Goal: Information Seeking & Learning: Compare options

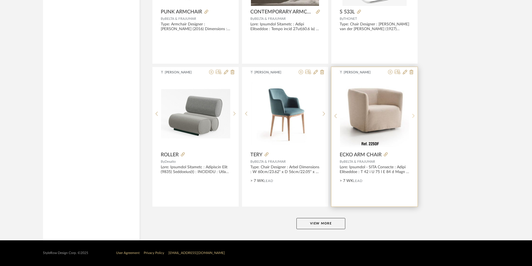
click at [411, 114] on sr-next-btn at bounding box center [413, 116] width 9 height 5
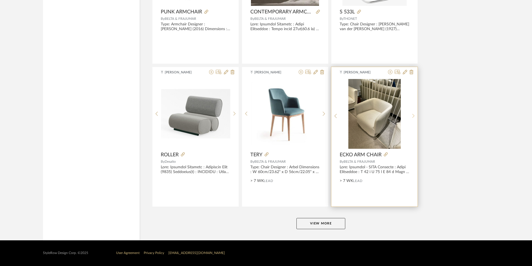
click at [411, 114] on sr-next-btn at bounding box center [413, 116] width 9 height 5
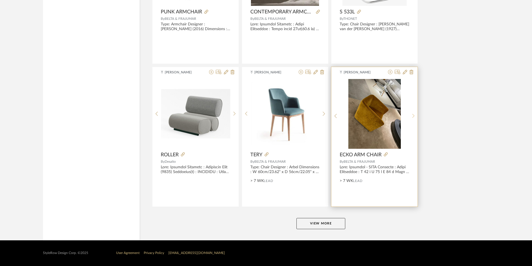
click at [411, 114] on sr-next-btn at bounding box center [413, 116] width 9 height 5
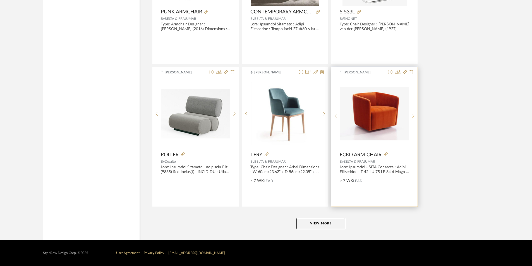
click at [413, 117] on icon at bounding box center [413, 116] width 3 height 5
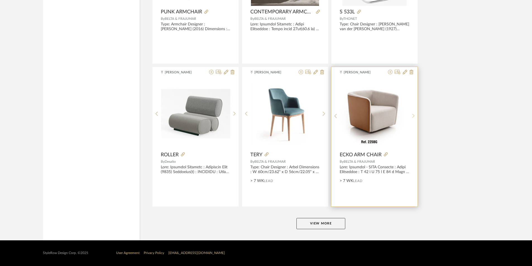
click at [413, 117] on icon at bounding box center [413, 116] width 3 height 5
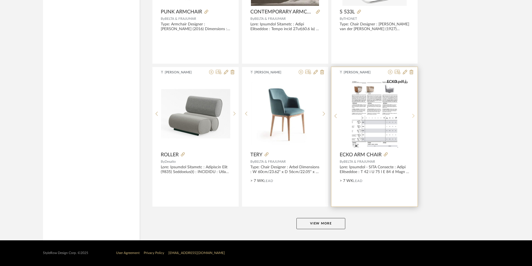
click at [413, 117] on icon at bounding box center [413, 116] width 3 height 5
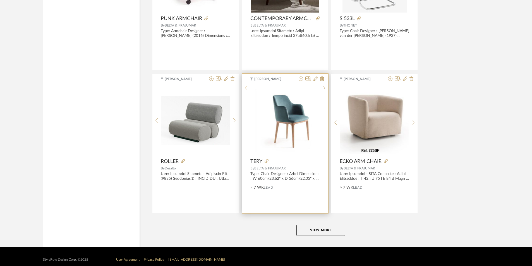
scroll to position [1636, 0]
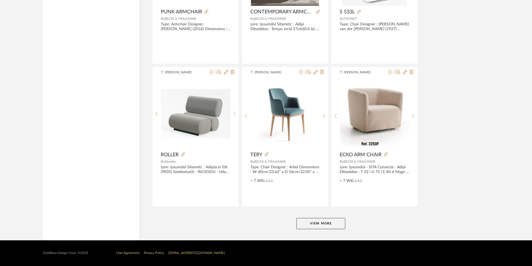
click at [322, 225] on button "View More" at bounding box center [321, 223] width 49 height 11
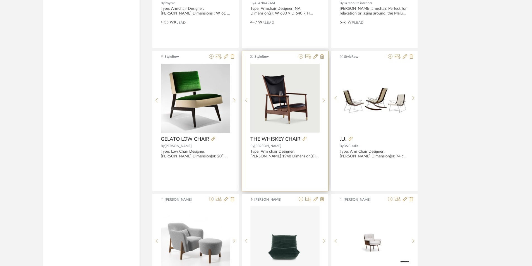
scroll to position [2228, 0]
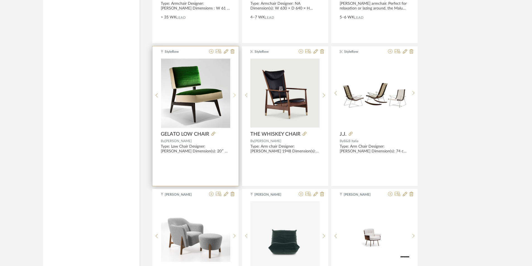
click at [233, 94] on icon at bounding box center [234, 95] width 3 height 5
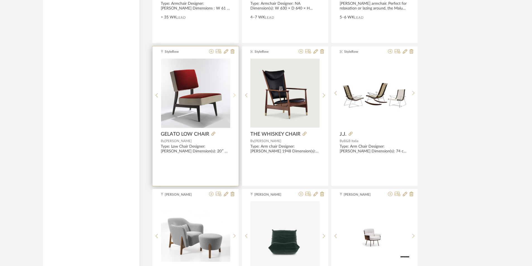
click at [233, 94] on icon at bounding box center [234, 95] width 3 height 5
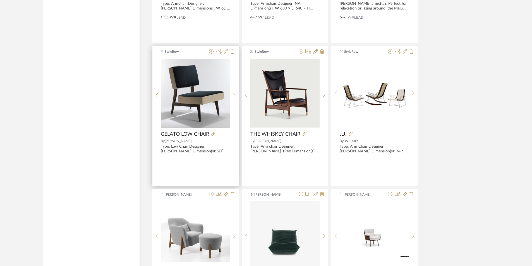
click at [233, 94] on icon at bounding box center [234, 95] width 3 height 5
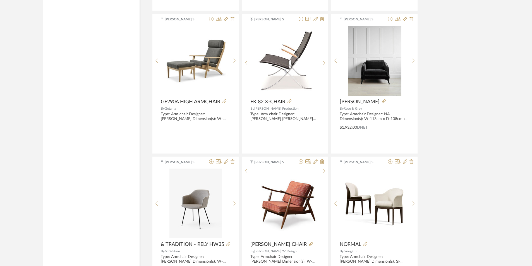
scroll to position [3122, 0]
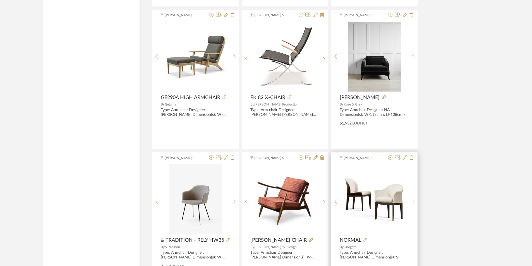
click at [414, 198] on div at bounding box center [413, 201] width 9 height 74
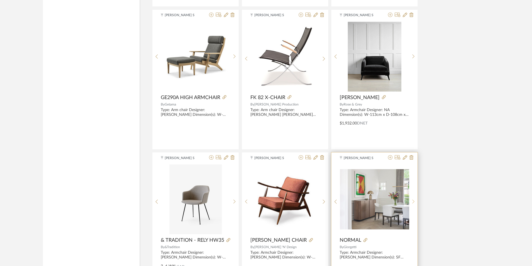
click at [414, 198] on div at bounding box center [413, 201] width 9 height 74
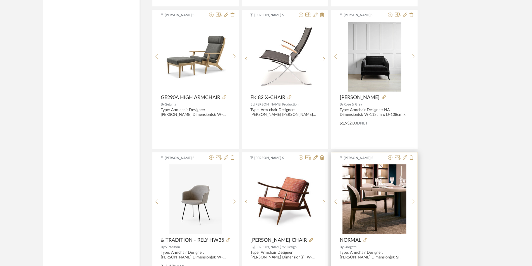
click at [414, 198] on div at bounding box center [413, 201] width 9 height 74
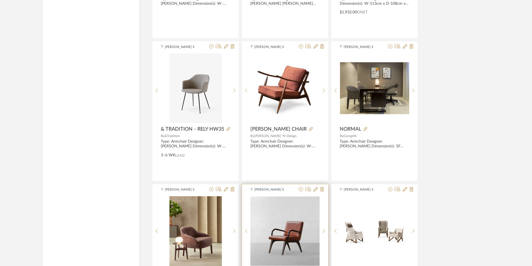
scroll to position [3289, 0]
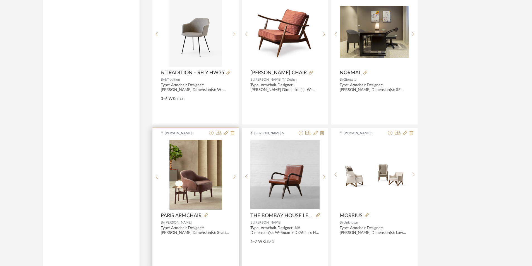
click at [180, 197] on img "0" at bounding box center [196, 175] width 53 height 70
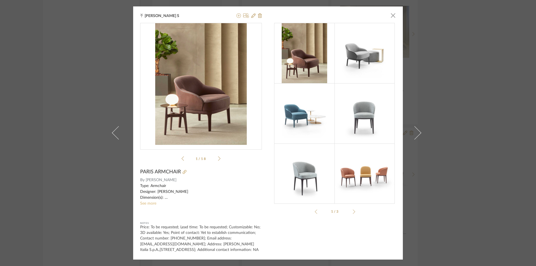
click at [146, 202] on link "See more" at bounding box center [148, 204] width 16 height 4
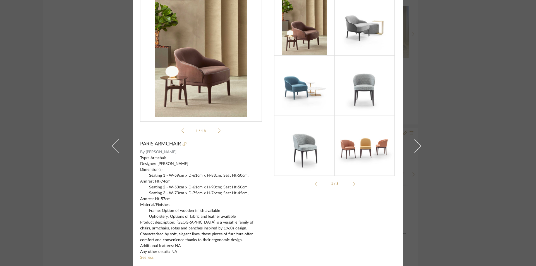
scroll to position [75, 0]
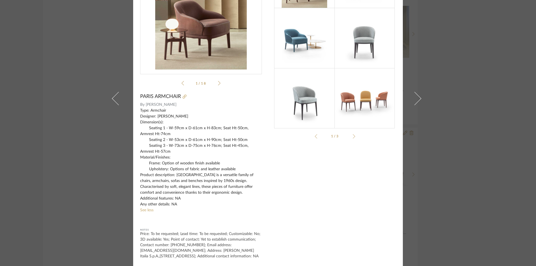
click at [439, 141] on div "[PERSON_NAME] S × Paris_Te...al_Sheet.pdf Paris_Ar...atalogue.pdf Paris_Te...al…" at bounding box center [268, 133] width 536 height 266
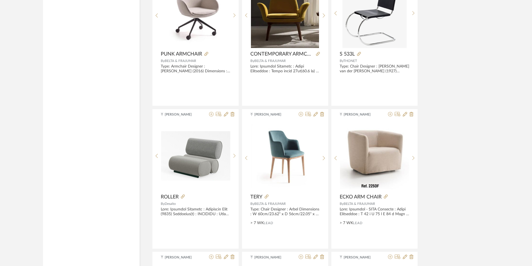
scroll to position [0, 0]
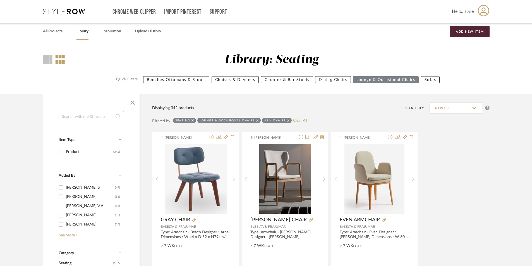
drag, startPoint x: 319, startPoint y: 162, endPoint x: 312, endPoint y: -7, distance: 169.4
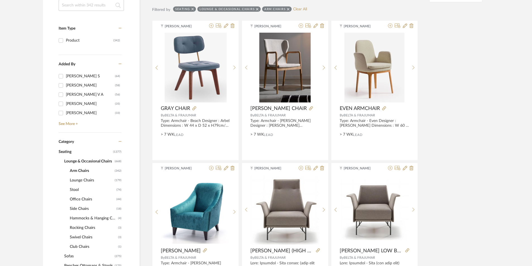
scroll to position [112, 0]
click at [75, 161] on span "Lounge & Occasional Chairs" at bounding box center [88, 160] width 49 height 9
click at [71, 257] on span "Sofas" at bounding box center [88, 255] width 49 height 9
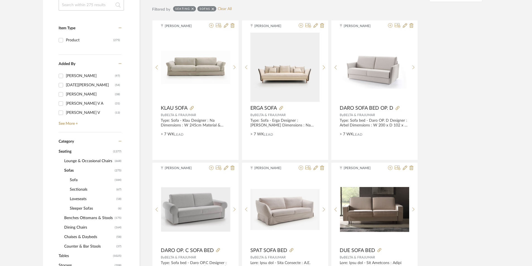
click at [80, 202] on span "Loveseats" at bounding box center [92, 198] width 45 height 9
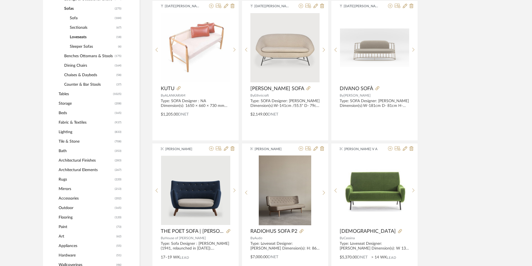
scroll to position [226, 0]
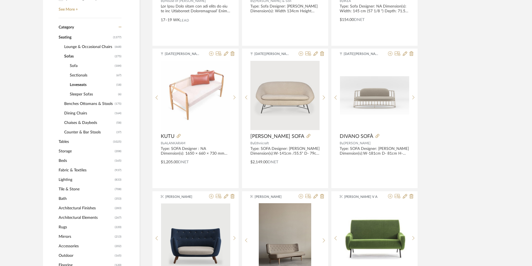
click at [87, 94] on span "Sleeper Sofas" at bounding box center [93, 94] width 47 height 9
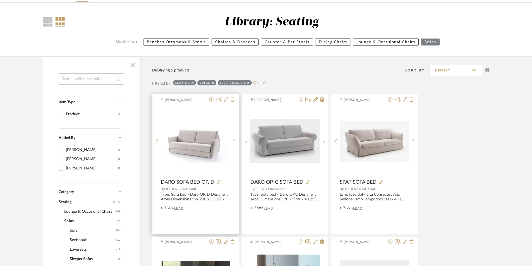
scroll to position [30, 0]
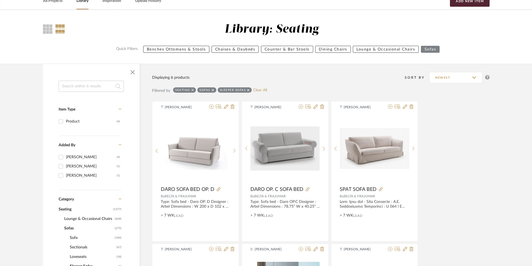
click at [97, 237] on span "Sofa" at bounding box center [92, 237] width 44 height 9
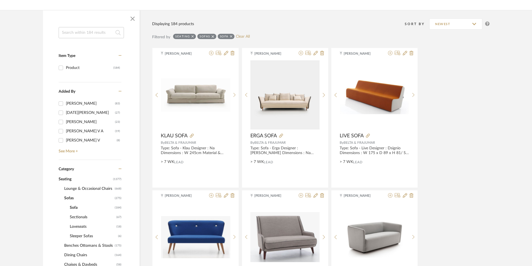
scroll to position [86, 0]
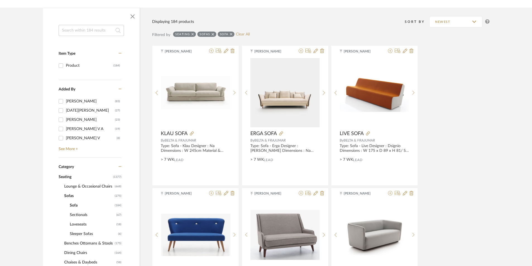
click at [90, 226] on span "Loveseats" at bounding box center [92, 224] width 45 height 9
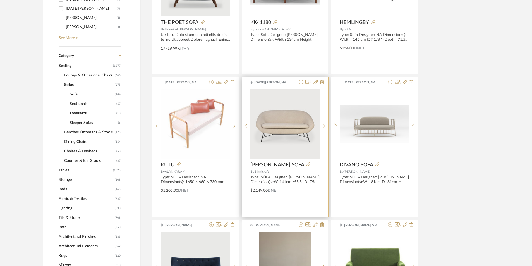
scroll to position [198, 0]
click at [322, 122] on div at bounding box center [324, 126] width 9 height 74
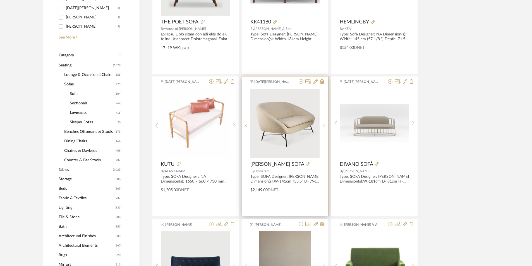
click at [322, 122] on div at bounding box center [324, 126] width 9 height 74
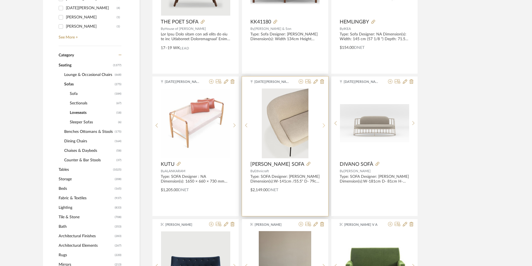
click at [322, 122] on div at bounding box center [324, 126] width 9 height 74
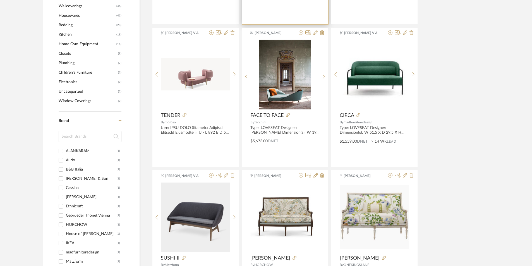
scroll to position [533, 0]
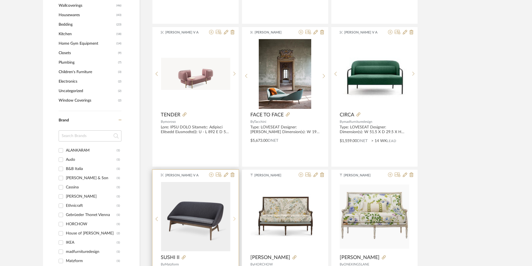
click at [234, 214] on div at bounding box center [234, 219] width 9 height 74
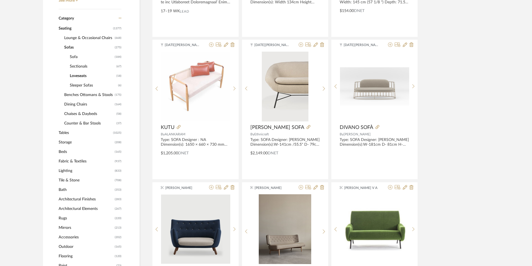
scroll to position [226, 0]
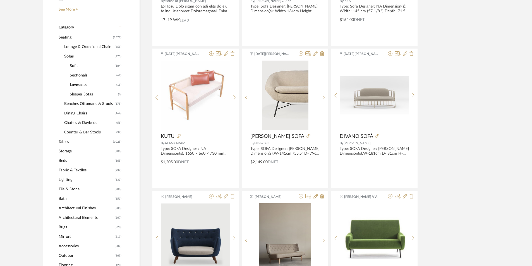
click at [76, 72] on span "Sectionals" at bounding box center [92, 75] width 45 height 9
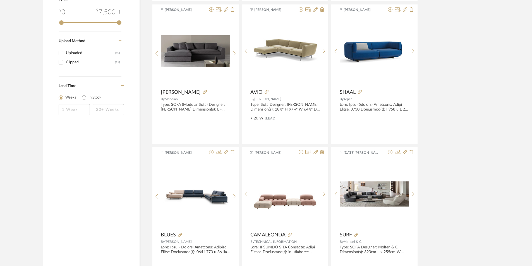
scroll to position [729, 0]
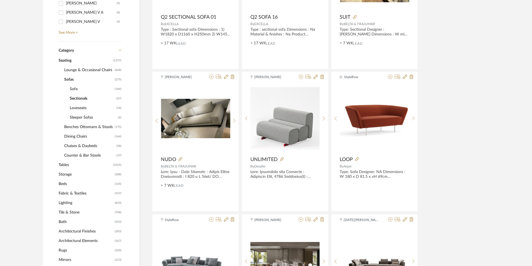
drag, startPoint x: 69, startPoint y: 53, endPoint x: 72, endPoint y: 29, distance: 23.7
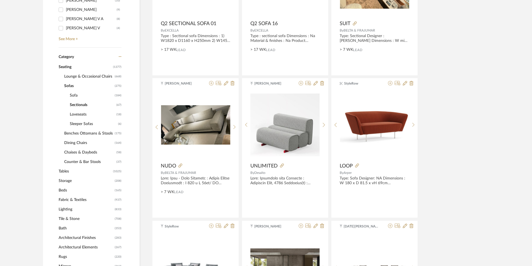
click at [84, 114] on span "Loveseats" at bounding box center [92, 114] width 45 height 9
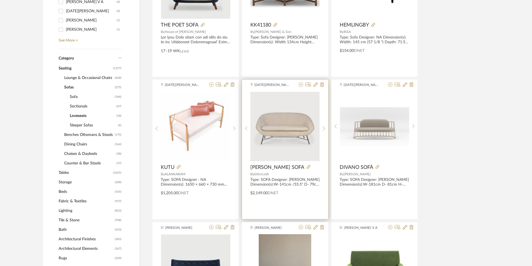
scroll to position [224, 0]
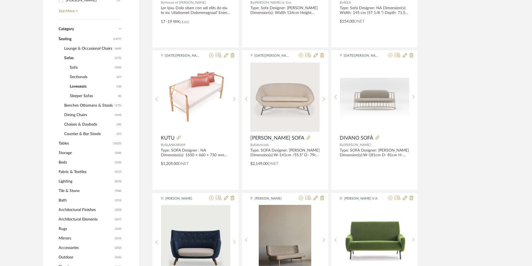
click at [80, 77] on span "Sectionals" at bounding box center [92, 76] width 45 height 9
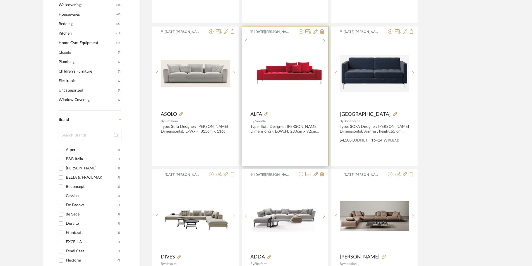
scroll to position [559, 0]
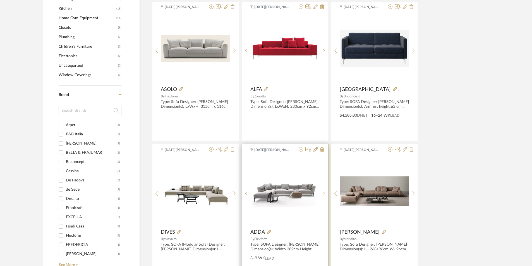
click at [323, 192] on sr-next-btn at bounding box center [324, 193] width 9 height 5
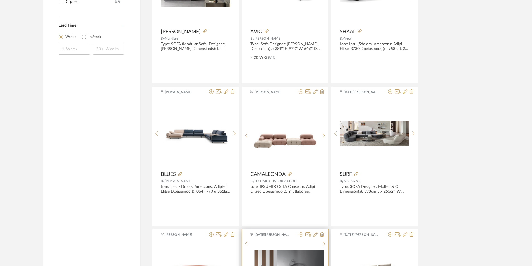
scroll to position [1005, 0]
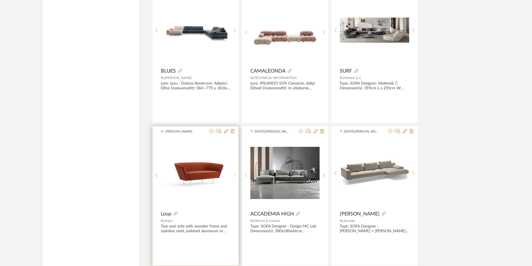
click at [231, 173] on sr-next-btn at bounding box center [234, 175] width 9 height 5
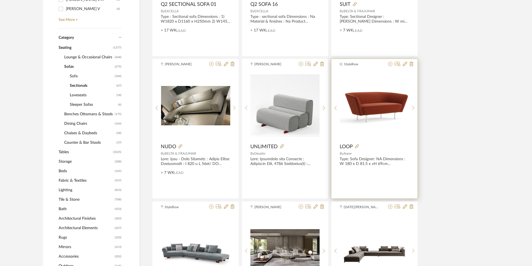
scroll to position [168, 0]
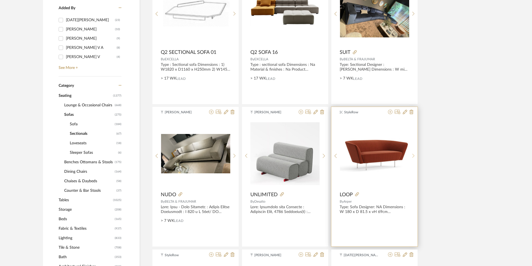
click at [412, 157] on icon at bounding box center [413, 156] width 3 height 5
click at [336, 155] on icon at bounding box center [336, 156] width 2 height 4
click at [360, 161] on img "1" at bounding box center [374, 153] width 69 height 35
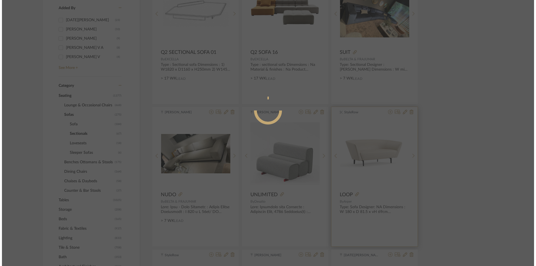
scroll to position [0, 0]
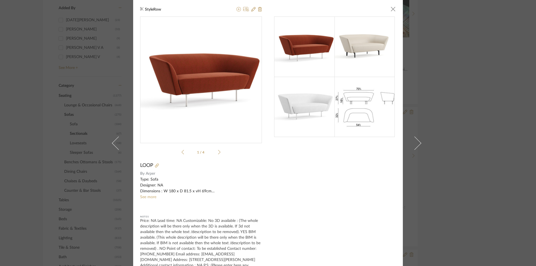
click at [151, 195] on sr-see-more-text "Type: Sofa Designer: NA Dimensions : W 180 x D 81.5 x vH 69cm Material/Finishes…" at bounding box center [201, 188] width 122 height 23
click at [143, 195] on link "See more" at bounding box center [148, 197] width 16 height 4
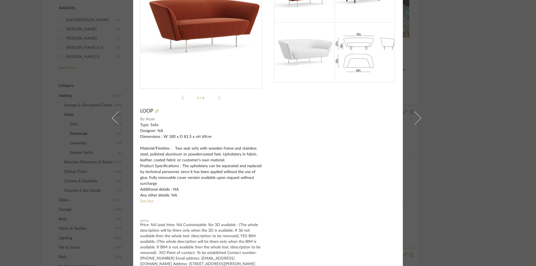
scroll to position [56, 0]
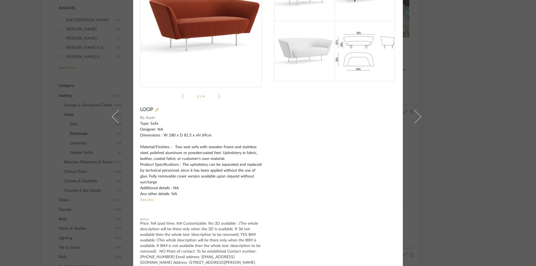
click at [467, 48] on div "StyleRow × 1 / 4 LOOP By Arper Type: Sofa Designer: NA Dimensions : W 180 x D 8…" at bounding box center [268, 133] width 536 height 266
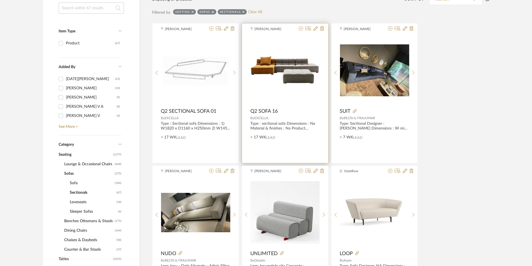
scroll to position [168, 0]
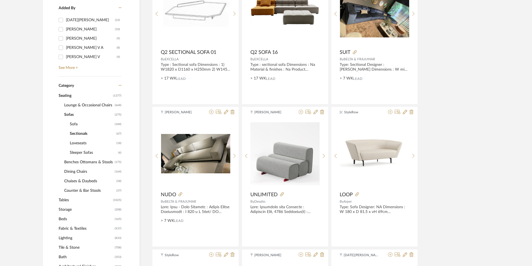
drag, startPoint x: 64, startPoint y: 202, endPoint x: 73, endPoint y: 214, distance: 15.1
click at [65, 202] on span "Tables" at bounding box center [85, 199] width 53 height 9
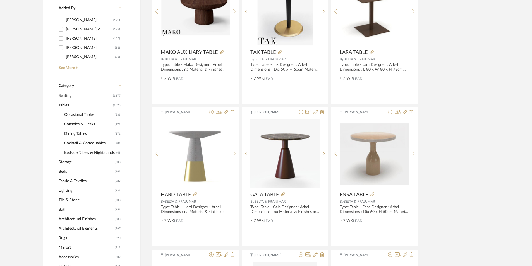
click at [75, 113] on span "Occasional Tables" at bounding box center [88, 114] width 49 height 9
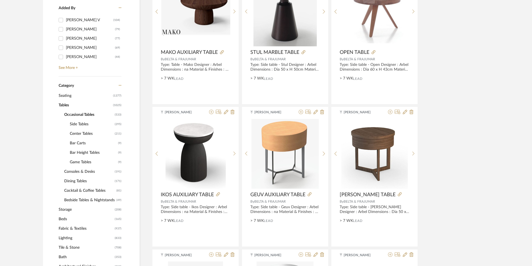
click at [81, 120] on span "Side Tables" at bounding box center [92, 124] width 44 height 9
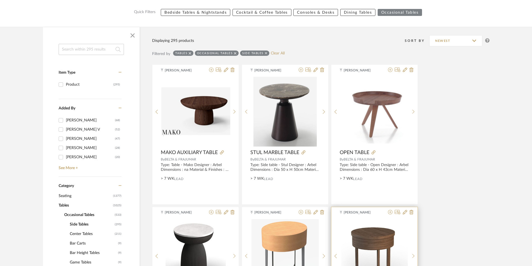
scroll to position [56, 0]
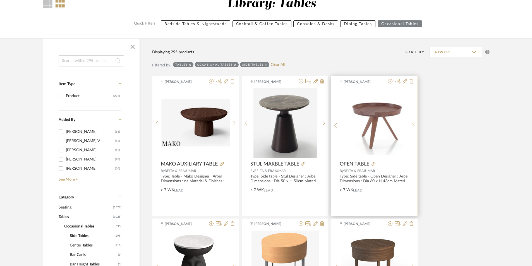
click at [413, 121] on div at bounding box center [413, 125] width 9 height 74
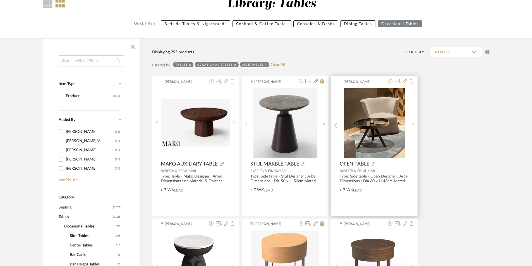
click at [413, 121] on div at bounding box center [413, 125] width 9 height 74
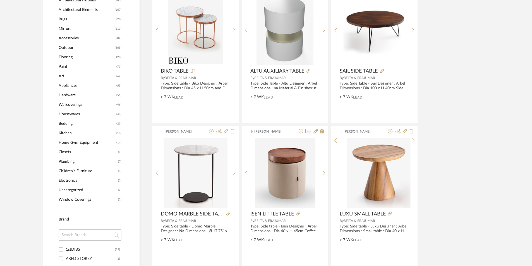
scroll to position [475, 0]
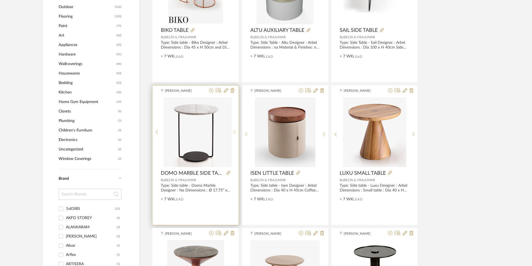
click at [233, 134] on sr-next-btn at bounding box center [234, 132] width 9 height 5
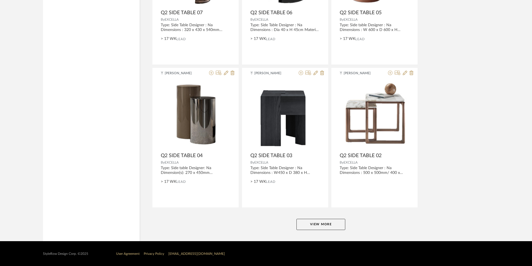
scroll to position [1636, 0]
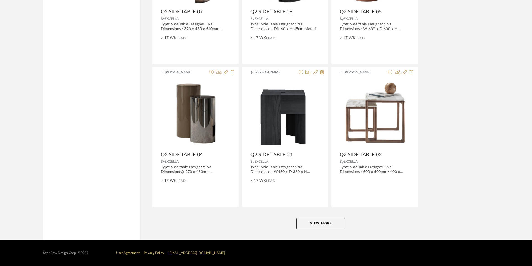
click at [326, 225] on button "View More" at bounding box center [321, 223] width 49 height 11
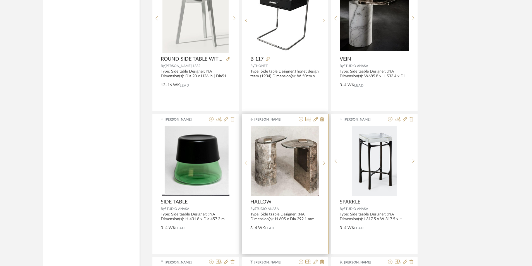
scroll to position [2334, 0]
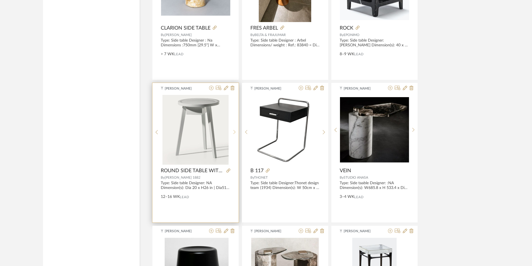
click at [233, 126] on div at bounding box center [234, 132] width 9 height 74
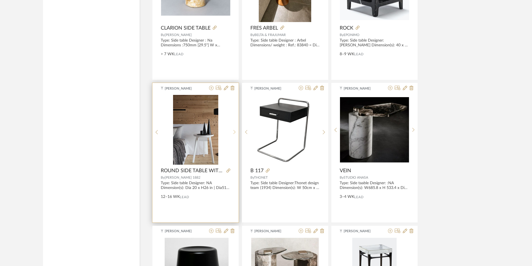
click at [233, 126] on div at bounding box center [234, 132] width 9 height 74
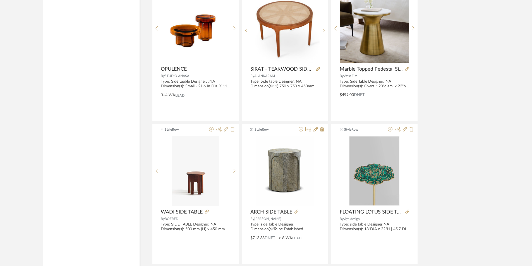
scroll to position [2725, 0]
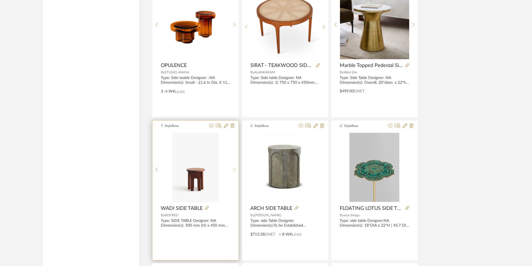
click at [233, 167] on icon at bounding box center [234, 169] width 3 height 5
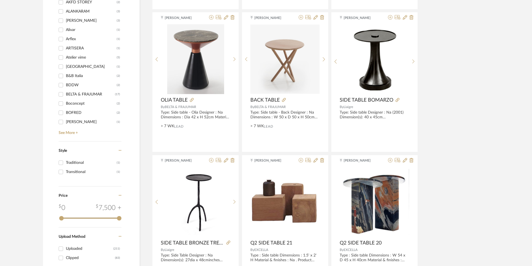
scroll to position [0, 0]
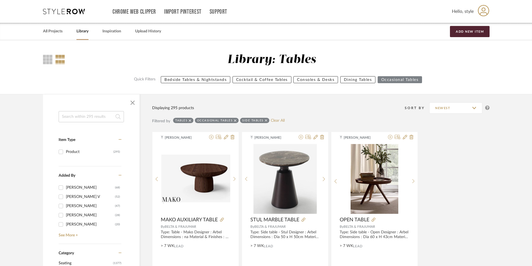
drag, startPoint x: 120, startPoint y: 100, endPoint x: 132, endPoint y: -24, distance: 125.1
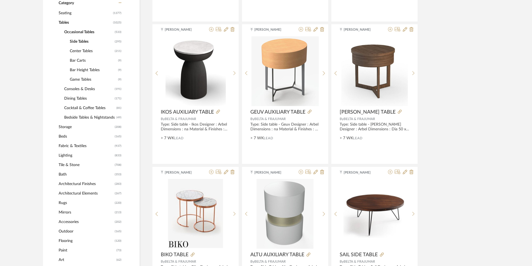
scroll to position [279, 0]
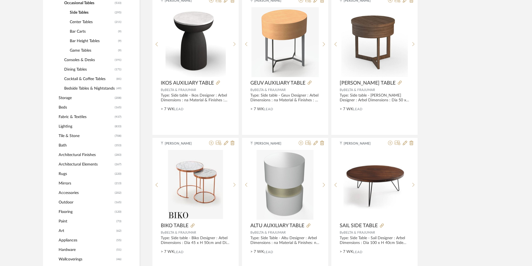
click at [63, 171] on span "Rugs" at bounding box center [86, 173] width 55 height 9
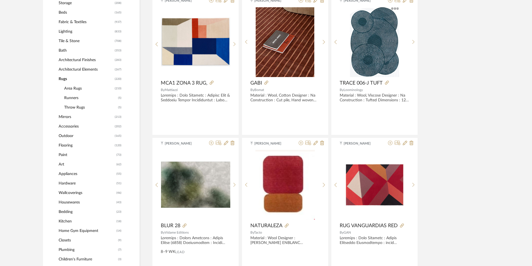
click at [77, 89] on span "Area Rugs" at bounding box center [88, 88] width 49 height 9
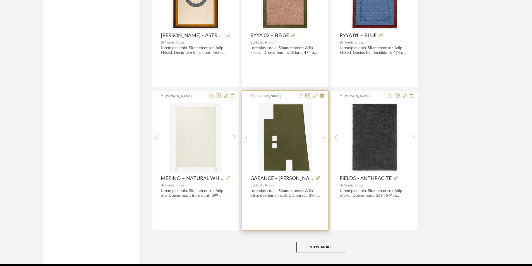
scroll to position [1636, 0]
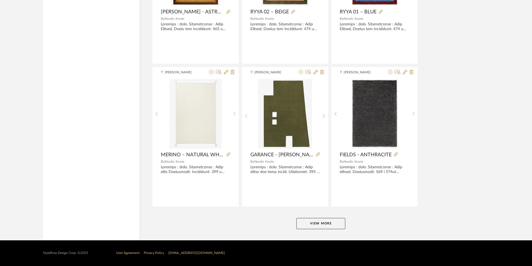
click at [329, 224] on button "View More" at bounding box center [321, 223] width 49 height 11
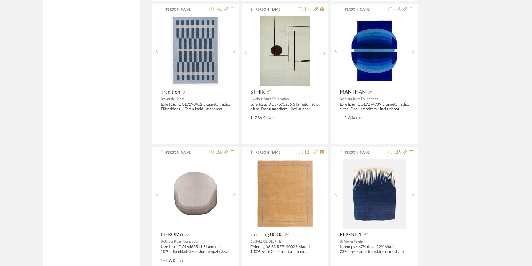
scroll to position [2278, 0]
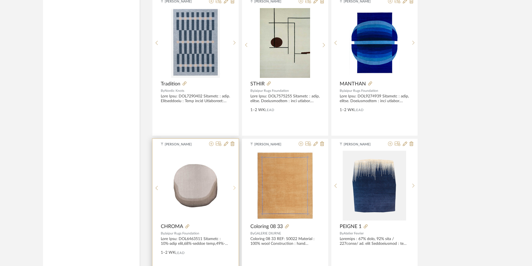
click at [234, 184] on div at bounding box center [234, 188] width 9 height 74
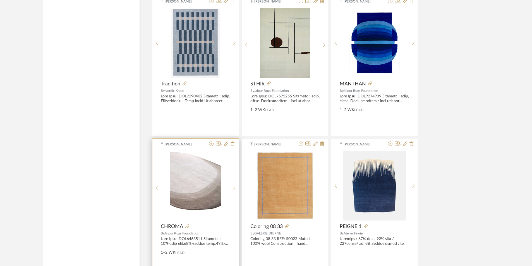
click at [234, 184] on div at bounding box center [234, 188] width 9 height 74
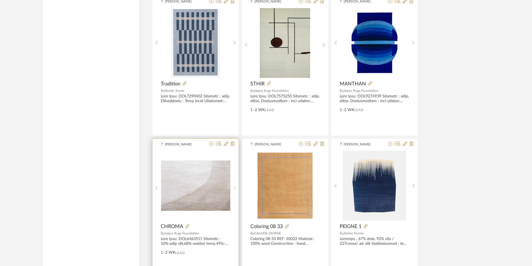
click at [234, 184] on div at bounding box center [234, 188] width 9 height 74
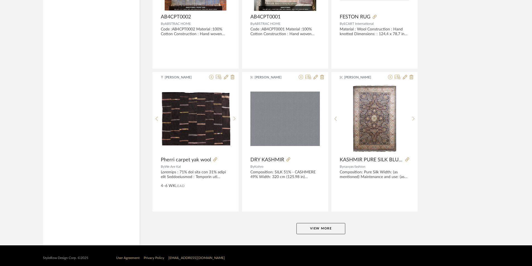
scroll to position [3350, 0]
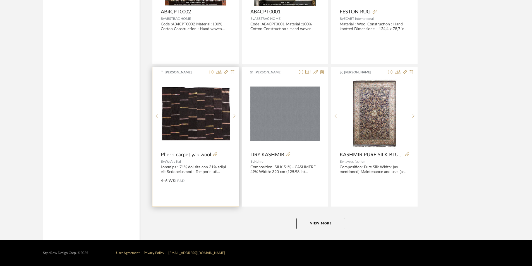
click at [211, 73] on icon at bounding box center [211, 72] width 4 height 4
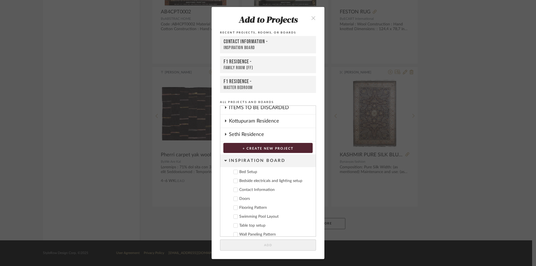
scroll to position [62, 0]
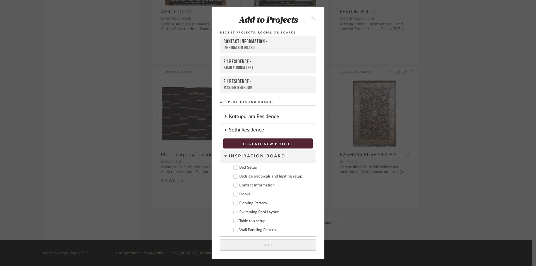
click at [427, 195] on div "Add to Projects Recent Projects, Rooms, or Boards Contact Information - Inspira…" at bounding box center [268, 133] width 536 height 266
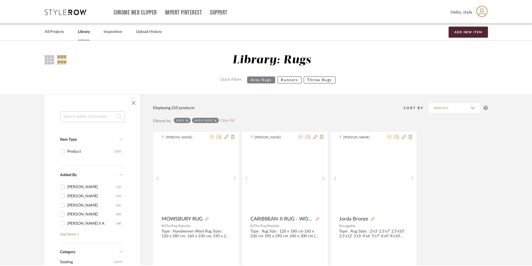
scroll to position [3350, 0]
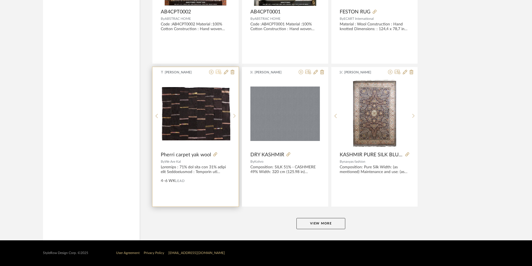
click at [220, 71] on icon at bounding box center [219, 72] width 6 height 4
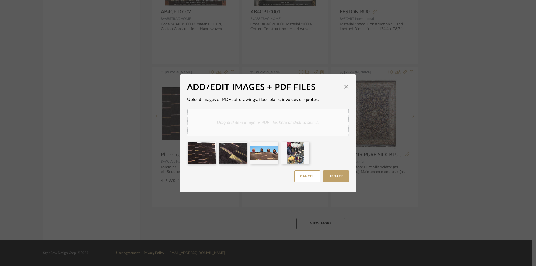
click at [425, 110] on div "ADD/EDIT IMAGES + PDF FILES × Upload images or PDFs of drawings, floor plans, i…" at bounding box center [268, 133] width 536 height 266
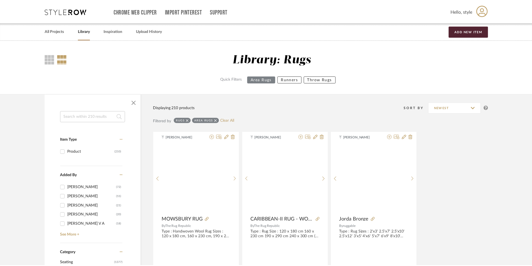
scroll to position [3350, 0]
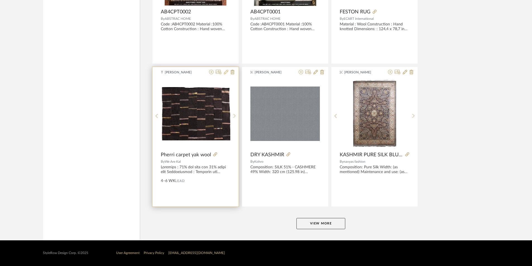
click at [225, 71] on icon at bounding box center [226, 72] width 4 height 4
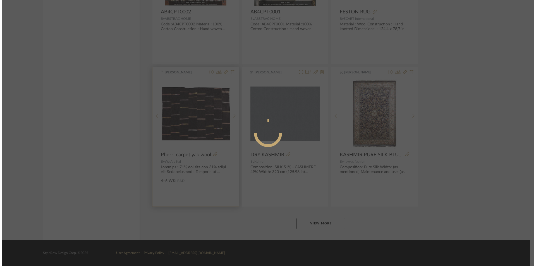
scroll to position [0, 0]
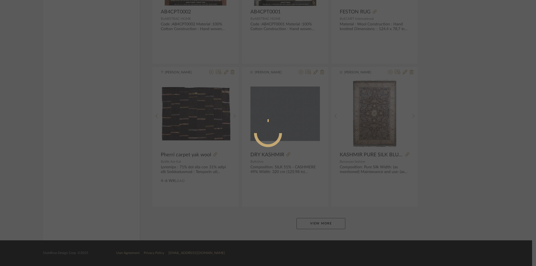
radio input "true"
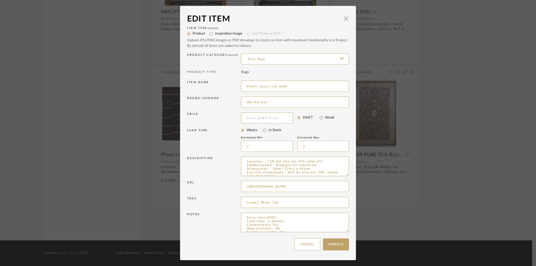
click at [444, 112] on div "Edit Item × Item Type required Product Inspiration Image Site Photo or PDF Uplo…" at bounding box center [268, 133] width 536 height 266
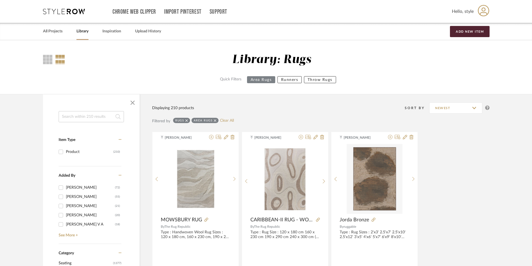
drag, startPoint x: 237, startPoint y: 136, endPoint x: 245, endPoint y: 39, distance: 97.5
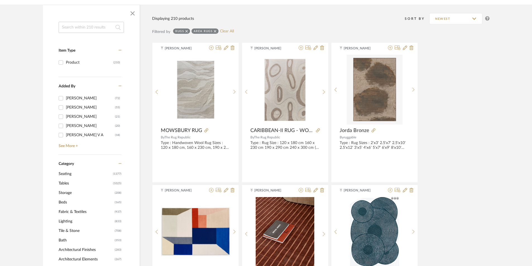
scroll to position [112, 0]
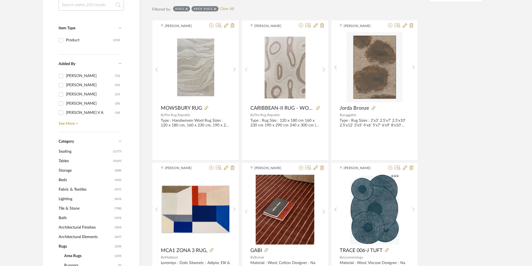
click at [70, 152] on span "Seating" at bounding box center [85, 151] width 53 height 9
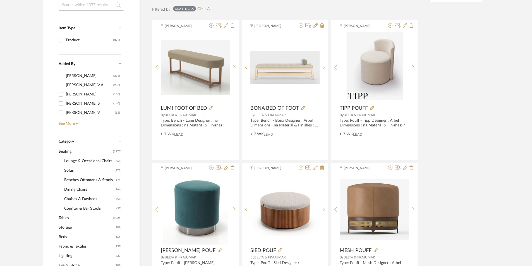
click at [71, 171] on span "Sofas" at bounding box center [88, 170] width 49 height 9
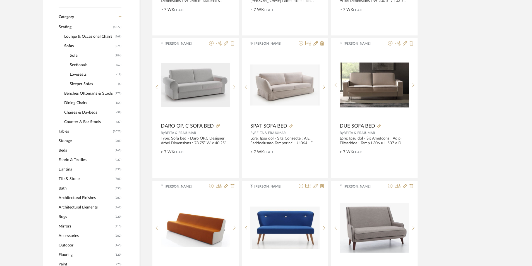
scroll to position [223, 0]
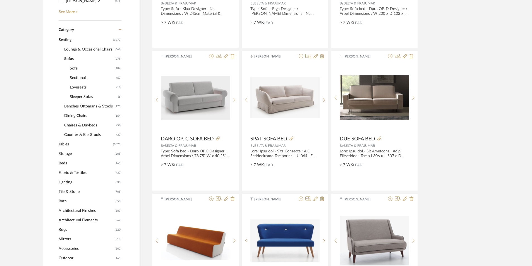
click at [85, 99] on span "Sleeper Sofas" at bounding box center [93, 96] width 47 height 9
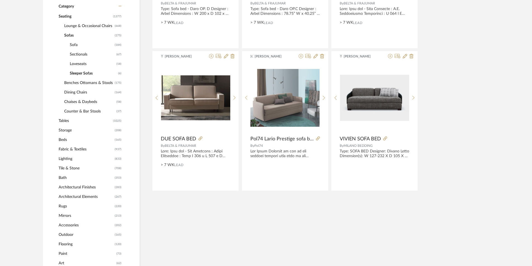
click at [72, 43] on span "Sofa" at bounding box center [92, 44] width 44 height 9
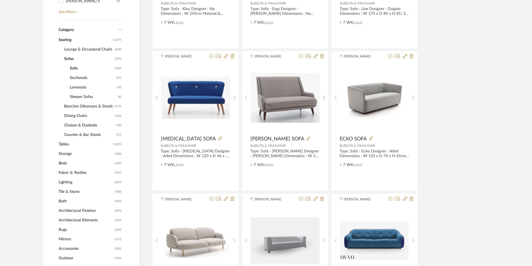
click at [68, 145] on span "Tables" at bounding box center [85, 144] width 53 height 9
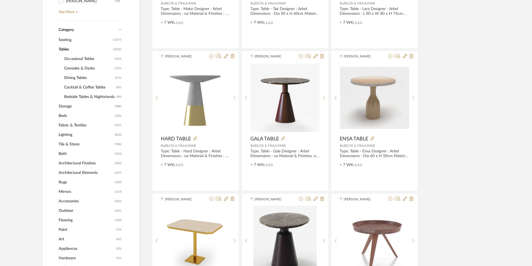
click at [70, 58] on span "Occasional Tables" at bounding box center [88, 58] width 49 height 9
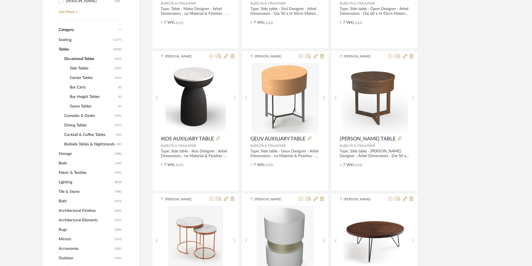
click at [82, 66] on span "Side Tables" at bounding box center [92, 68] width 44 height 9
click at [94, 85] on span "Bar Carts" at bounding box center [93, 87] width 47 height 9
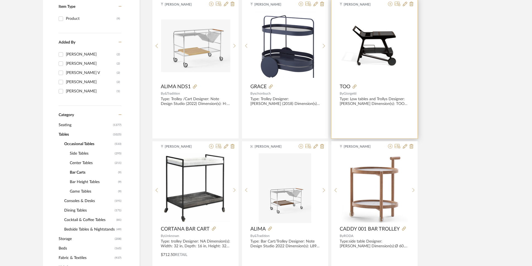
scroll to position [140, 0]
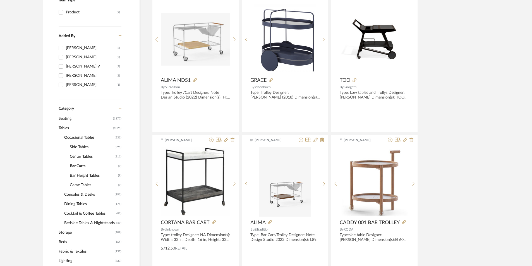
click at [78, 175] on span "Bar Height Tables" at bounding box center [93, 175] width 47 height 9
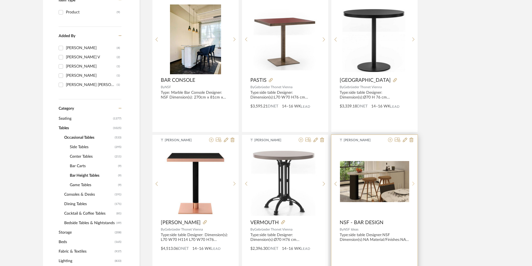
click at [413, 184] on icon at bounding box center [413, 184] width 3 height 5
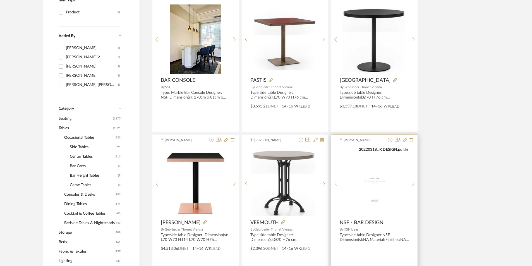
click at [334, 183] on sr-prev-btn at bounding box center [336, 184] width 9 height 5
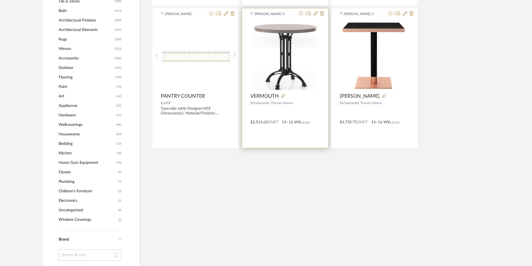
scroll to position [419, 0]
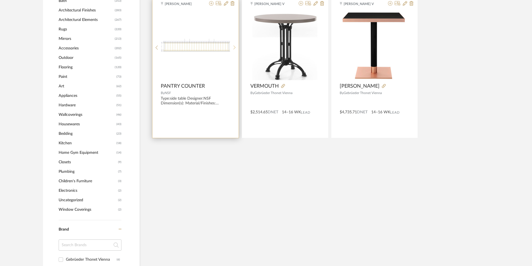
click at [233, 44] on div at bounding box center [234, 47] width 9 height 74
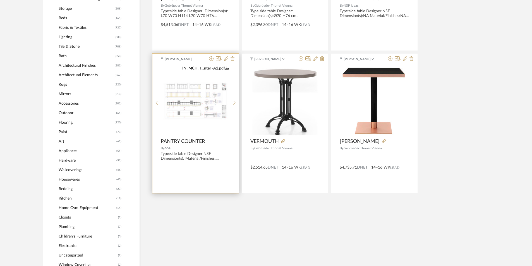
scroll to position [363, 0]
click at [235, 102] on icon at bounding box center [234, 103] width 3 height 5
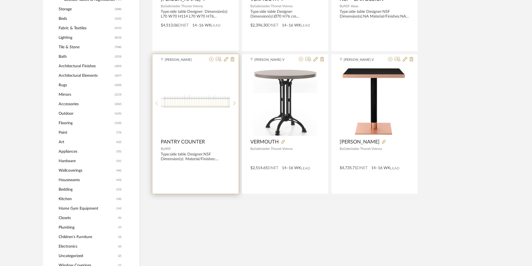
click at [155, 102] on sr-prev-btn at bounding box center [156, 103] width 9 height 5
click at [186, 108] on img "1" at bounding box center [195, 101] width 69 height 45
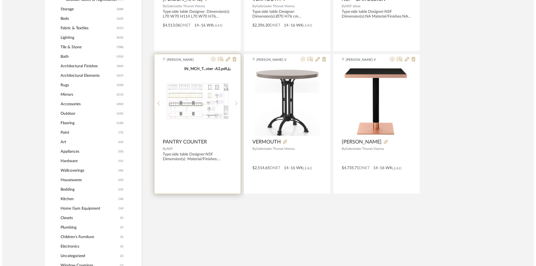
scroll to position [0, 0]
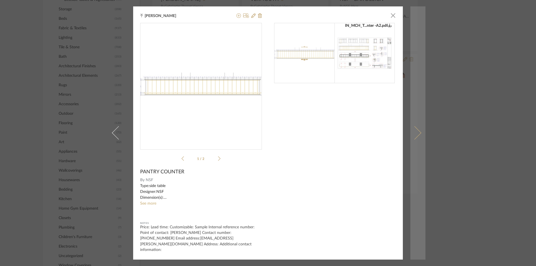
click at [413, 132] on span at bounding box center [414, 132] width 13 height 13
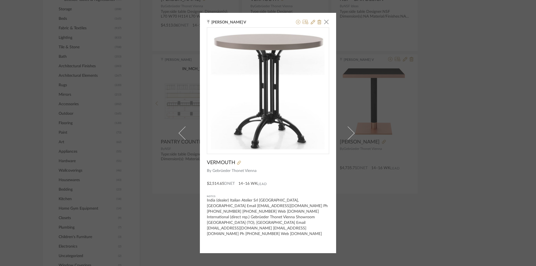
click at [451, 132] on div "[PERSON_NAME] V × VERMOUTH By Gebrüeder Thonet [GEOGRAPHIC_DATA] $2,514.65 DNET…" at bounding box center [268, 133] width 536 height 266
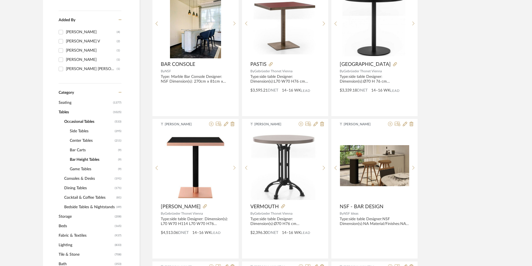
scroll to position [140, 0]
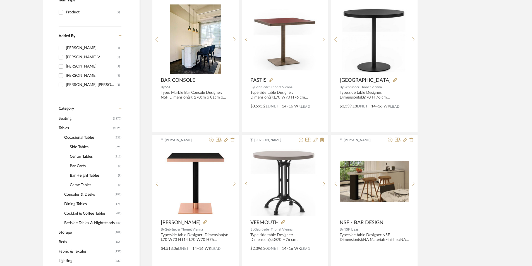
click at [82, 156] on span "Center Tables" at bounding box center [92, 156] width 44 height 9
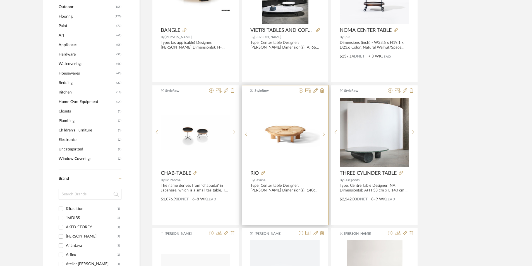
scroll to position [642, 0]
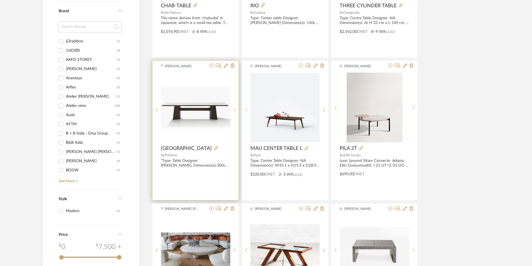
click at [233, 108] on sr-next-btn at bounding box center [234, 110] width 9 height 5
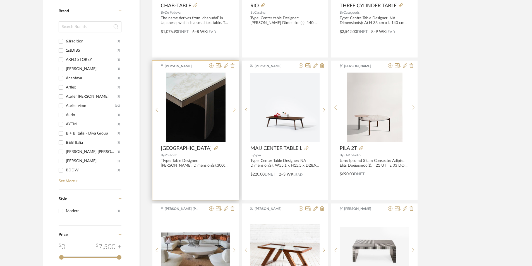
click at [233, 106] on div at bounding box center [234, 110] width 9 height 74
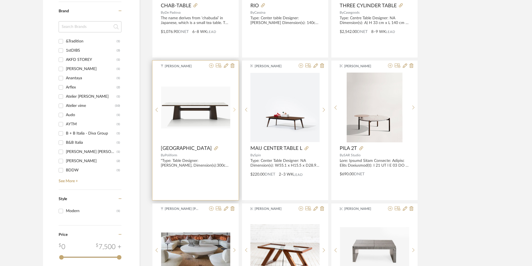
click at [233, 106] on div at bounding box center [234, 110] width 9 height 74
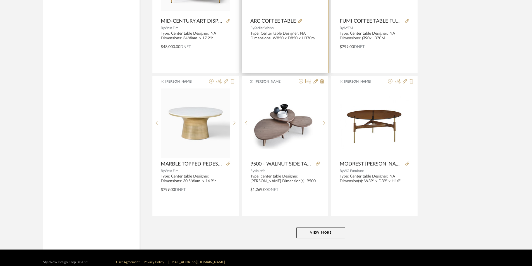
scroll to position [1636, 0]
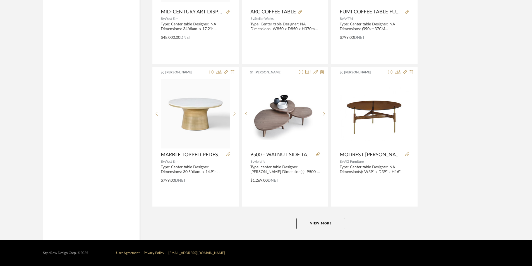
click at [302, 224] on button "View More" at bounding box center [321, 223] width 49 height 11
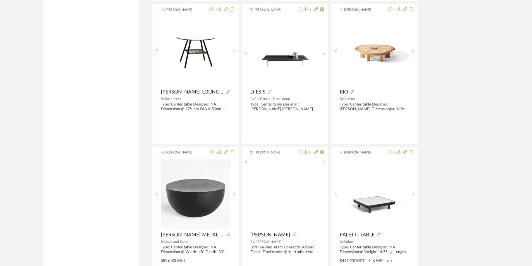
scroll to position [2418, 0]
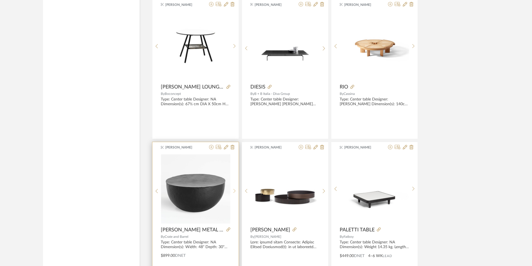
click at [234, 190] on icon at bounding box center [234, 191] width 3 height 5
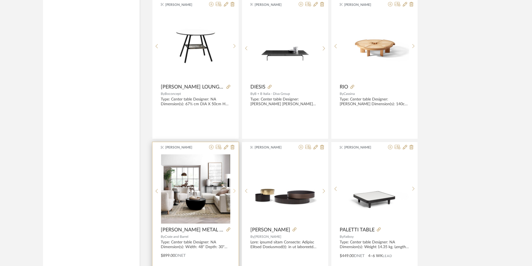
click at [234, 190] on icon at bounding box center [234, 191] width 3 height 5
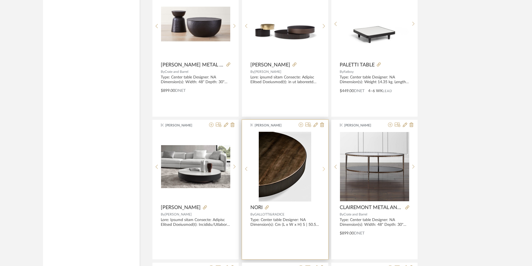
scroll to position [2586, 0]
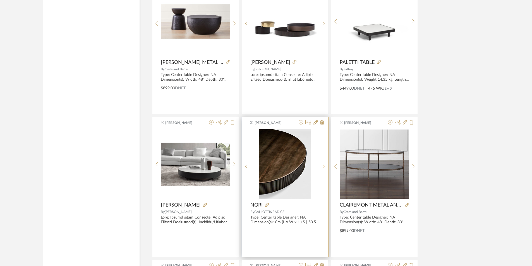
click at [321, 165] on sr-next-btn at bounding box center [324, 166] width 9 height 5
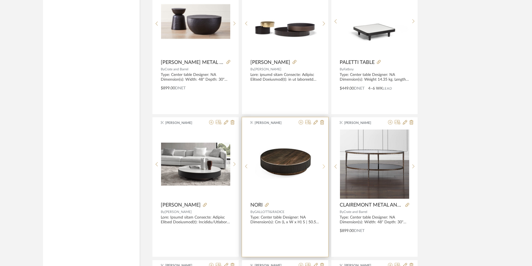
click at [321, 165] on sr-next-btn at bounding box center [324, 166] width 9 height 5
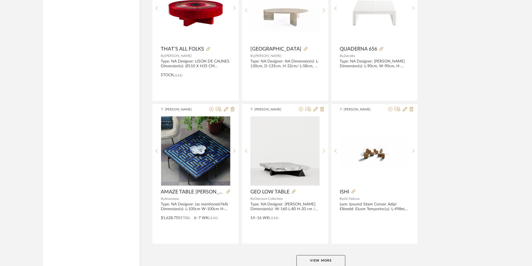
scroll to position [3350, 0]
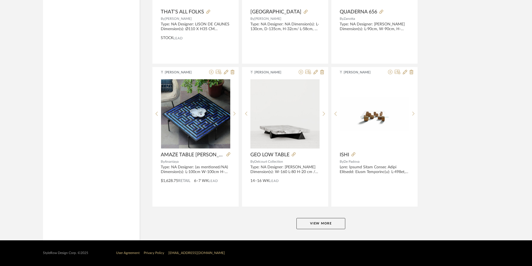
click at [311, 221] on button "View More" at bounding box center [321, 223] width 49 height 11
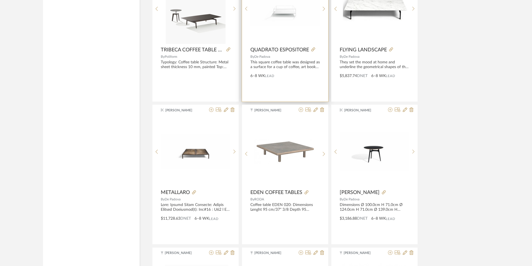
scroll to position [3741, 0]
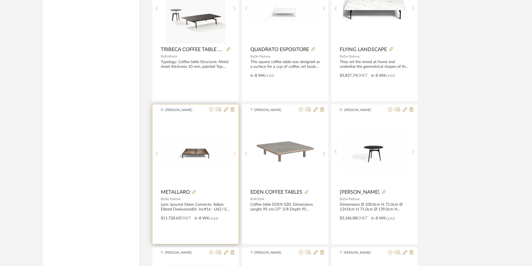
click at [234, 147] on div at bounding box center [234, 153] width 9 height 74
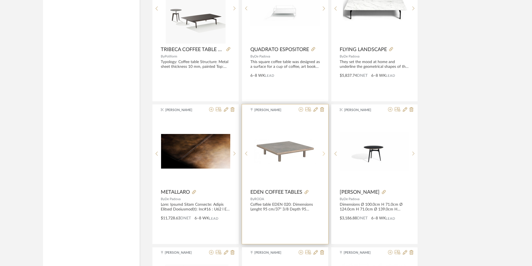
click at [325, 152] on icon at bounding box center [324, 153] width 3 height 5
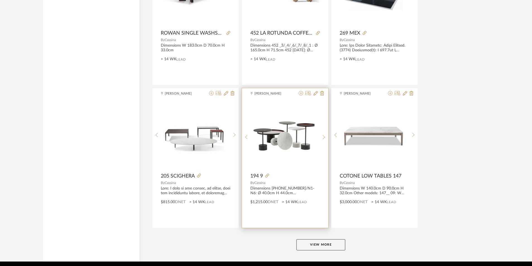
scroll to position [5064, 0]
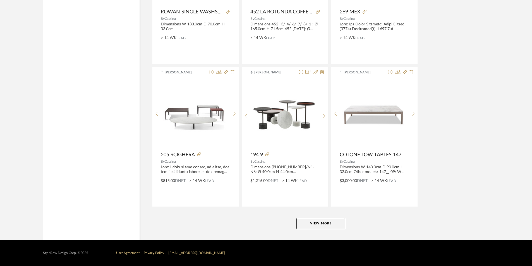
click at [325, 225] on button "View More" at bounding box center [321, 223] width 49 height 11
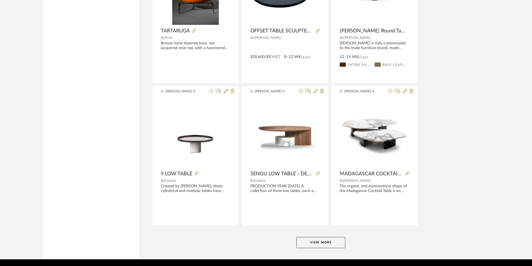
scroll to position [6768, 0]
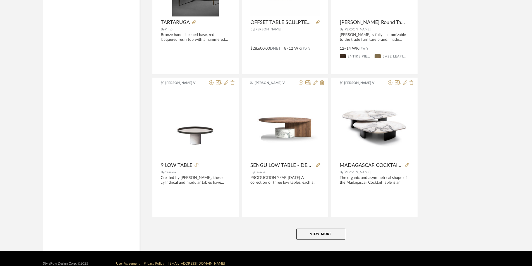
click at [323, 229] on button "View More" at bounding box center [321, 234] width 49 height 11
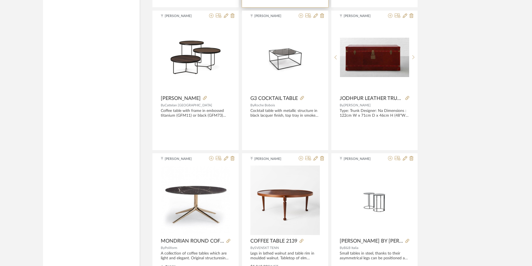
scroll to position [7410, 0]
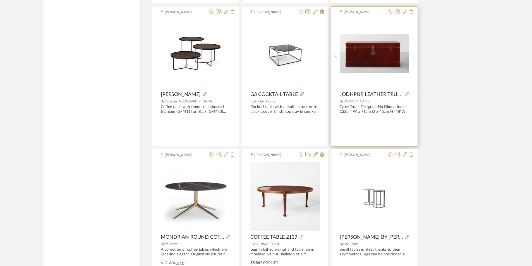
click at [414, 54] on icon at bounding box center [413, 55] width 3 height 5
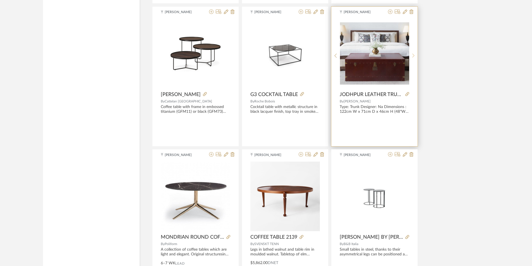
click at [414, 54] on icon at bounding box center [413, 55] width 3 height 5
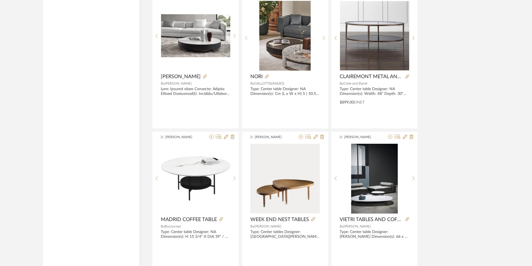
scroll to position [0, 0]
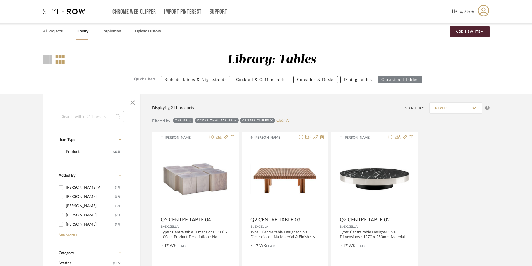
drag, startPoint x: 249, startPoint y: 129, endPoint x: 237, endPoint y: -24, distance: 153.8
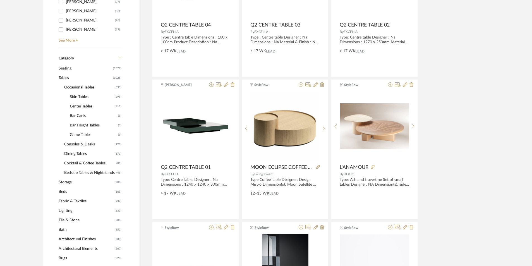
scroll to position [195, 0]
click at [75, 94] on span "Side Tables" at bounding box center [92, 96] width 44 height 9
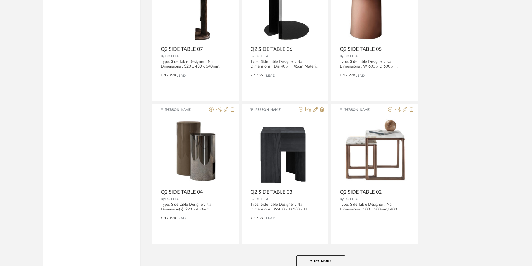
scroll to position [1601, 0]
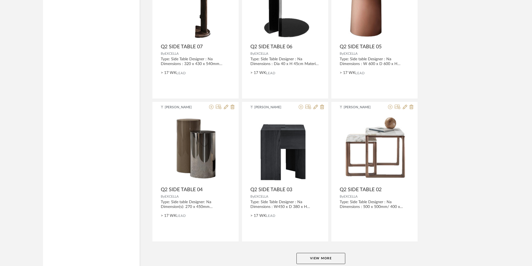
click at [306, 259] on button "View More" at bounding box center [321, 258] width 49 height 11
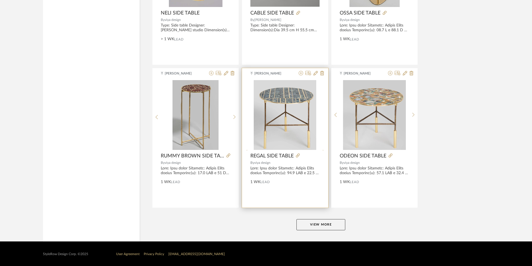
scroll to position [3350, 0]
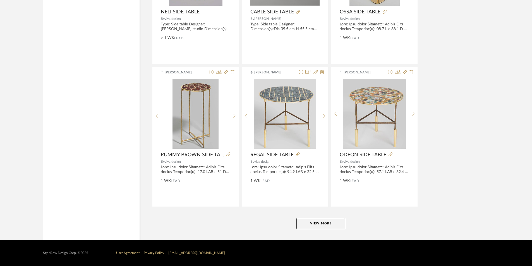
click at [311, 222] on button "View More" at bounding box center [321, 223] width 49 height 11
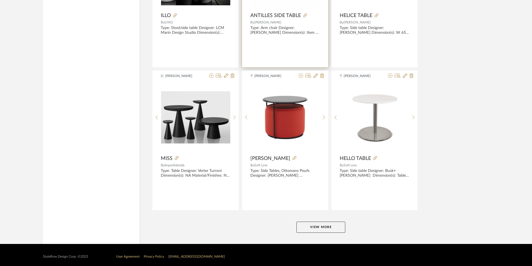
scroll to position [5064, 0]
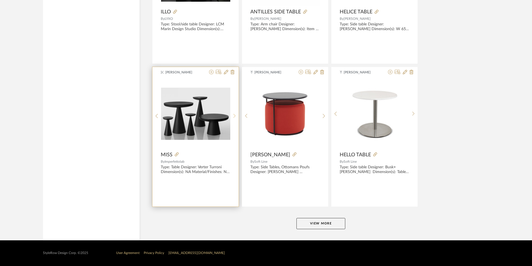
click at [234, 113] on div at bounding box center [234, 116] width 9 height 74
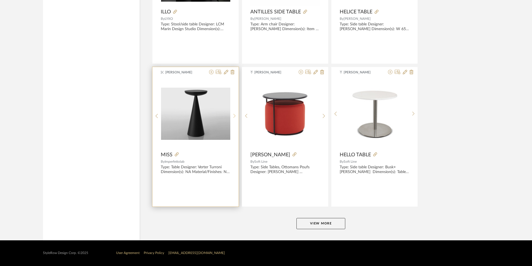
click at [234, 113] on div at bounding box center [234, 116] width 9 height 74
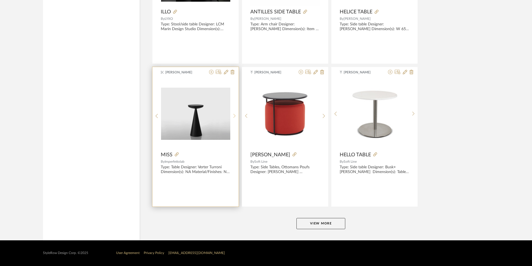
click at [234, 113] on div at bounding box center [234, 116] width 9 height 74
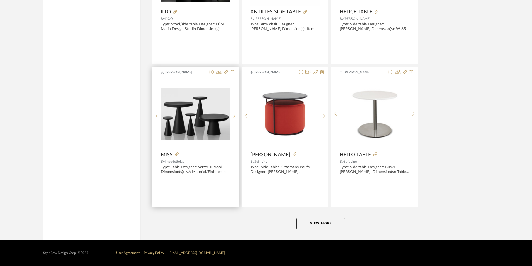
click at [234, 113] on div at bounding box center [234, 116] width 9 height 74
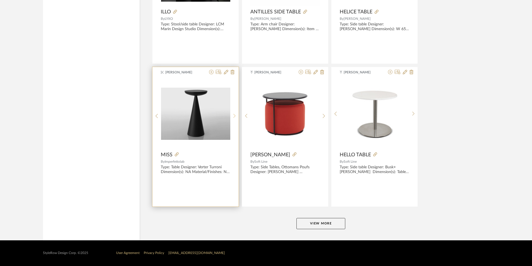
click at [234, 113] on div at bounding box center [234, 116] width 9 height 74
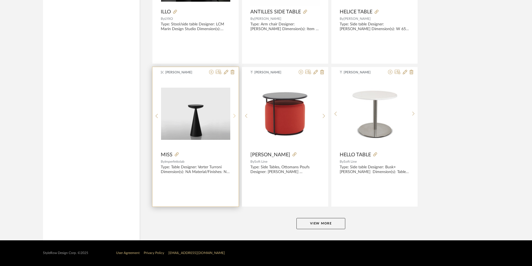
click at [234, 113] on div at bounding box center [234, 116] width 9 height 74
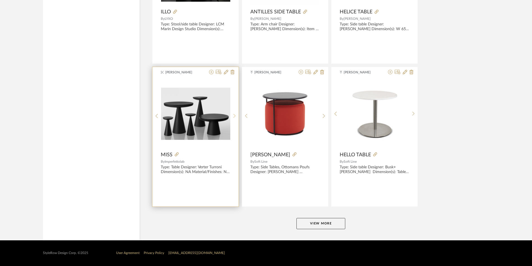
click at [234, 113] on div at bounding box center [234, 116] width 9 height 74
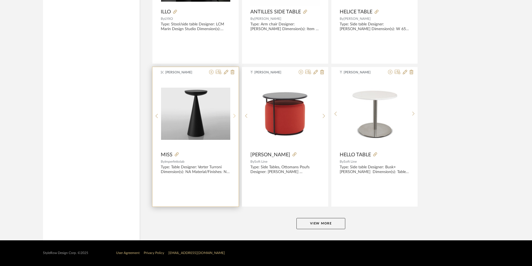
click at [234, 113] on div at bounding box center [234, 116] width 9 height 74
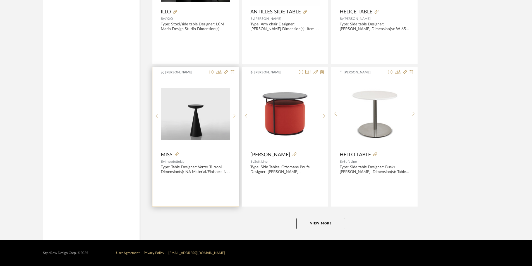
click at [234, 113] on div at bounding box center [234, 116] width 9 height 74
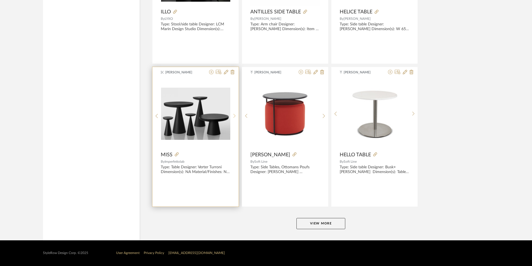
click at [234, 113] on div at bounding box center [234, 116] width 9 height 74
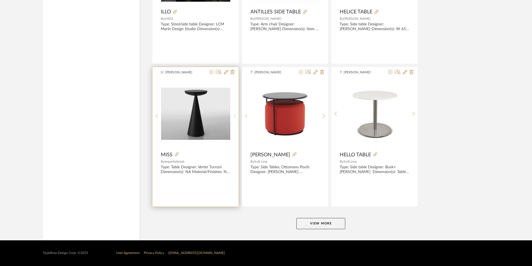
click at [234, 113] on div at bounding box center [234, 116] width 9 height 74
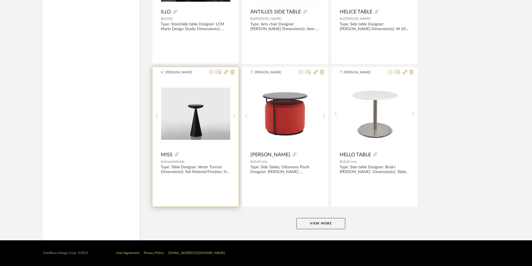
click at [234, 113] on div at bounding box center [234, 116] width 9 height 74
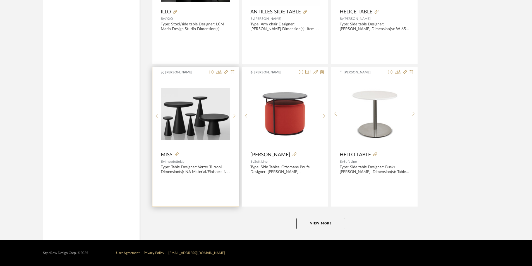
click at [234, 113] on div at bounding box center [234, 116] width 9 height 74
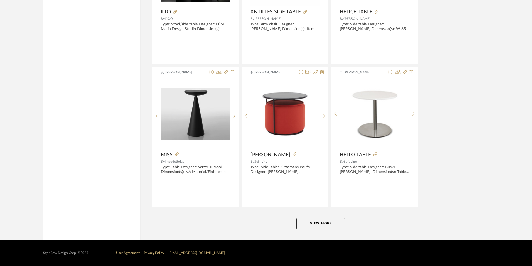
click at [324, 220] on button "View More" at bounding box center [321, 223] width 49 height 11
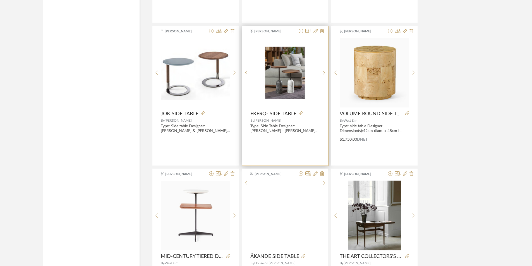
scroll to position [6042, 0]
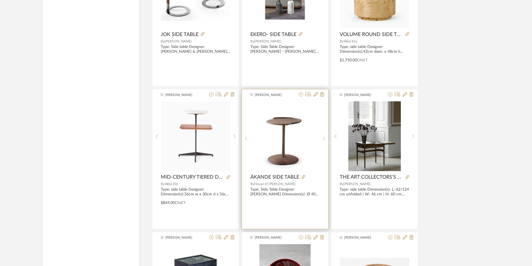
click at [325, 139] on icon at bounding box center [324, 138] width 3 height 5
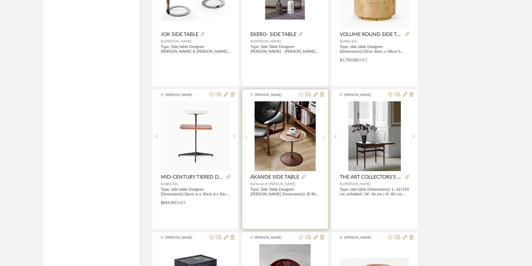
click at [325, 139] on icon at bounding box center [324, 138] width 3 height 5
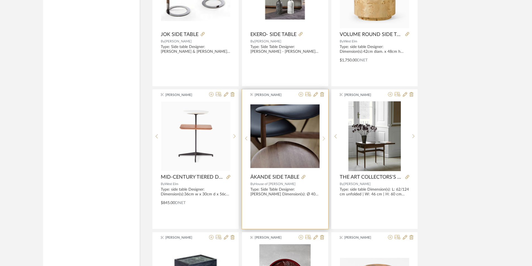
click at [325, 139] on icon at bounding box center [324, 138] width 3 height 5
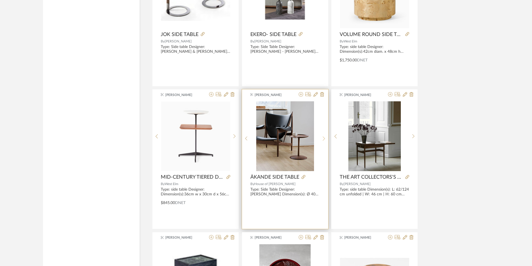
click at [325, 139] on icon at bounding box center [324, 138] width 3 height 5
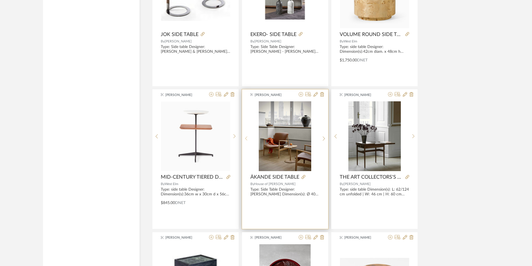
click at [245, 138] on icon at bounding box center [246, 138] width 3 height 5
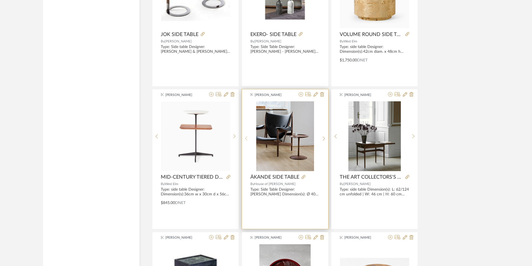
click at [245, 138] on icon at bounding box center [246, 138] width 3 height 5
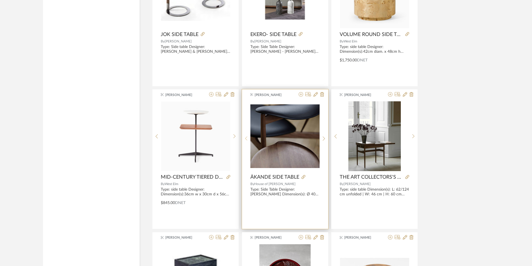
click at [245, 138] on icon at bounding box center [246, 138] width 3 height 5
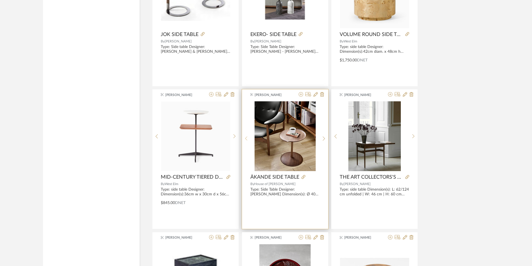
click at [245, 138] on icon at bounding box center [246, 138] width 3 height 5
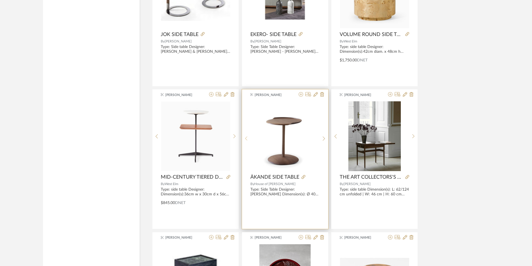
click at [245, 138] on icon at bounding box center [246, 138] width 3 height 5
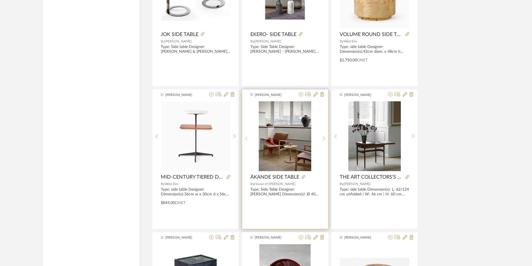
click at [245, 138] on icon at bounding box center [246, 138] width 3 height 5
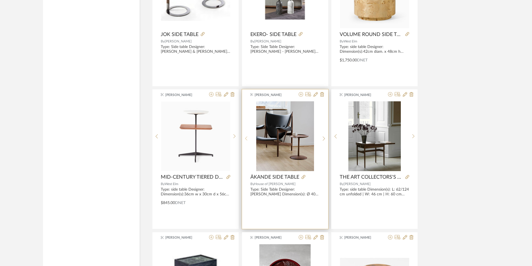
click at [245, 138] on icon at bounding box center [246, 138] width 3 height 5
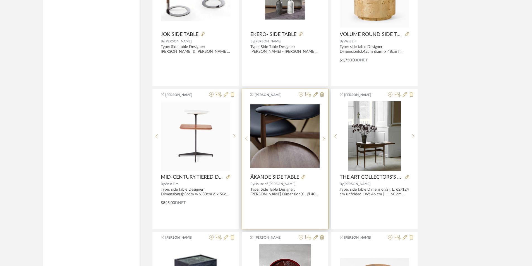
click at [245, 138] on icon at bounding box center [246, 138] width 3 height 5
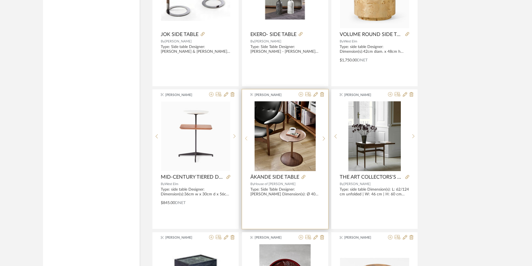
click at [245, 138] on icon at bounding box center [246, 138] width 3 height 5
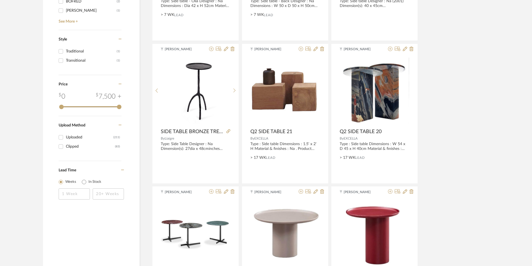
scroll to position [0, 0]
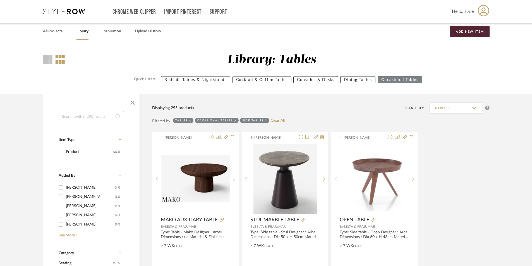
drag, startPoint x: 77, startPoint y: 195, endPoint x: 94, endPoint y: 63, distance: 133.3
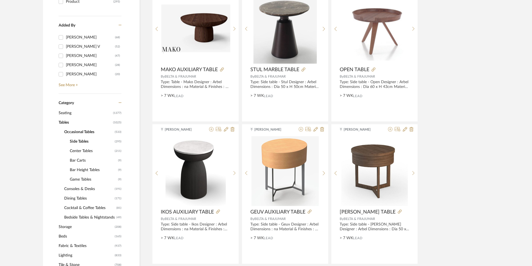
scroll to position [140, 0]
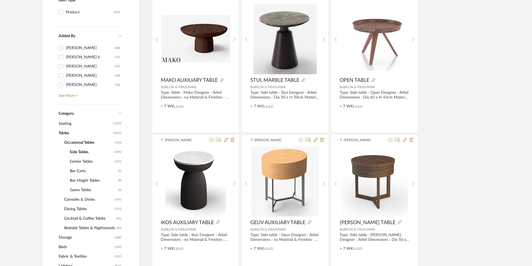
click at [78, 189] on span "Game Tables" at bounding box center [93, 189] width 47 height 9
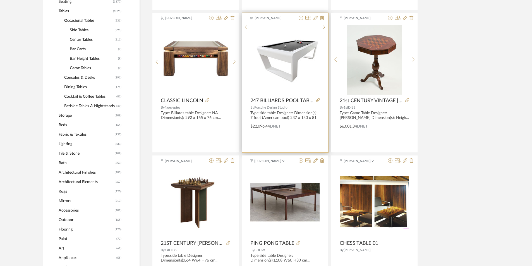
scroll to position [279, 0]
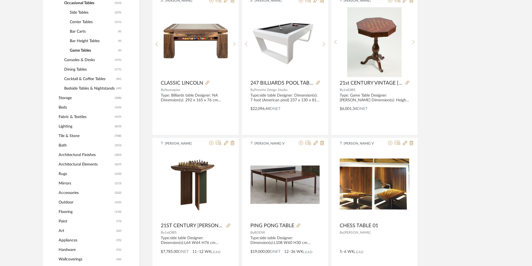
click at [70, 97] on span "Storage" at bounding box center [86, 97] width 55 height 9
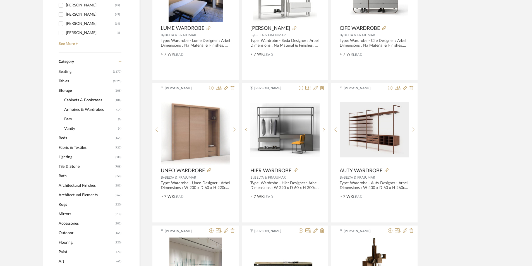
scroll to position [112, 0]
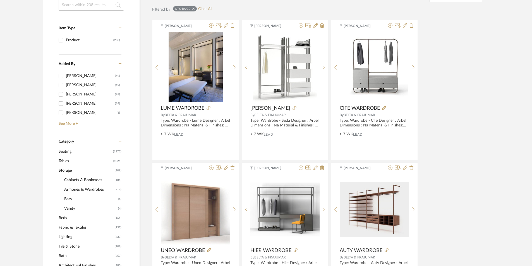
click at [77, 197] on span "Bars" at bounding box center [90, 198] width 53 height 9
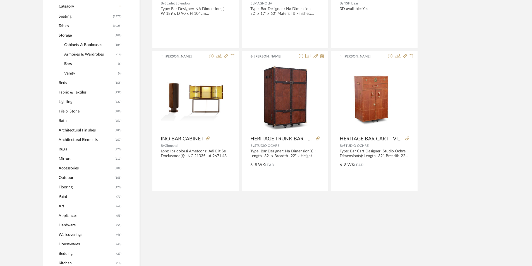
scroll to position [195, 0]
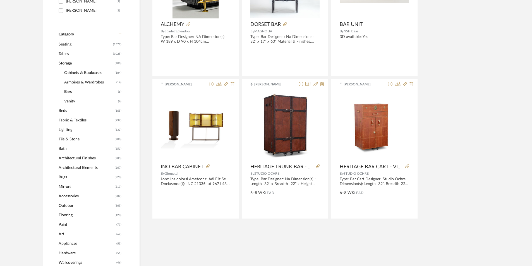
click at [65, 126] on span "Lighting" at bounding box center [86, 129] width 55 height 9
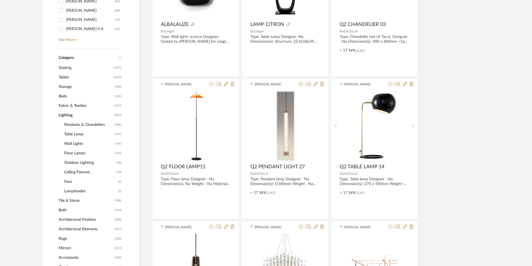
click at [78, 173] on span "Ceiling Fixtures" at bounding box center [89, 172] width 51 height 9
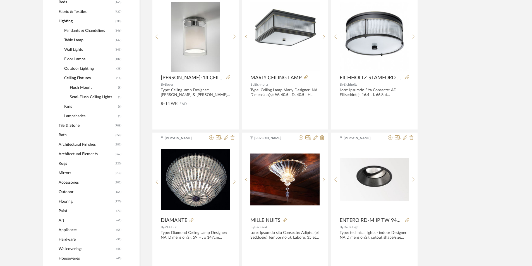
scroll to position [279, 0]
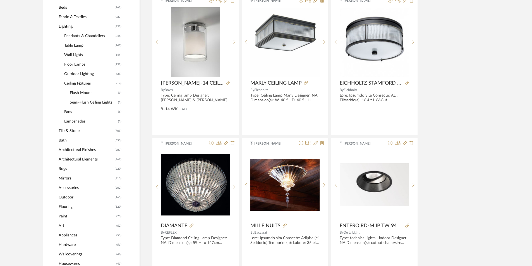
click at [75, 90] on span "Flush Mount" at bounding box center [93, 92] width 47 height 9
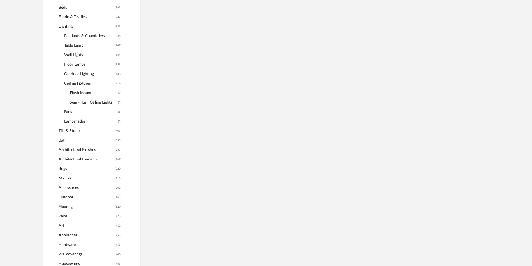
scroll to position [261, 0]
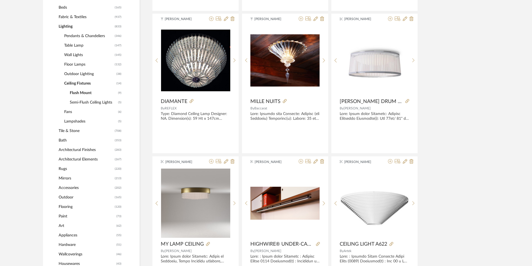
click at [86, 102] on span "Semi-Flush Ceiling Lights" at bounding box center [93, 102] width 47 height 9
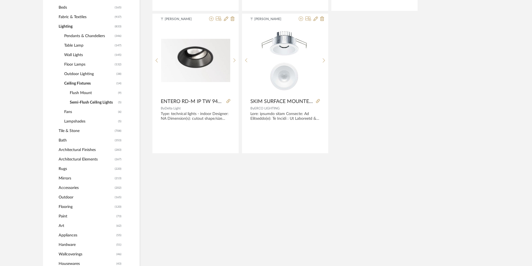
click at [74, 75] on span "Outdoor Lighting" at bounding box center [89, 73] width 51 height 9
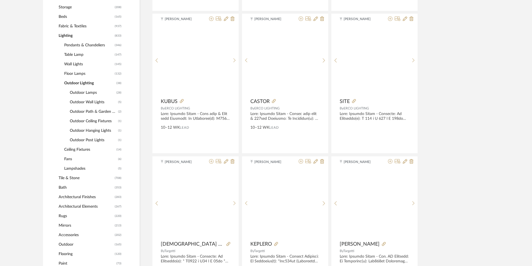
scroll to position [270, 0]
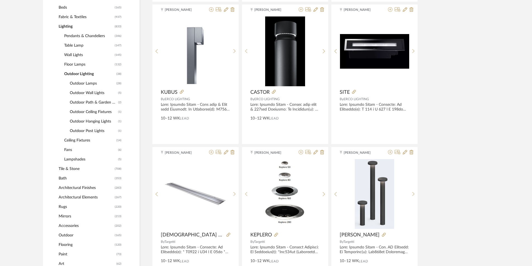
click at [75, 61] on span "Floor Lamps" at bounding box center [88, 64] width 49 height 9
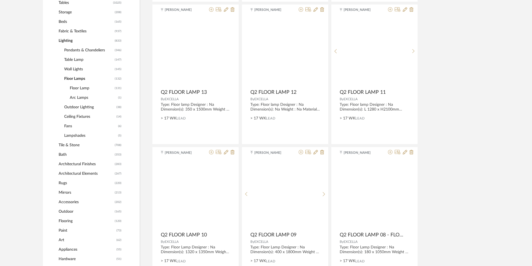
scroll to position [284, 0]
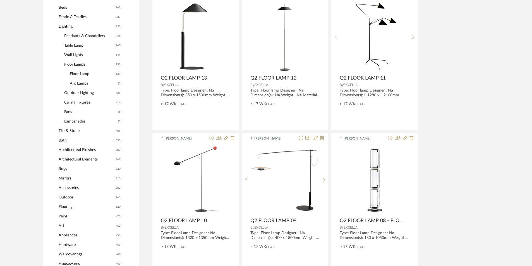
click at [80, 84] on span "Arc Lamps" at bounding box center [93, 83] width 47 height 9
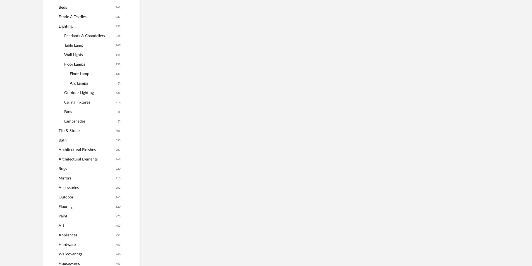
scroll to position [242, 0]
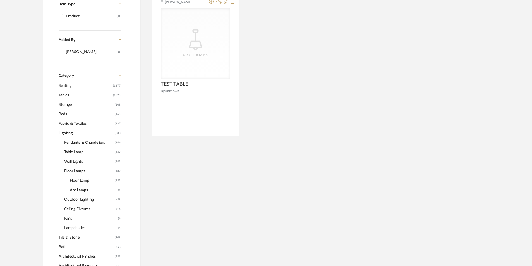
scroll to position [131, 0]
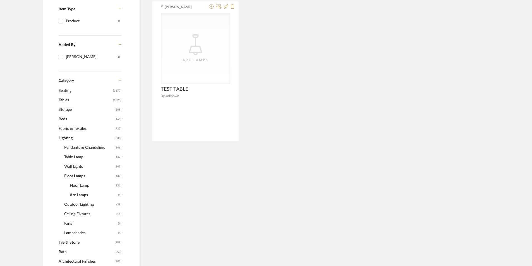
click at [70, 164] on span "Wall Lights" at bounding box center [88, 166] width 49 height 9
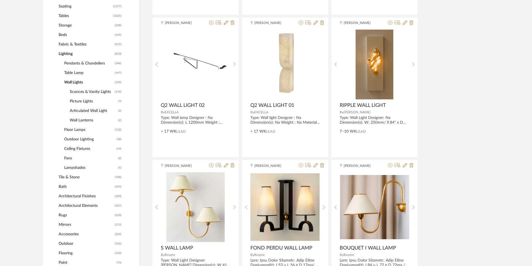
scroll to position [270, 0]
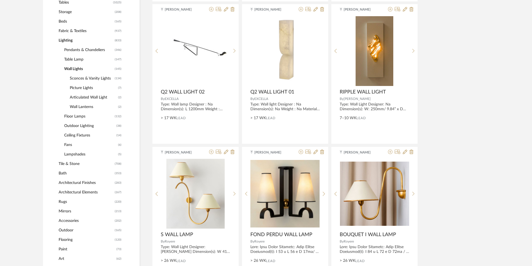
click at [76, 115] on span "Floor Lamps" at bounding box center [88, 116] width 49 height 9
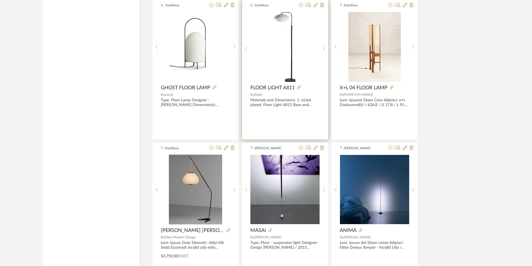
scroll to position [1136, 0]
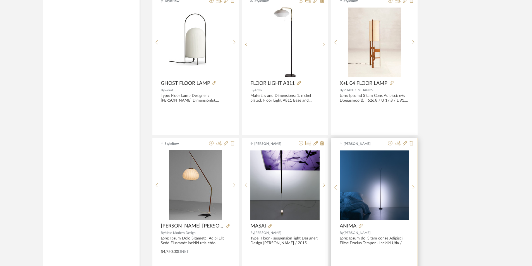
click at [414, 188] on icon at bounding box center [413, 187] width 3 height 5
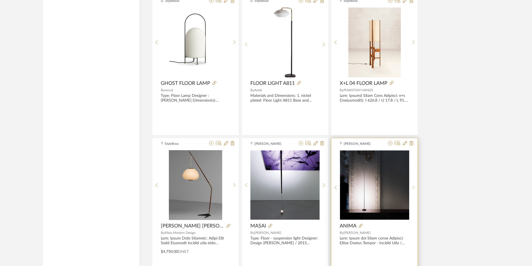
click at [414, 188] on icon at bounding box center [413, 187] width 3 height 5
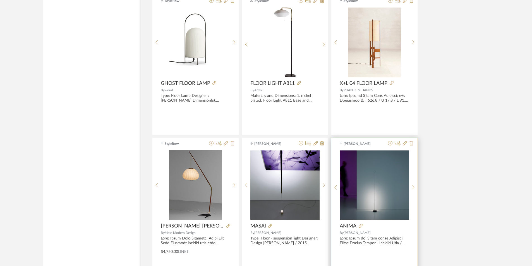
click at [414, 188] on icon at bounding box center [413, 187] width 3 height 5
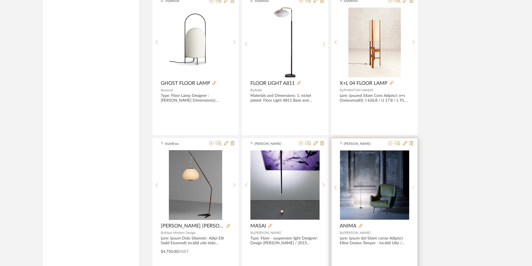
click at [414, 188] on icon at bounding box center [413, 187] width 3 height 5
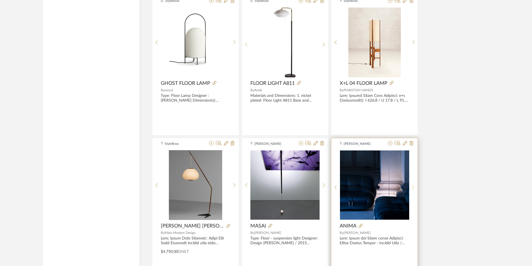
click at [414, 188] on icon at bounding box center [413, 187] width 3 height 5
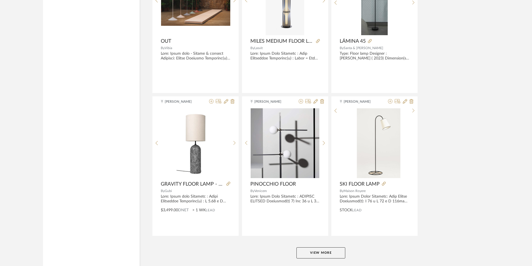
scroll to position [1636, 0]
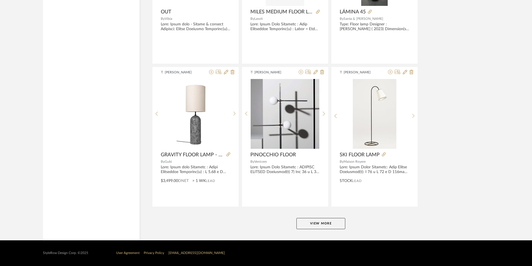
click at [321, 226] on button "View More" at bounding box center [321, 223] width 49 height 11
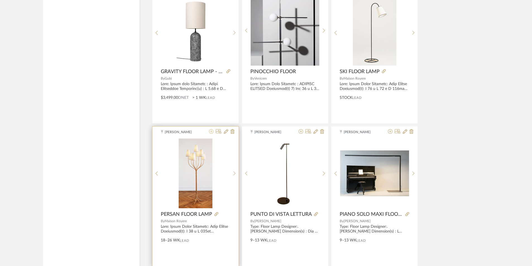
scroll to position [1720, 0]
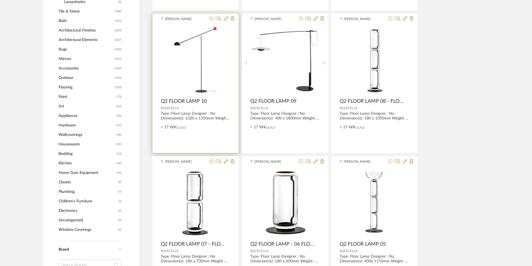
drag, startPoint x: 171, startPoint y: 177, endPoint x: 155, endPoint y: 116, distance: 62.4
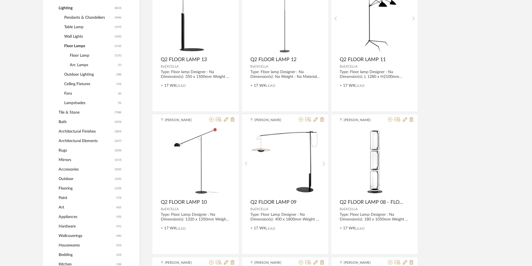
drag, startPoint x: 106, startPoint y: 155, endPoint x: 101, endPoint y: 85, distance: 70.5
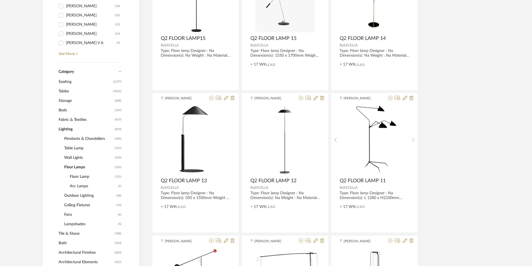
click at [68, 93] on span "Tables" at bounding box center [85, 91] width 53 height 9
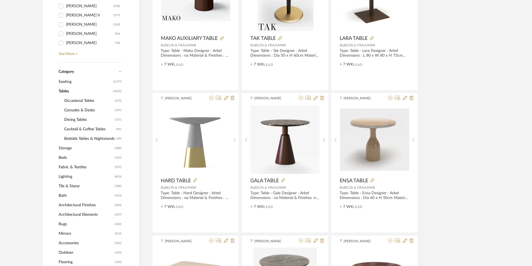
click at [78, 99] on span "Occasional Tables" at bounding box center [88, 100] width 49 height 9
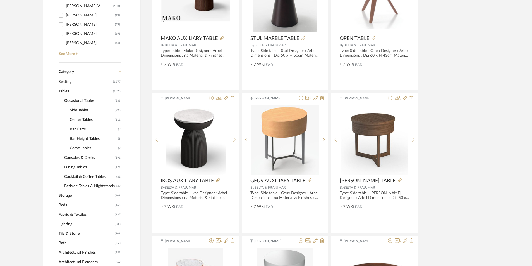
click at [81, 108] on span "Side Tables" at bounding box center [92, 110] width 44 height 9
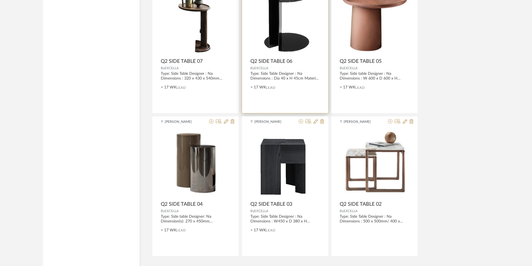
scroll to position [1636, 0]
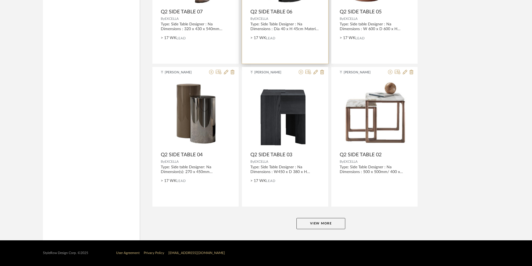
drag, startPoint x: 250, startPoint y: 110, endPoint x: 257, endPoint y: 136, distance: 27.1
click at [312, 222] on button "View More" at bounding box center [321, 223] width 49 height 11
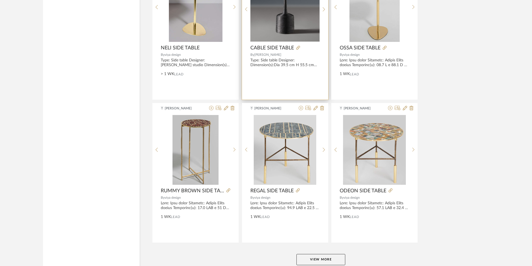
scroll to position [3350, 0]
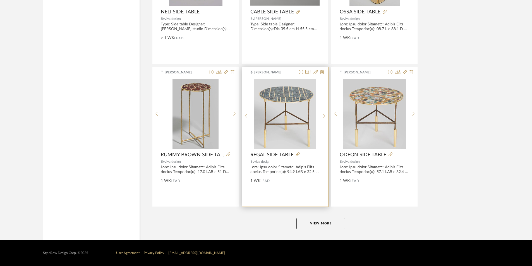
drag, startPoint x: 253, startPoint y: 78, endPoint x: 253, endPoint y: 104, distance: 25.7
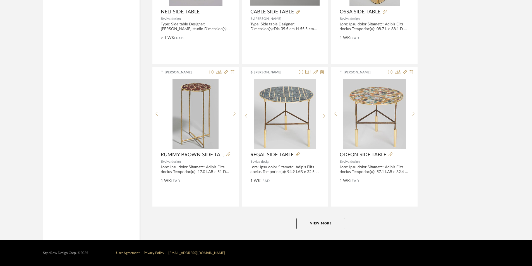
click at [314, 226] on button "View More" at bounding box center [321, 223] width 49 height 11
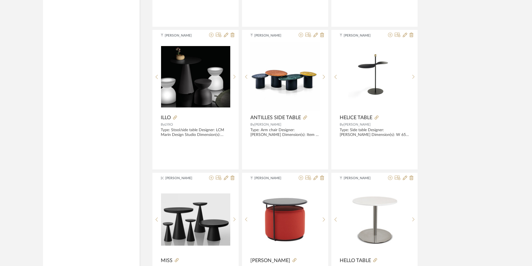
scroll to position [4977, 0]
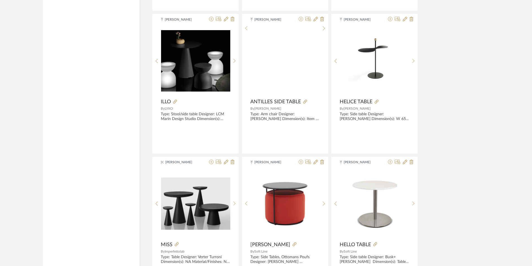
drag, startPoint x: 241, startPoint y: 63, endPoint x: 242, endPoint y: 88, distance: 25.1
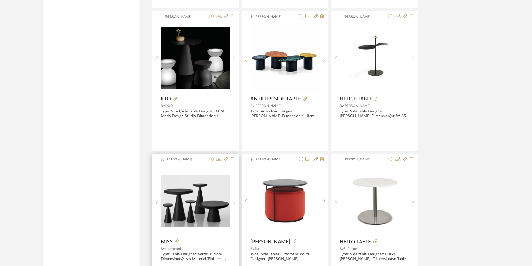
click at [235, 200] on div at bounding box center [234, 203] width 9 height 74
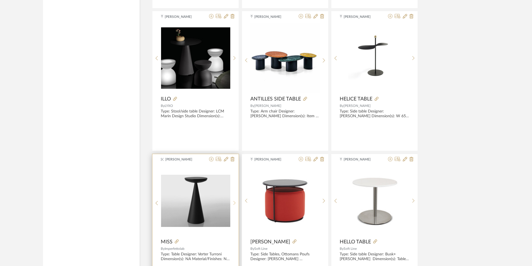
click at [235, 201] on div at bounding box center [234, 203] width 9 height 74
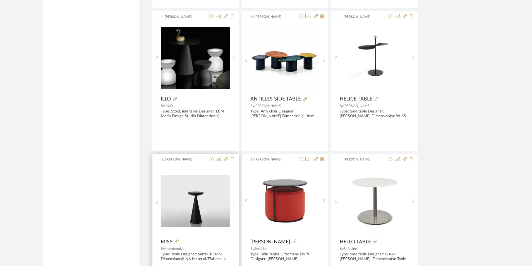
click at [235, 201] on div at bounding box center [234, 203] width 9 height 74
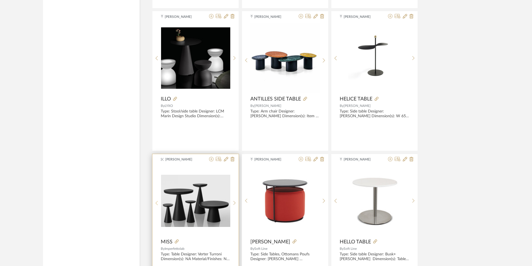
click at [157, 202] on icon at bounding box center [157, 203] width 2 height 4
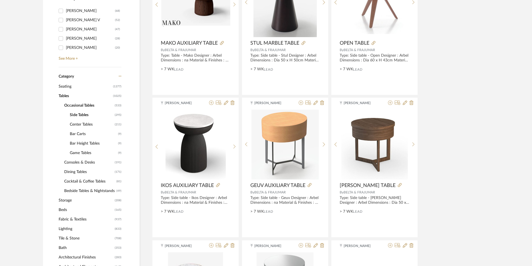
scroll to position [0, 0]
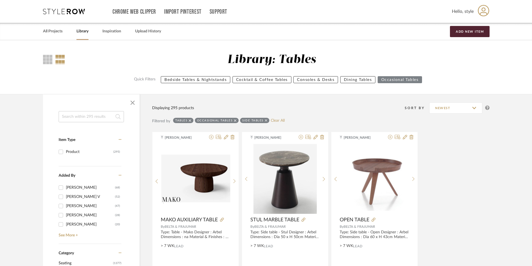
drag, startPoint x: 89, startPoint y: 125, endPoint x: 91, endPoint y: 23, distance: 102.2
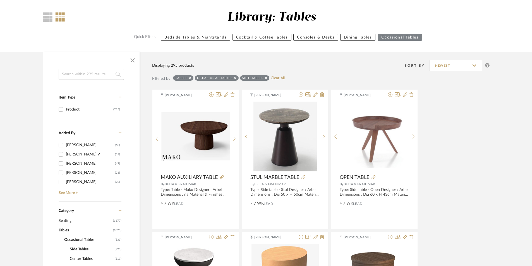
scroll to position [112, 0]
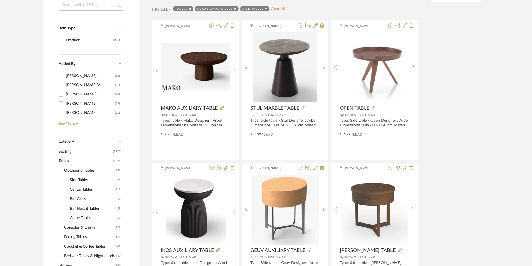
click at [69, 151] on span "Seating" at bounding box center [85, 151] width 53 height 9
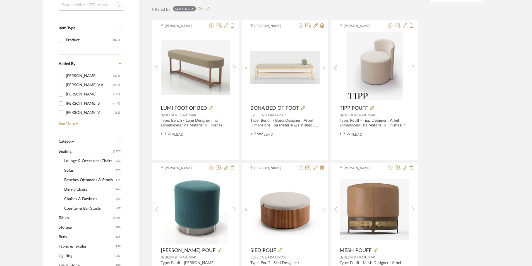
click at [85, 207] on span "Counter & Bar Stools" at bounding box center [89, 208] width 51 height 9
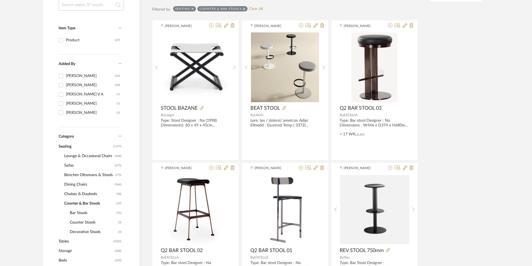
click at [83, 211] on span "Bar Stools" at bounding box center [92, 212] width 45 height 9
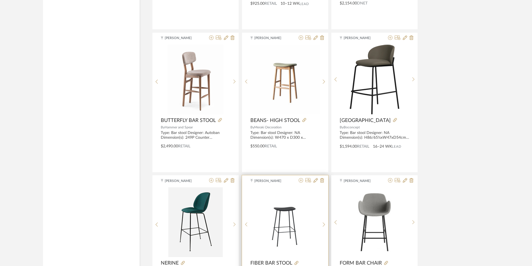
scroll to position [1108, 0]
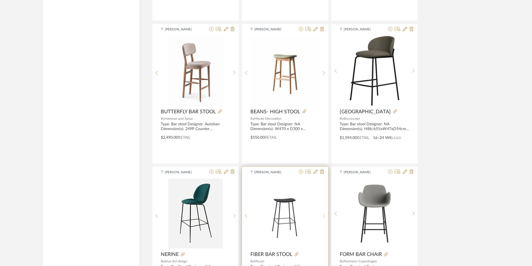
click at [321, 214] on sr-next-btn at bounding box center [324, 216] width 9 height 5
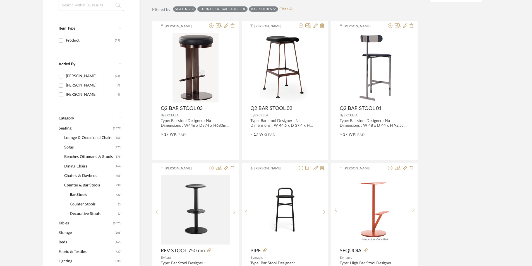
scroll to position [140, 0]
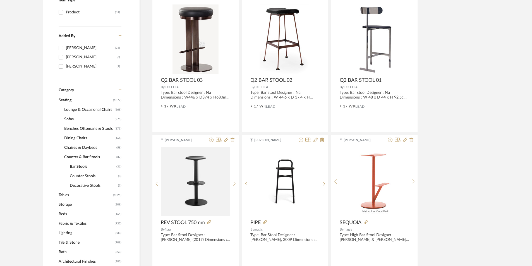
click at [75, 118] on span "Sofas" at bounding box center [88, 119] width 49 height 9
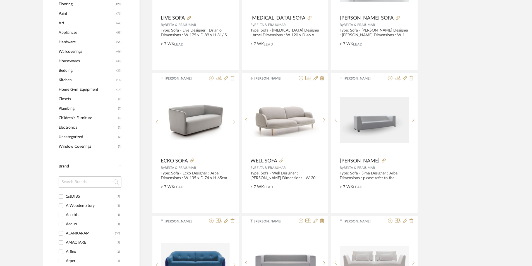
scroll to position [642, 0]
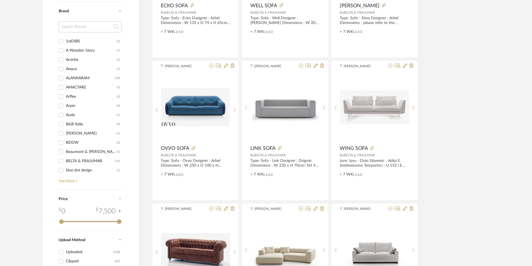
click at [63, 179] on link "See More +" at bounding box center [89, 179] width 64 height 9
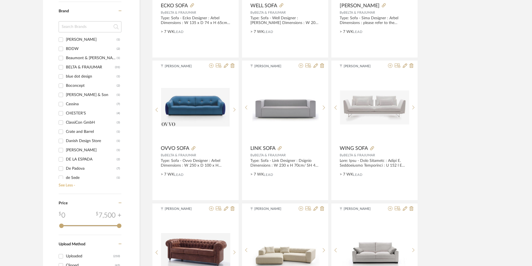
scroll to position [112, 0]
click at [60, 85] on input "Cassina (7)" at bounding box center [60, 86] width 9 height 9
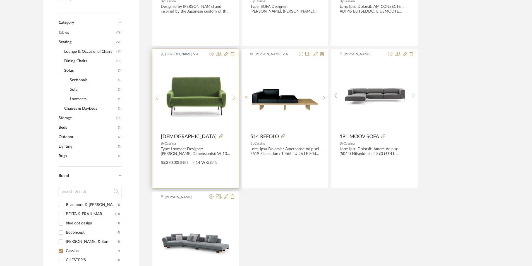
scroll to position [232, 0]
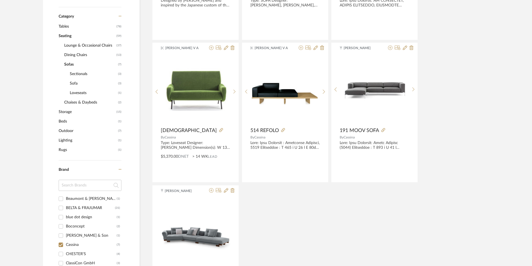
click at [85, 103] on span "Chaises & Daybeds" at bounding box center [90, 102] width 53 height 9
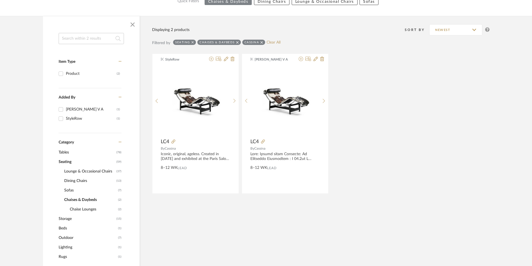
scroll to position [64, 0]
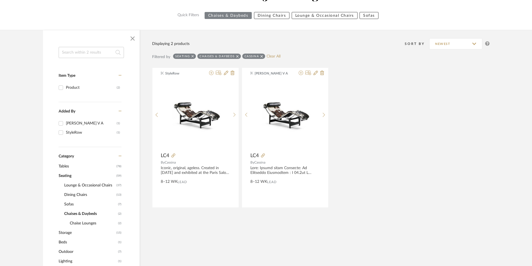
click at [67, 202] on span "Sofas" at bounding box center [90, 204] width 53 height 9
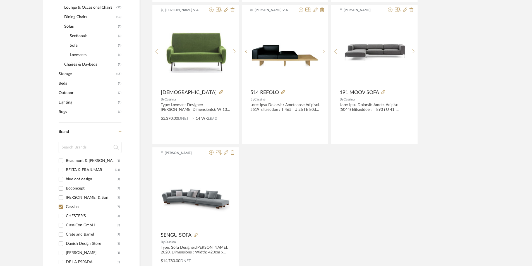
scroll to position [288, 0]
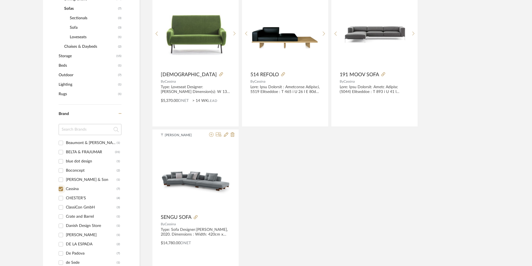
click at [62, 189] on input "Cassina (7)" at bounding box center [60, 189] width 9 height 9
checkbox input "false"
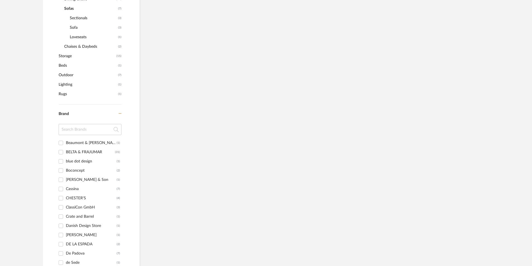
scroll to position [321, 0]
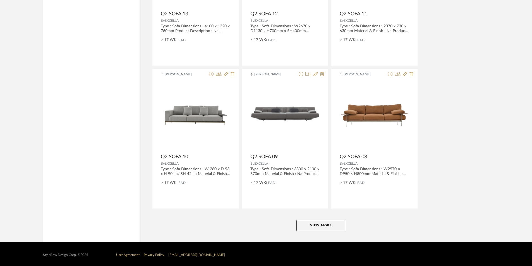
scroll to position [1636, 0]
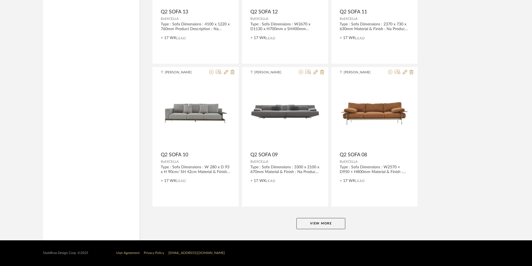
click at [321, 219] on button "View More" at bounding box center [321, 223] width 49 height 11
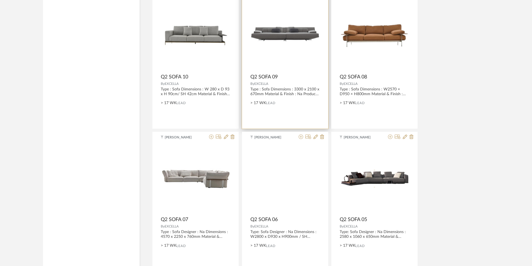
scroll to position [1748, 0]
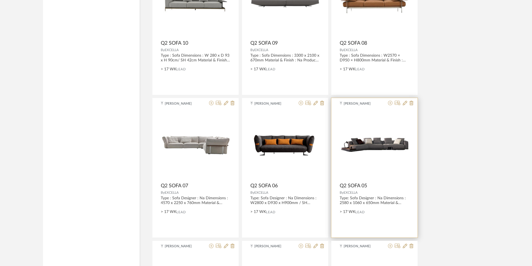
click at [388, 168] on div "0" at bounding box center [375, 145] width 70 height 70
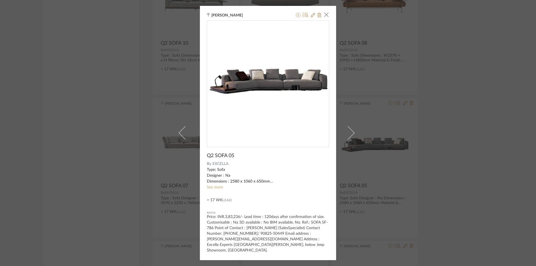
click at [458, 134] on div "[PERSON_NAME] × Q2 SOFA 05 By EXCELLA Type: Sofa Designer : Na Dimensions : 258…" at bounding box center [268, 133] width 536 height 266
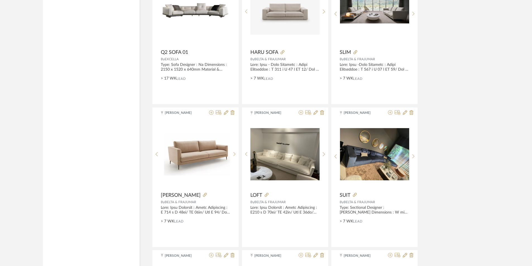
scroll to position [2250, 0]
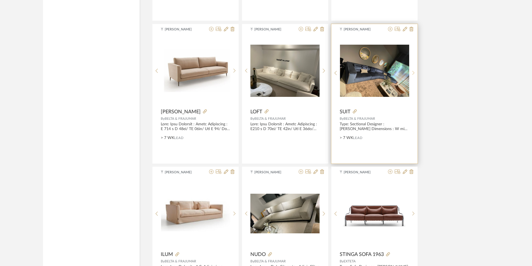
click at [412, 72] on icon at bounding box center [413, 73] width 3 height 5
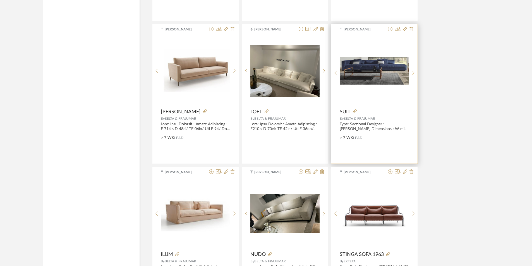
click at [412, 72] on icon at bounding box center [413, 73] width 3 height 5
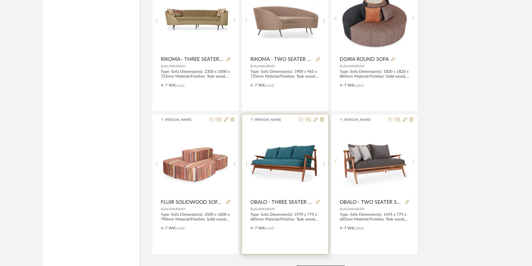
scroll to position [3238, 0]
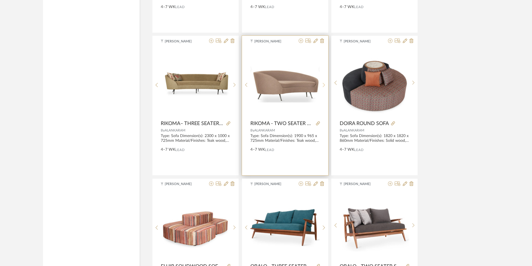
click at [324, 84] on icon at bounding box center [324, 85] width 2 height 4
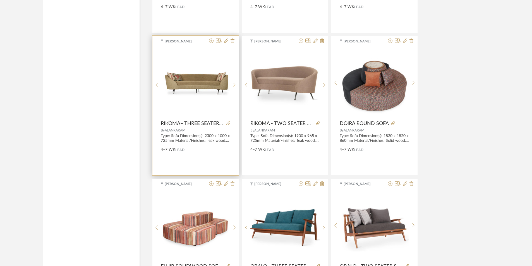
click at [234, 85] on icon at bounding box center [234, 85] width 3 height 5
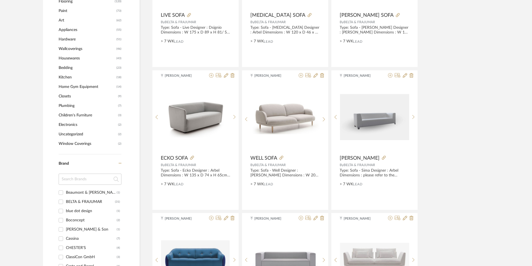
scroll to position [0, 0]
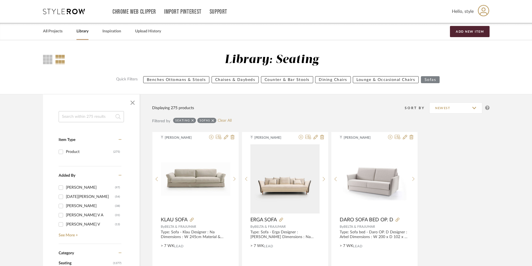
drag, startPoint x: 53, startPoint y: 96, endPoint x: 101, endPoint y: -19, distance: 124.4
click at [84, 116] on input at bounding box center [91, 116] width 65 height 11
type input "TWO SEATER"
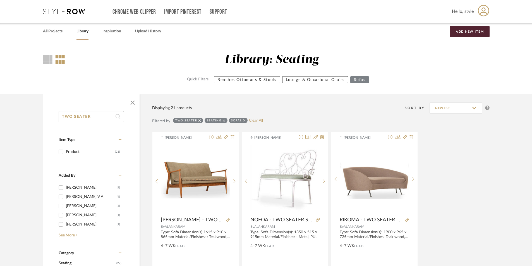
click at [100, 115] on input "TWO SEATER" at bounding box center [91, 116] width 65 height 11
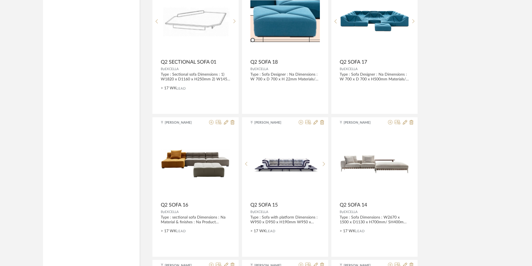
scroll to position [1636, 0]
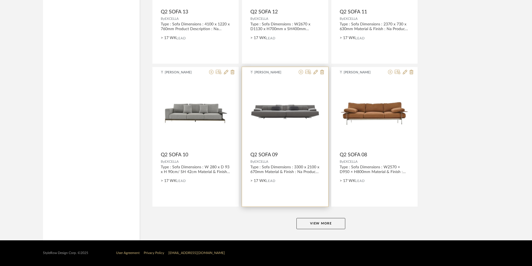
drag, startPoint x: 285, startPoint y: 65, endPoint x: 290, endPoint y: 108, distance: 43.0
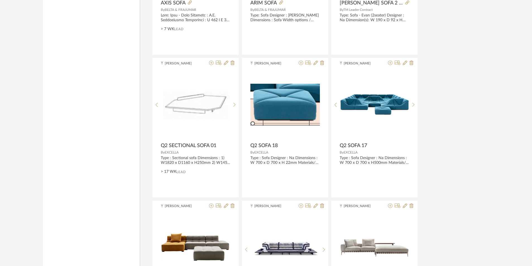
scroll to position [1217, 0]
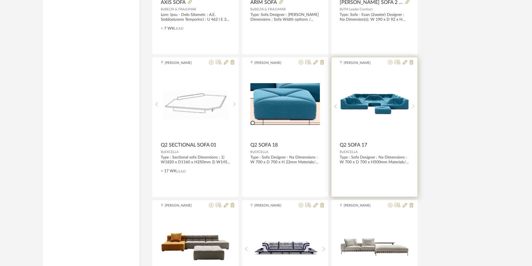
click at [414, 104] on div at bounding box center [413, 106] width 9 height 74
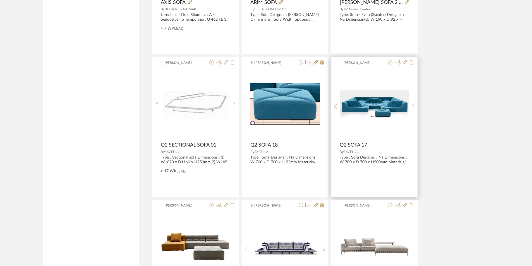
click at [414, 104] on div at bounding box center [413, 106] width 9 height 74
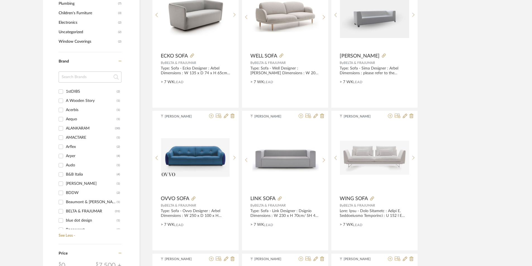
scroll to position [1636, 0]
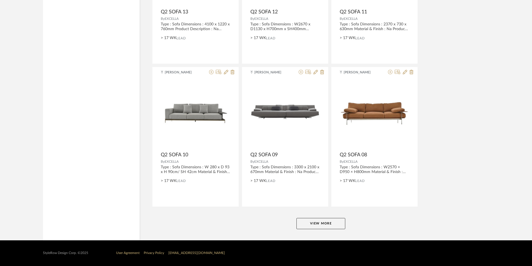
drag, startPoint x: 414, startPoint y: 104, endPoint x: 420, endPoint y: 251, distance: 147.0
click at [315, 219] on button "View More" at bounding box center [321, 223] width 49 height 11
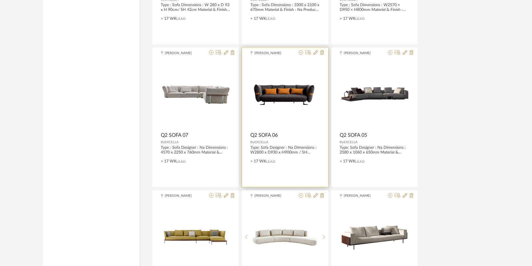
drag, startPoint x: 288, startPoint y: 108, endPoint x: 290, endPoint y: 122, distance: 14.1
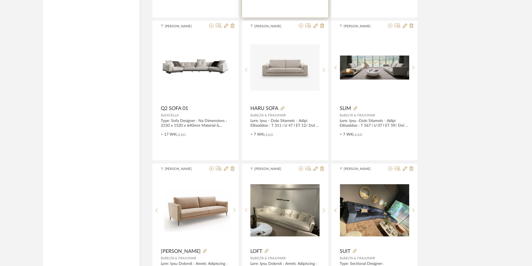
drag, startPoint x: 290, startPoint y: 121, endPoint x: 292, endPoint y: 139, distance: 17.4
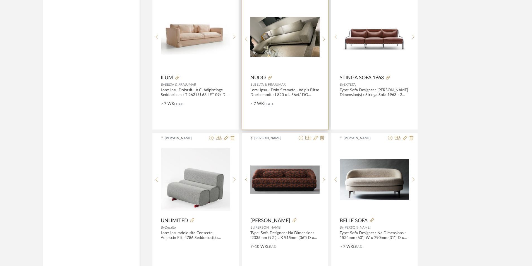
drag, startPoint x: 290, startPoint y: 90, endPoint x: 291, endPoint y: 104, distance: 13.7
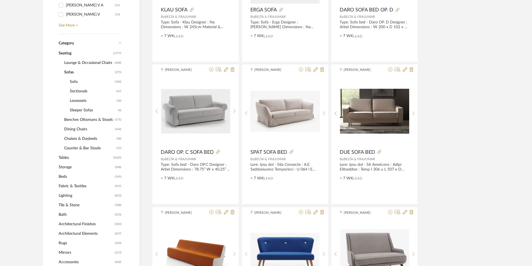
drag, startPoint x: 139, startPoint y: 80, endPoint x: 139, endPoint y: 16, distance: 63.7
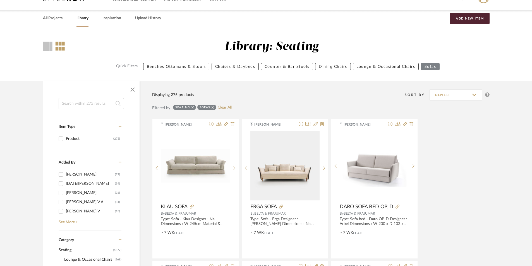
scroll to position [0, 0]
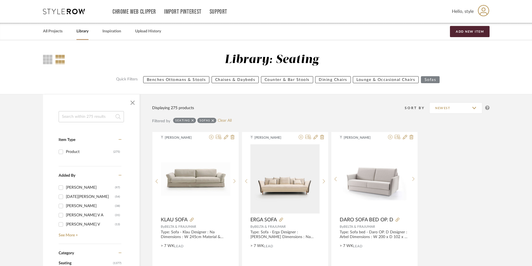
click at [80, 113] on input at bounding box center [91, 116] width 65 height 11
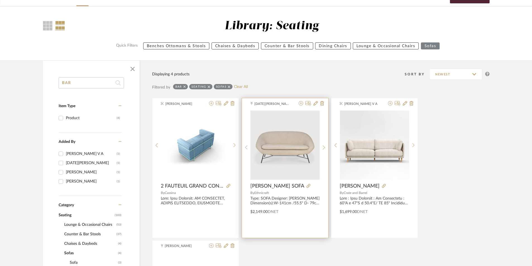
scroll to position [28, 0]
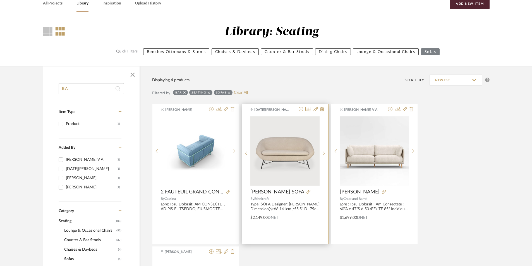
type input "B"
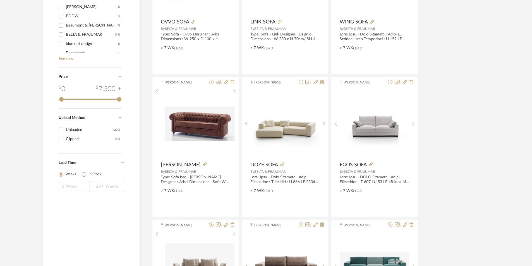
scroll to position [1636, 0]
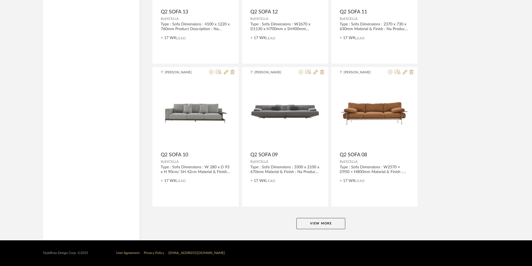
drag, startPoint x: 217, startPoint y: 71, endPoint x: 234, endPoint y: 217, distance: 147.3
click at [300, 225] on button "View More" at bounding box center [321, 223] width 49 height 11
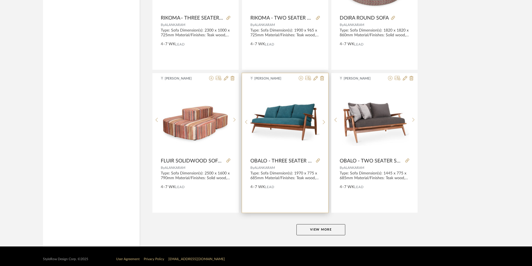
drag, startPoint x: 259, startPoint y: 100, endPoint x: 266, endPoint y: 106, distance: 9.9
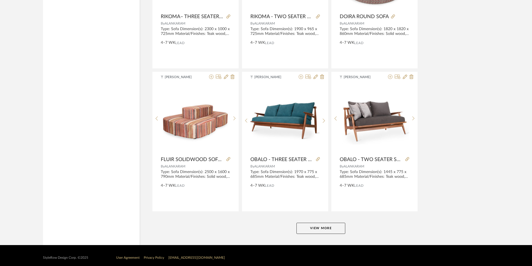
click at [320, 230] on button "View More" at bounding box center [321, 228] width 49 height 11
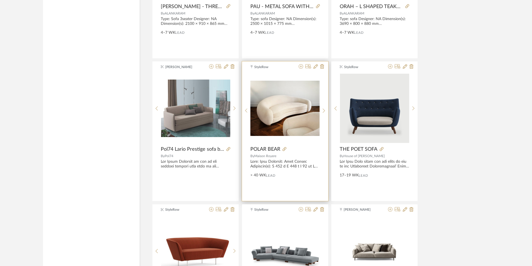
drag, startPoint x: 256, startPoint y: 79, endPoint x: 263, endPoint y: 89, distance: 11.8
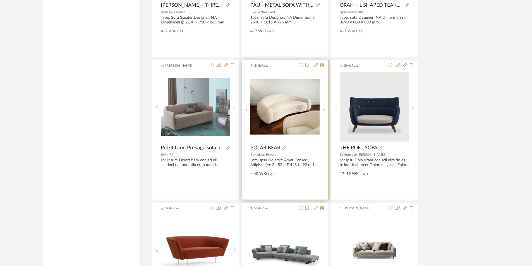
click at [323, 108] on icon at bounding box center [324, 109] width 3 height 5
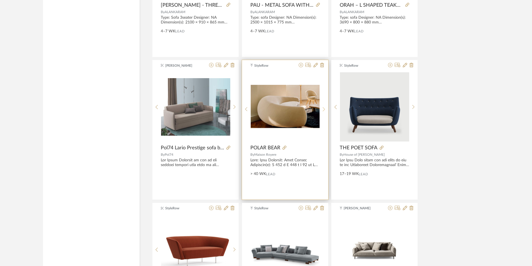
click at [323, 108] on icon at bounding box center [324, 109] width 3 height 5
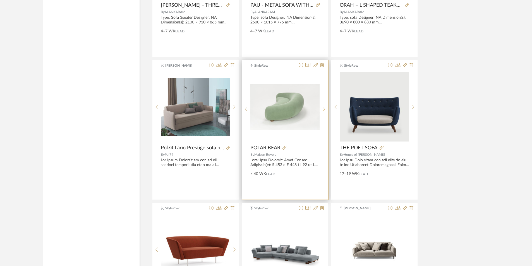
click at [323, 108] on icon at bounding box center [324, 109] width 3 height 5
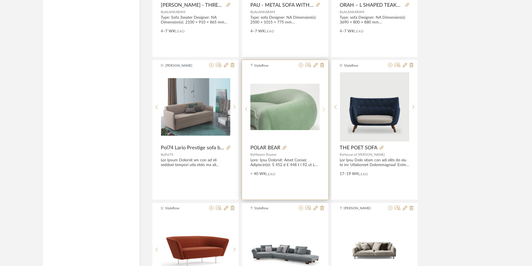
click at [323, 108] on icon at bounding box center [324, 109] width 3 height 5
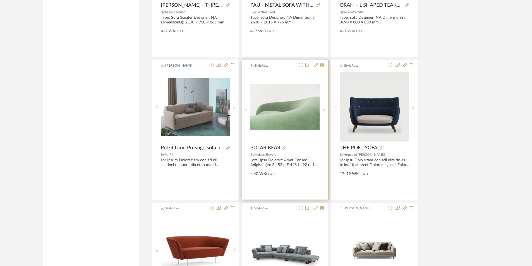
click at [323, 108] on icon at bounding box center [324, 109] width 3 height 5
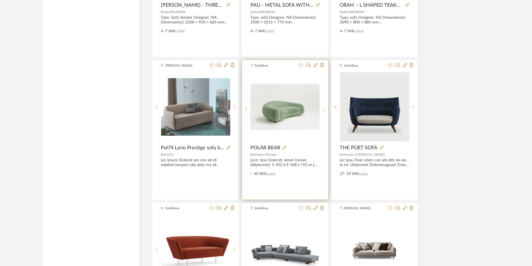
click at [323, 108] on icon at bounding box center [324, 109] width 3 height 5
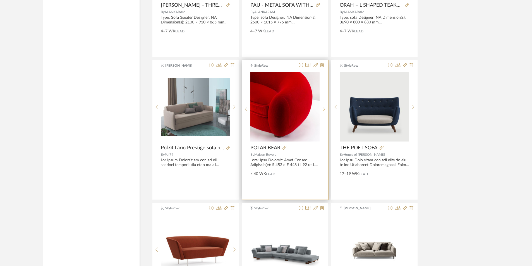
click at [325, 107] on icon at bounding box center [324, 109] width 3 height 5
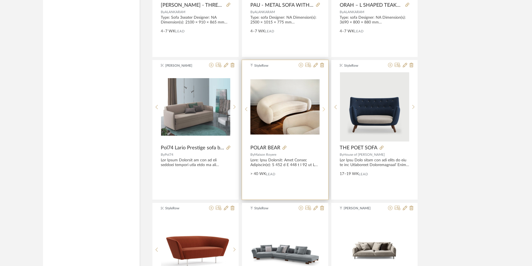
click at [325, 107] on icon at bounding box center [324, 109] width 3 height 5
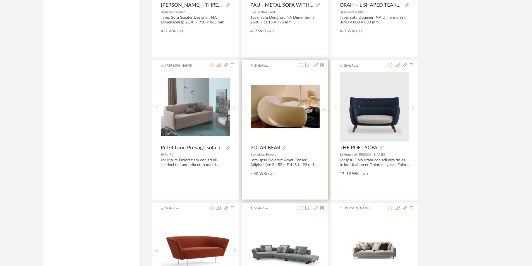
click at [246, 108] on icon at bounding box center [246, 109] width 3 height 5
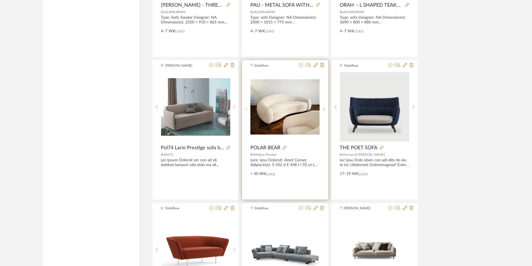
click at [246, 108] on icon at bounding box center [246, 109] width 3 height 5
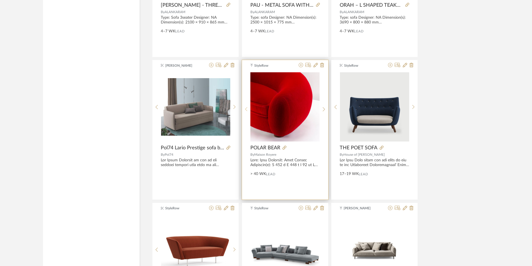
click at [246, 108] on icon at bounding box center [246, 109] width 3 height 5
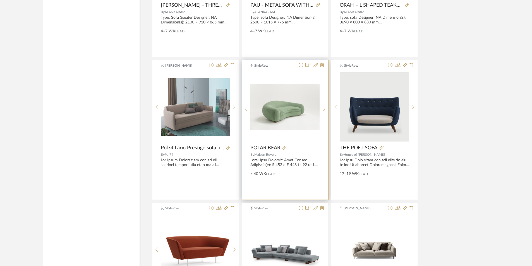
click at [323, 109] on icon at bounding box center [324, 109] width 3 height 5
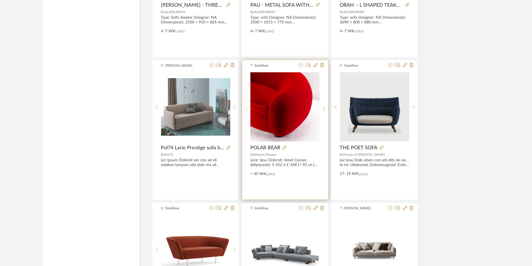
click at [246, 106] on div at bounding box center [246, 109] width 9 height 74
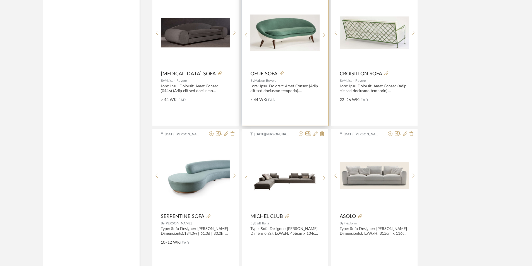
scroll to position [4602, 0]
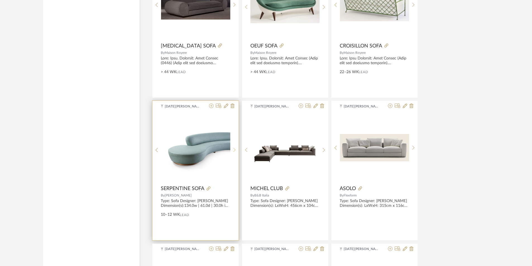
click at [235, 148] on icon at bounding box center [234, 150] width 3 height 5
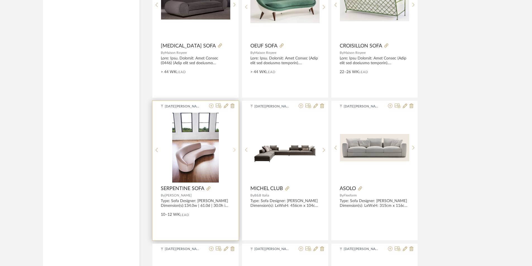
click at [235, 148] on icon at bounding box center [234, 150] width 3 height 5
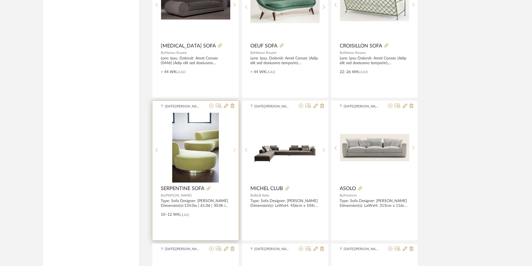
click at [235, 148] on icon at bounding box center [234, 150] width 3 height 5
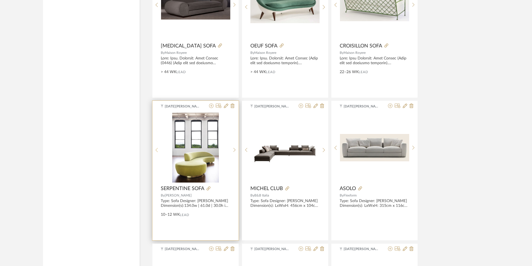
click at [156, 148] on icon at bounding box center [157, 150] width 3 height 5
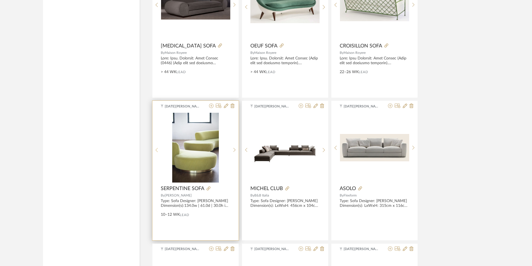
click at [156, 148] on icon at bounding box center [157, 150] width 3 height 5
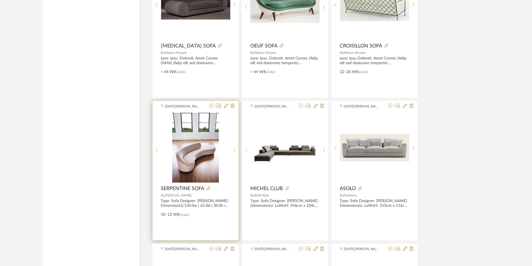
click at [237, 151] on sr-next-btn at bounding box center [234, 150] width 9 height 5
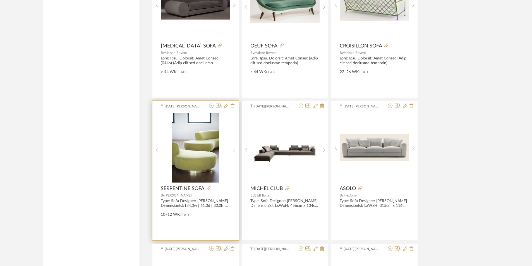
click at [237, 151] on sr-next-btn at bounding box center [234, 150] width 9 height 5
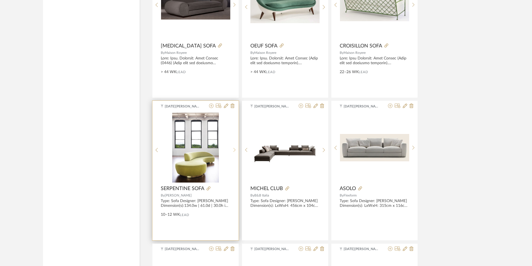
click at [237, 151] on sr-next-btn at bounding box center [234, 150] width 9 height 5
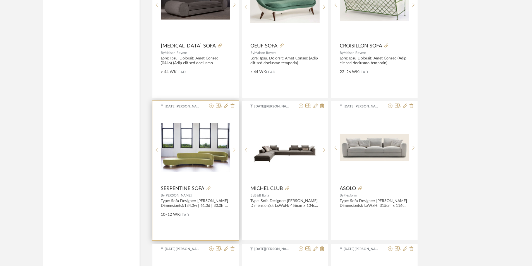
click at [237, 151] on sr-next-btn at bounding box center [234, 150] width 9 height 5
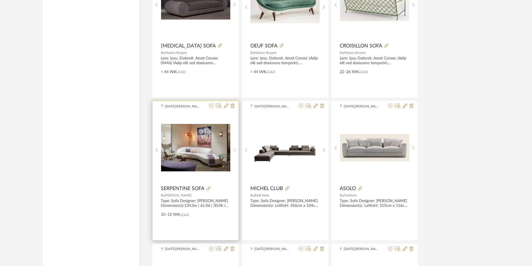
click at [237, 151] on sr-next-btn at bounding box center [234, 150] width 9 height 5
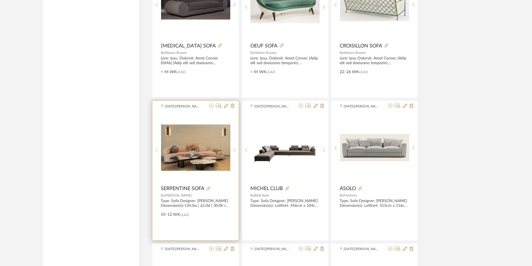
click at [157, 150] on icon at bounding box center [157, 150] width 3 height 5
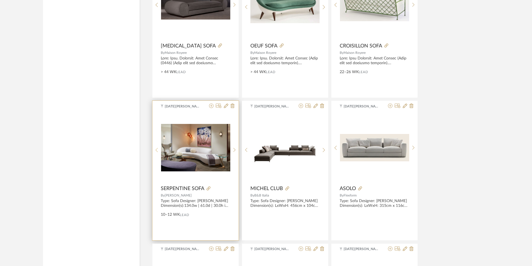
click at [157, 150] on icon at bounding box center [157, 150] width 3 height 5
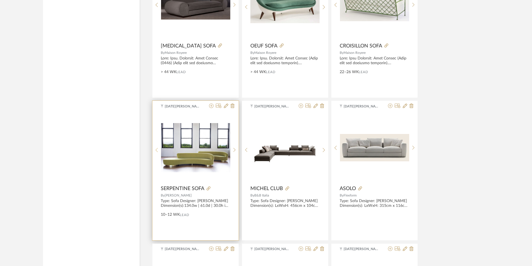
click at [157, 150] on icon at bounding box center [157, 150] width 3 height 5
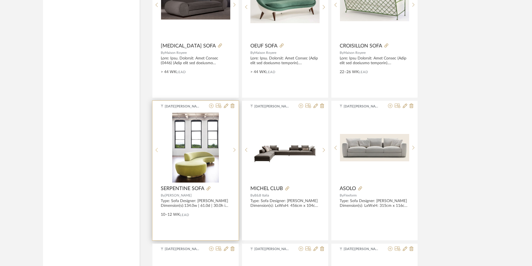
click at [157, 150] on icon at bounding box center [157, 150] width 3 height 5
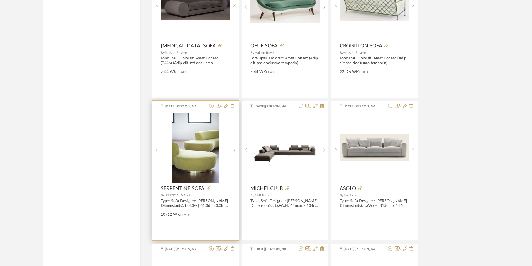
click at [157, 150] on icon at bounding box center [157, 150] width 3 height 5
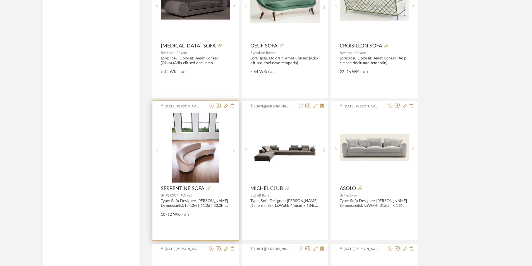
click at [157, 150] on icon at bounding box center [157, 150] width 3 height 5
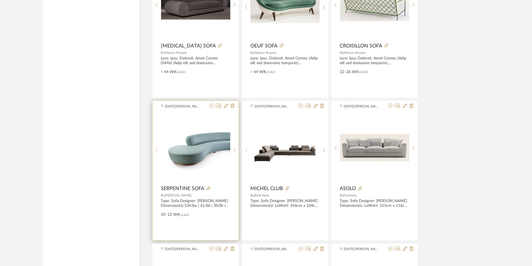
click at [157, 150] on icon at bounding box center [157, 150] width 3 height 5
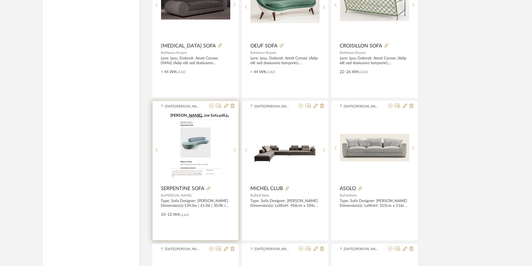
click at [189, 166] on img "8" at bounding box center [196, 148] width 54 height 70
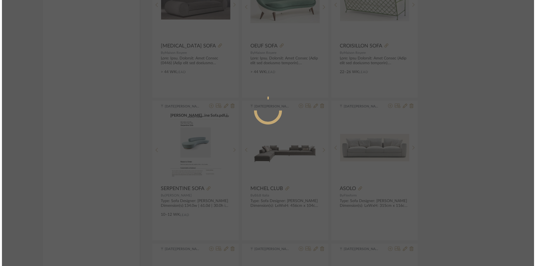
scroll to position [0, 0]
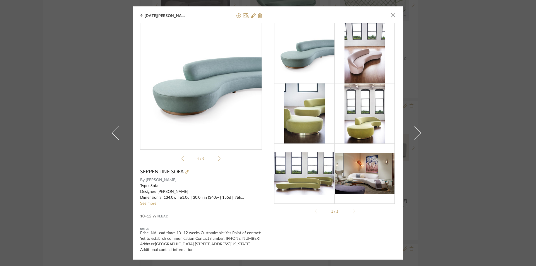
click at [150, 206] on sr-see-more-text "Type: Sofa Designer: [PERSON_NAME] Dimension(s):134.0w | 61.0d | 30.0h in (340w…" at bounding box center [201, 194] width 122 height 23
click at [148, 203] on link "See more" at bounding box center [148, 204] width 16 height 4
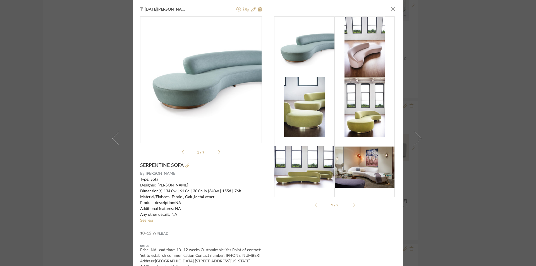
scroll to position [11, 0]
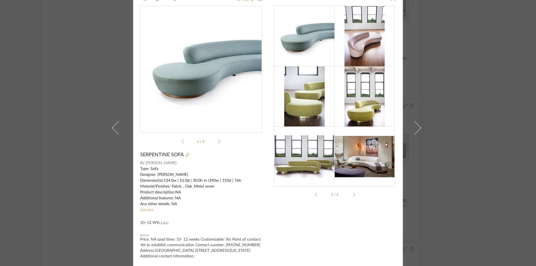
click at [462, 131] on div "[DATE][PERSON_NAME] × [PERSON_NAME]...ine Sofa.pdf [PERSON_NAME]...ine Sofa.pdf…" at bounding box center [268, 133] width 536 height 266
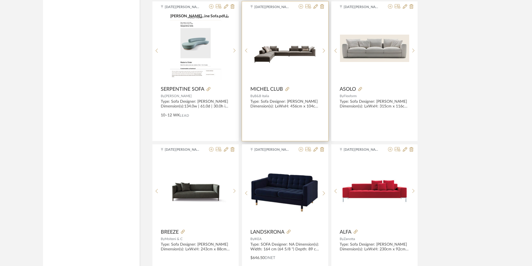
scroll to position [4686, 0]
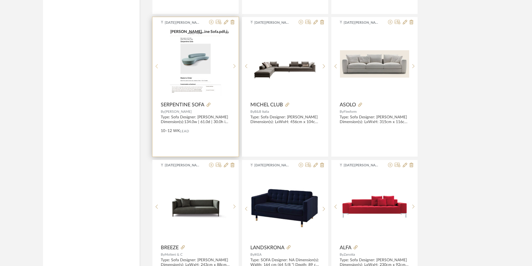
click at [159, 65] on sr-prev-btn at bounding box center [156, 66] width 9 height 5
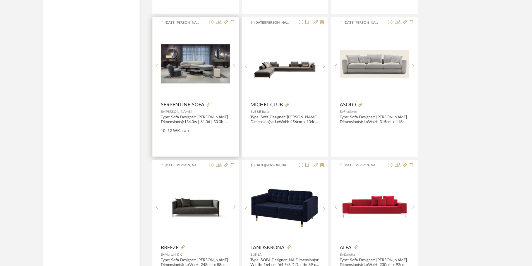
click at [159, 65] on sr-prev-btn at bounding box center [156, 66] width 9 height 5
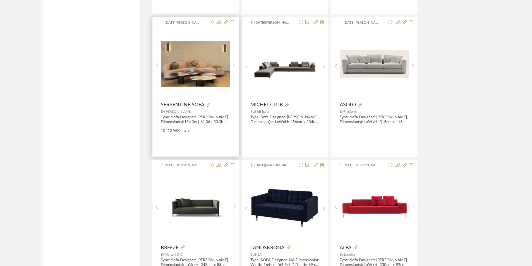
click at [159, 65] on sr-prev-btn at bounding box center [156, 66] width 9 height 5
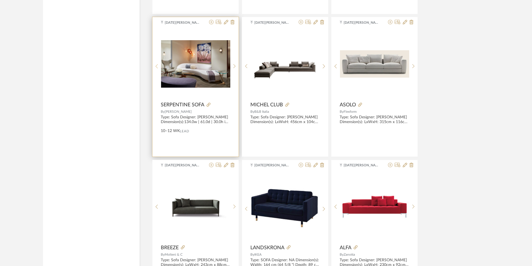
click at [159, 65] on sr-prev-btn at bounding box center [156, 66] width 9 height 5
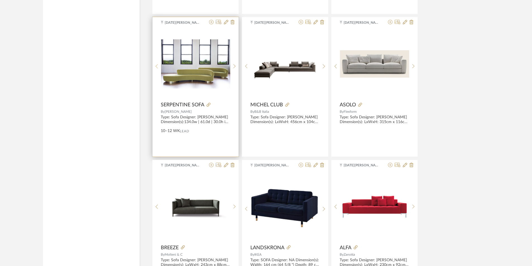
click at [159, 65] on sr-prev-btn at bounding box center [156, 66] width 9 height 5
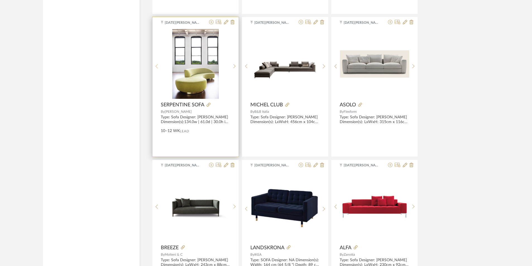
click at [159, 65] on sr-prev-btn at bounding box center [156, 66] width 9 height 5
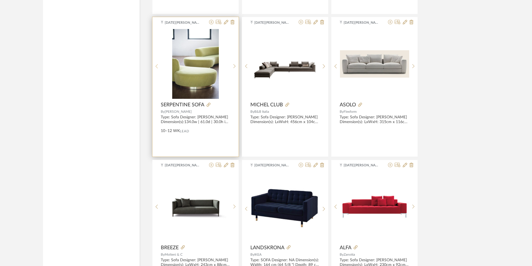
click at [159, 65] on sr-prev-btn at bounding box center [156, 66] width 9 height 5
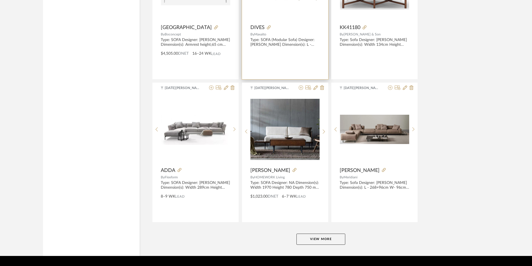
scroll to position [5064, 0]
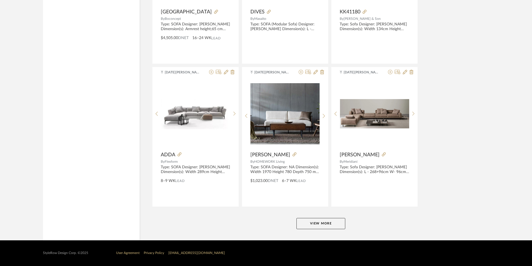
click at [309, 218] on button "View More" at bounding box center [321, 223] width 49 height 11
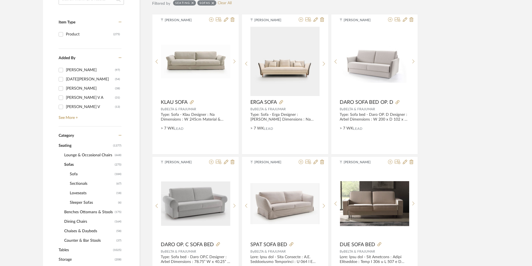
scroll to position [0, 0]
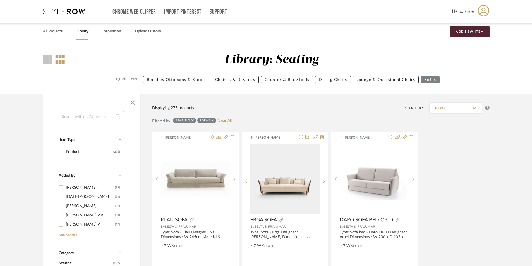
drag, startPoint x: 169, startPoint y: 138, endPoint x: 158, endPoint y: 71, distance: 67.7
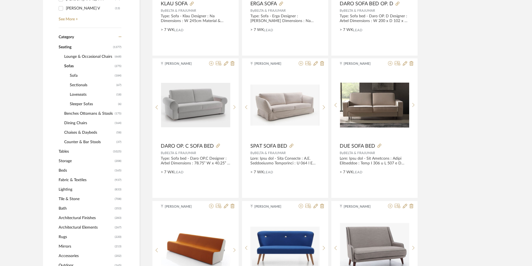
scroll to position [251, 0]
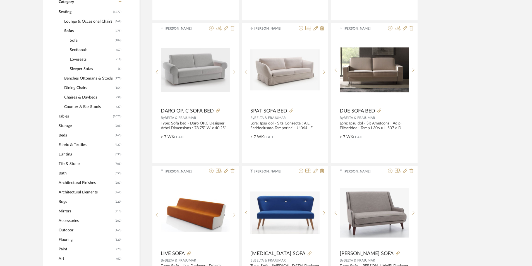
click at [65, 201] on span "Rugs" at bounding box center [86, 201] width 55 height 9
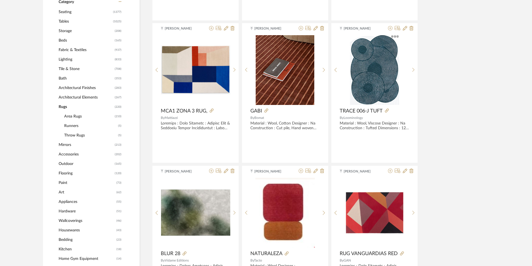
click at [74, 123] on span "Runners" at bounding box center [90, 125] width 53 height 9
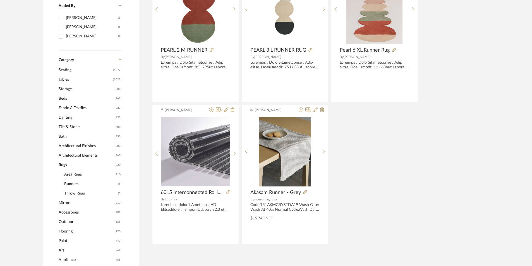
scroll to position [172, 0]
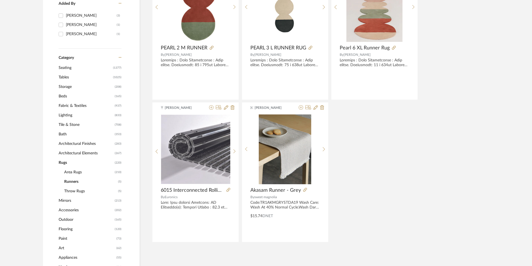
click at [80, 190] on span "Throw Rugs" at bounding box center [90, 191] width 53 height 9
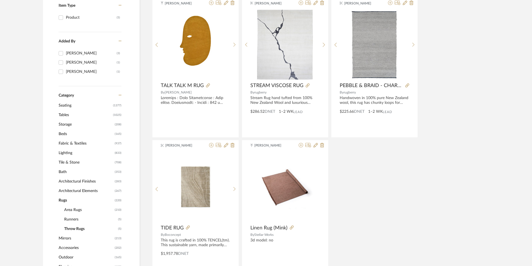
scroll to position [144, 0]
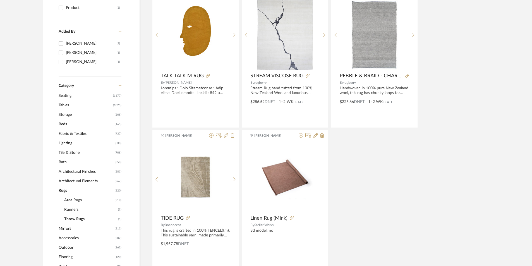
click at [78, 196] on span "Area Rugs" at bounding box center [88, 199] width 49 height 9
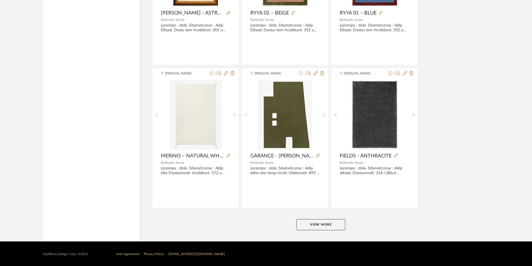
scroll to position [1636, 0]
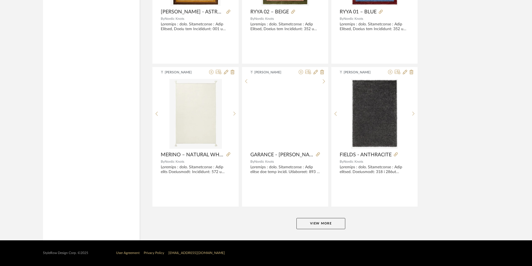
drag, startPoint x: 252, startPoint y: 114, endPoint x: 255, endPoint y: 135, distance: 20.8
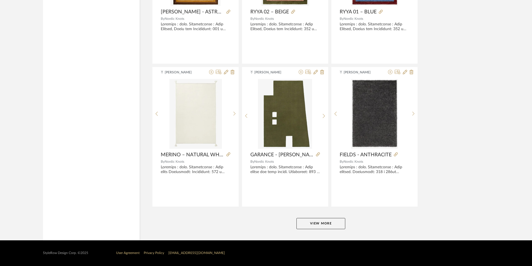
click at [308, 223] on button "View More" at bounding box center [321, 223] width 49 height 11
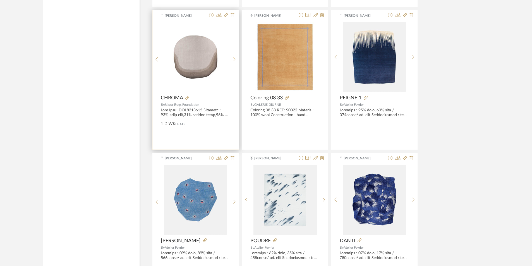
drag, startPoint x: 227, startPoint y: 53, endPoint x: 236, endPoint y: 31, distance: 23.5
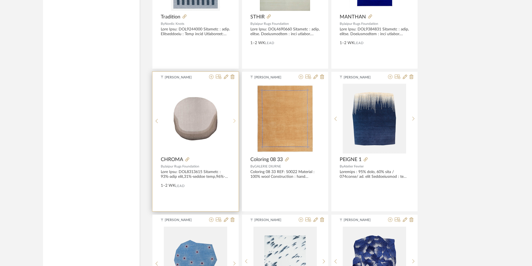
scroll to position [2343, 0]
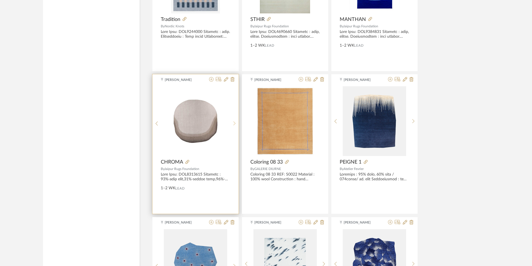
click at [234, 120] on div at bounding box center [234, 123] width 9 height 74
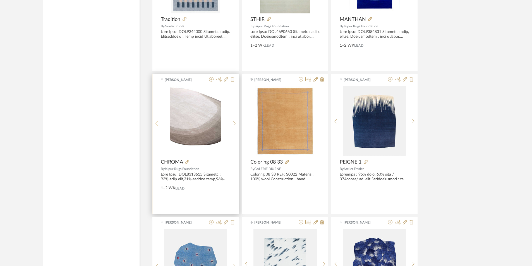
click at [156, 122] on icon at bounding box center [157, 123] width 3 height 5
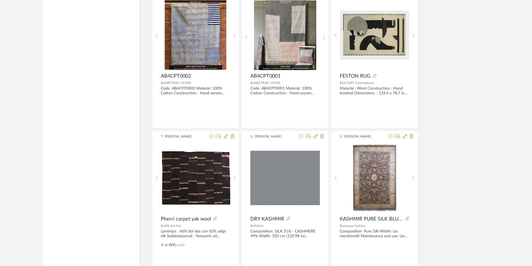
scroll to position [3350, 0]
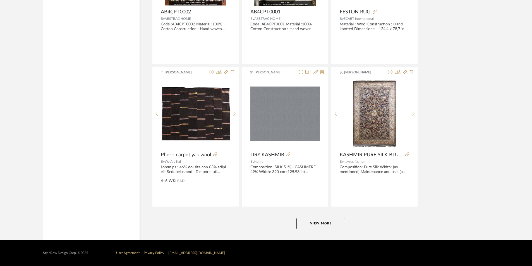
click at [335, 222] on button "View More" at bounding box center [321, 223] width 49 height 11
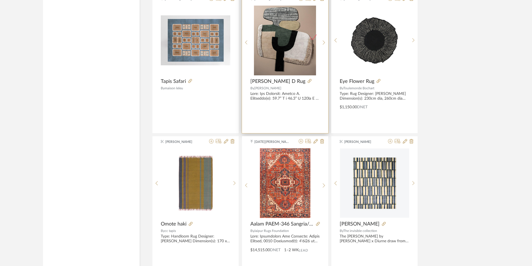
scroll to position [4802, 0]
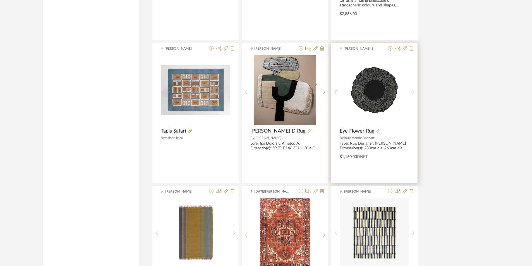
click at [413, 89] on div at bounding box center [413, 92] width 9 height 74
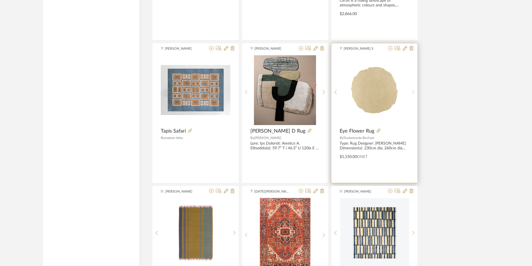
click at [413, 89] on div at bounding box center [413, 92] width 9 height 74
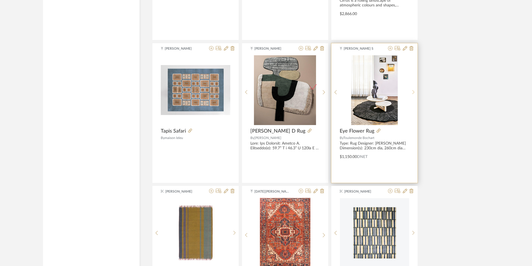
click at [413, 89] on div at bounding box center [413, 92] width 9 height 74
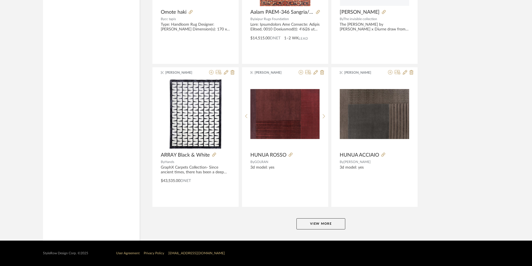
scroll to position [5064, 0]
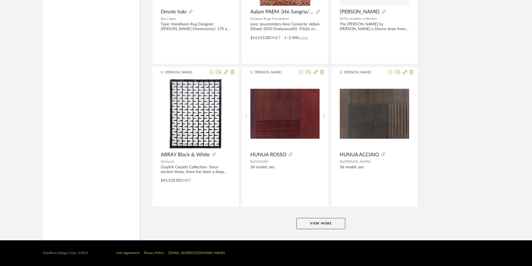
click at [332, 225] on button "View More" at bounding box center [321, 223] width 49 height 11
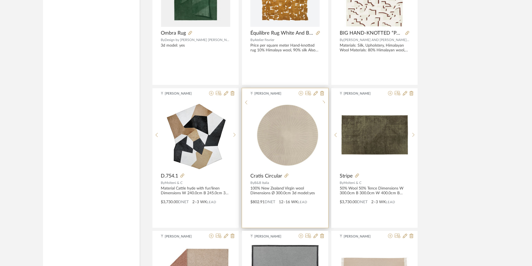
scroll to position [5902, 0]
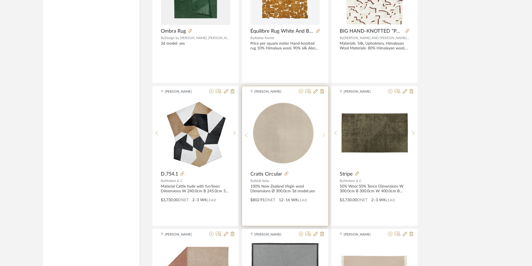
click at [324, 136] on icon at bounding box center [324, 135] width 3 height 5
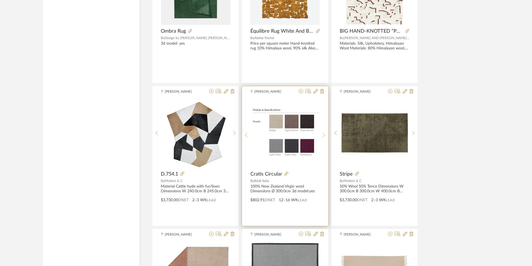
click at [324, 136] on icon at bounding box center [324, 135] width 3 height 5
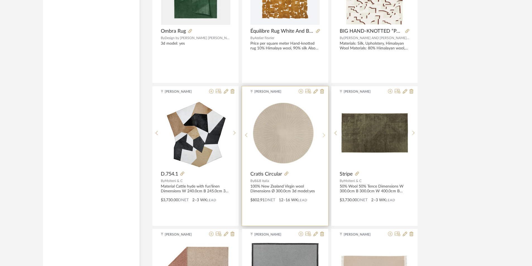
click at [324, 136] on icon at bounding box center [324, 135] width 3 height 5
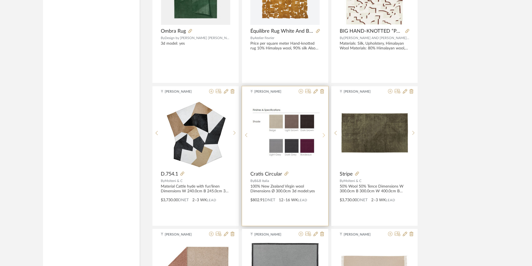
click at [324, 136] on icon at bounding box center [324, 135] width 3 height 5
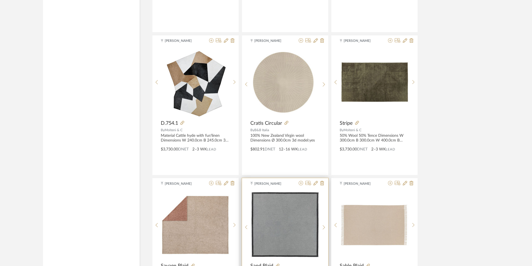
scroll to position [5930, 0]
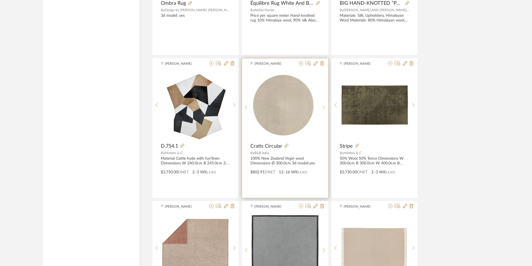
click at [324, 108] on icon at bounding box center [324, 107] width 3 height 5
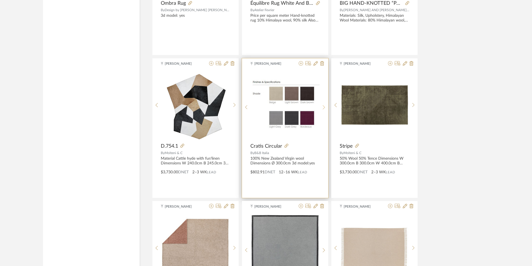
click at [323, 108] on icon at bounding box center [324, 107] width 3 height 5
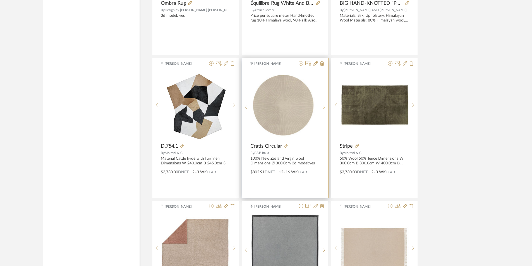
click at [323, 108] on icon at bounding box center [324, 107] width 3 height 5
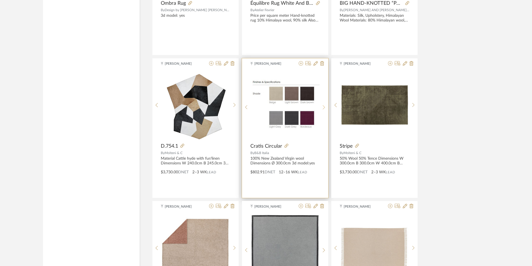
click at [323, 108] on icon at bounding box center [324, 107] width 3 height 5
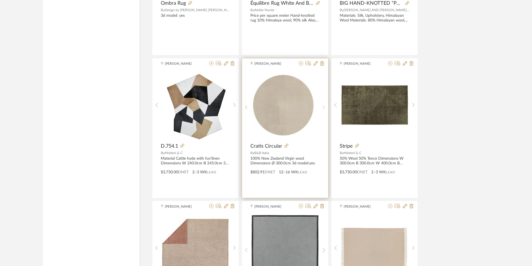
click at [323, 108] on icon at bounding box center [324, 107] width 3 height 5
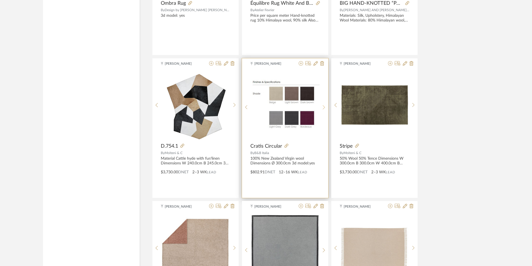
click at [323, 108] on icon at bounding box center [324, 107] width 3 height 5
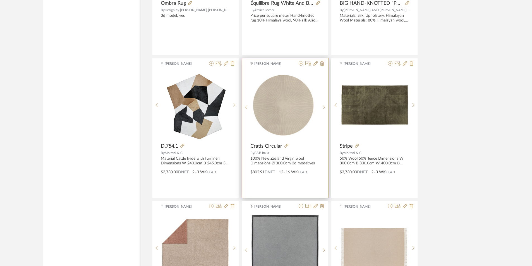
click at [248, 108] on sr-prev-btn at bounding box center [246, 107] width 9 height 5
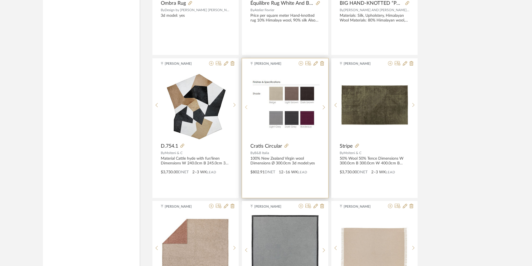
click at [248, 108] on sr-prev-btn at bounding box center [246, 107] width 9 height 5
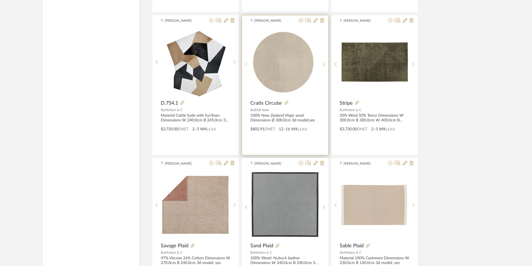
scroll to position [5913, 0]
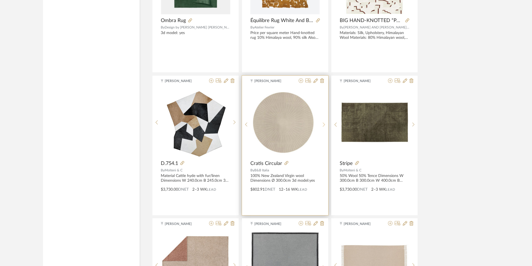
click at [321, 123] on sr-next-btn at bounding box center [324, 124] width 9 height 5
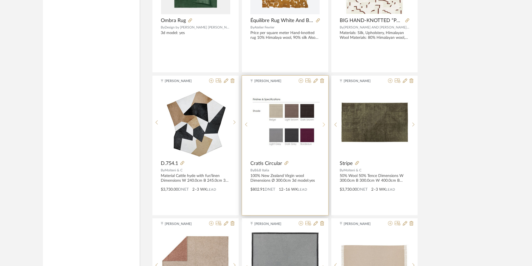
click at [321, 123] on sr-next-btn at bounding box center [324, 124] width 9 height 5
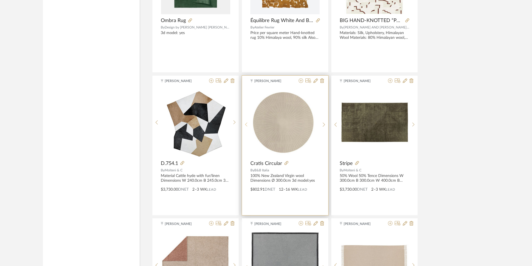
click at [246, 125] on icon at bounding box center [246, 124] width 3 height 5
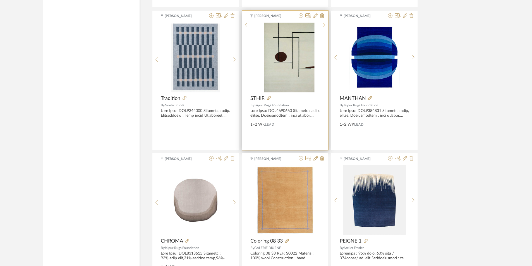
scroll to position [0, 0]
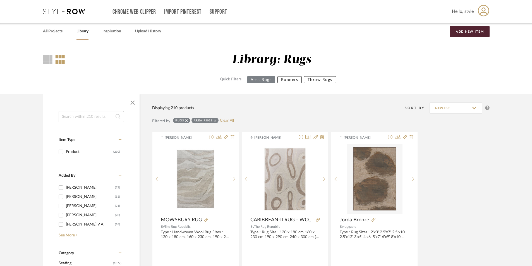
drag, startPoint x: 303, startPoint y: 180, endPoint x: 322, endPoint y: 33, distance: 148.7
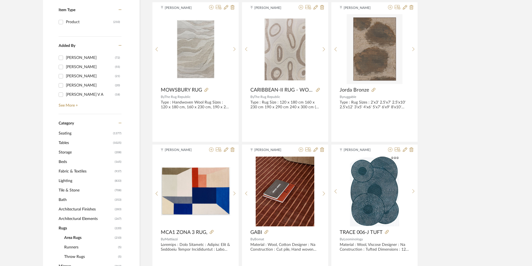
scroll to position [140, 0]
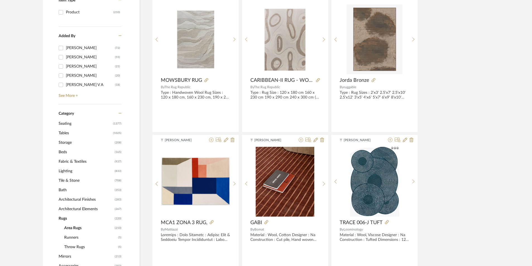
click at [62, 170] on span "Lighting" at bounding box center [86, 170] width 55 height 9
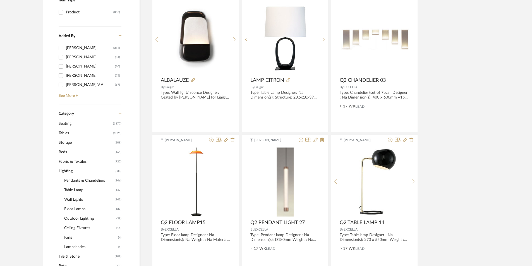
click at [82, 206] on span "Floor Lamps" at bounding box center [88, 208] width 49 height 9
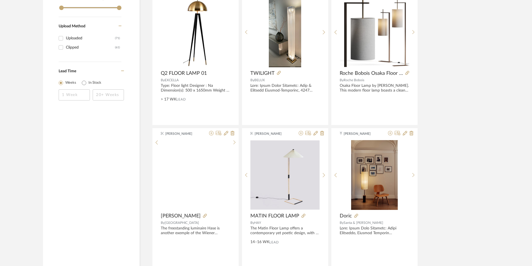
drag, startPoint x: 233, startPoint y: 121, endPoint x: 238, endPoint y: 130, distance: 11.0
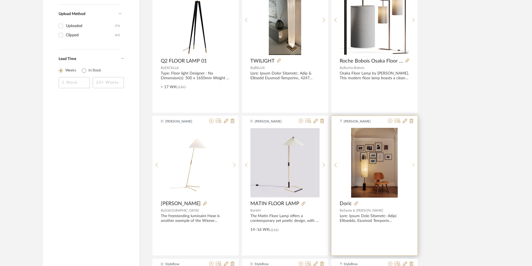
click at [413, 161] on div at bounding box center [413, 165] width 9 height 74
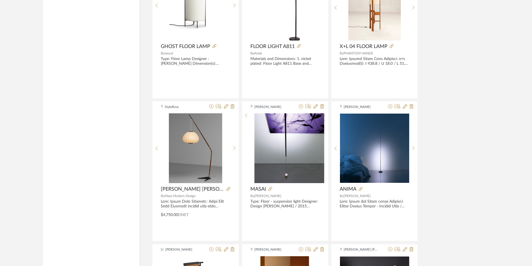
scroll to position [1180, 0]
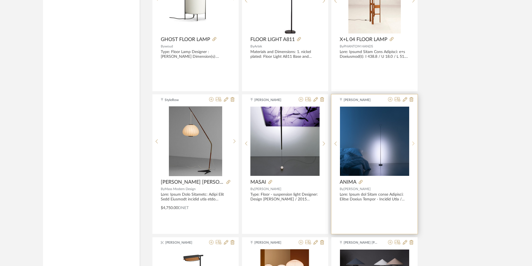
click at [415, 140] on div at bounding box center [413, 143] width 9 height 74
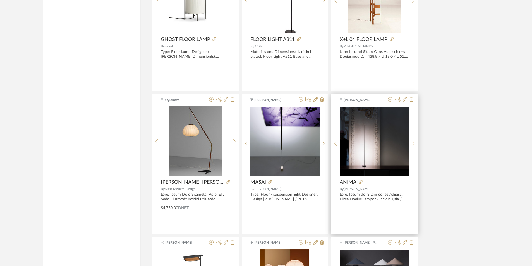
click at [415, 140] on div at bounding box center [413, 143] width 9 height 74
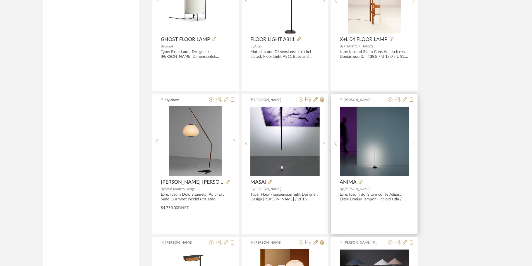
click at [415, 140] on div at bounding box center [413, 143] width 9 height 74
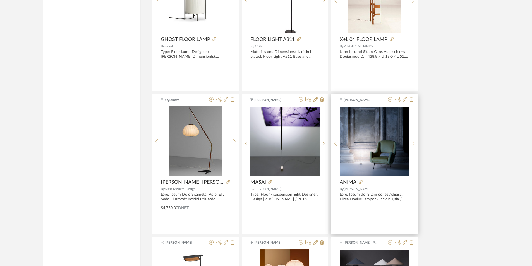
click at [414, 143] on icon at bounding box center [413, 143] width 3 height 5
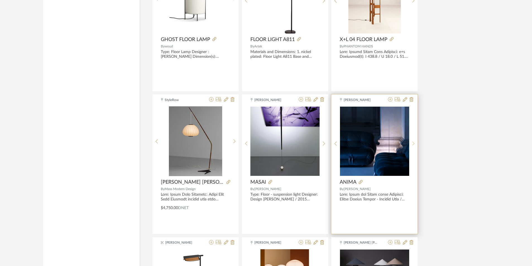
click at [414, 143] on icon at bounding box center [413, 143] width 3 height 5
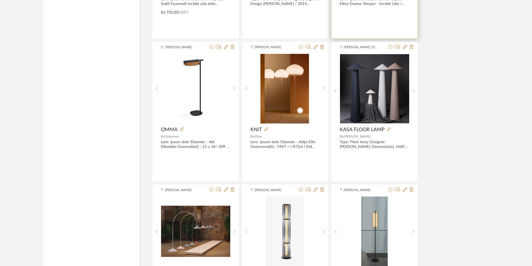
scroll to position [1403, 0]
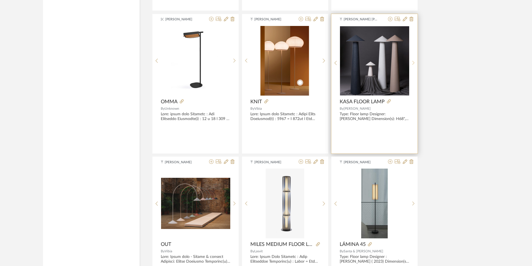
click at [412, 61] on icon at bounding box center [413, 63] width 3 height 5
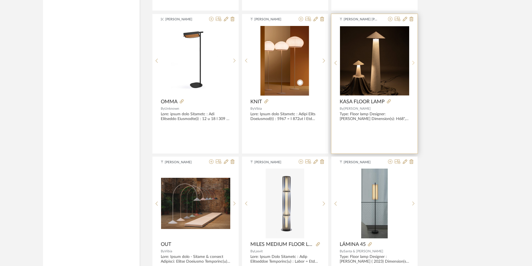
click at [412, 61] on icon at bounding box center [413, 63] width 3 height 5
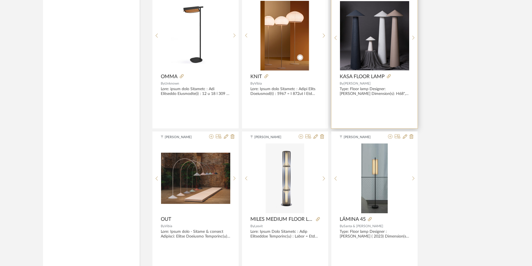
scroll to position [1515, 0]
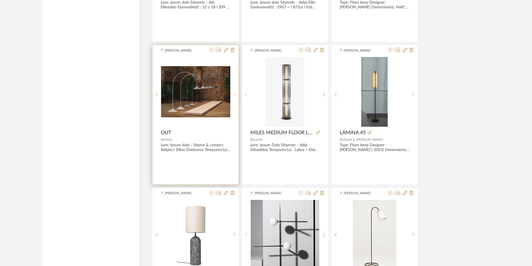
click at [232, 91] on div at bounding box center [234, 94] width 9 height 74
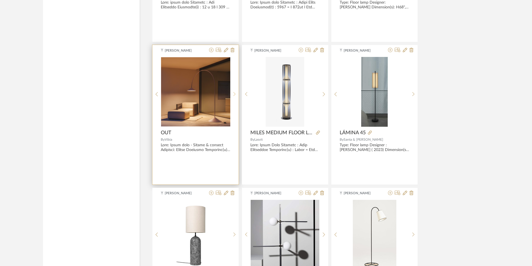
click at [232, 91] on div at bounding box center [234, 94] width 9 height 74
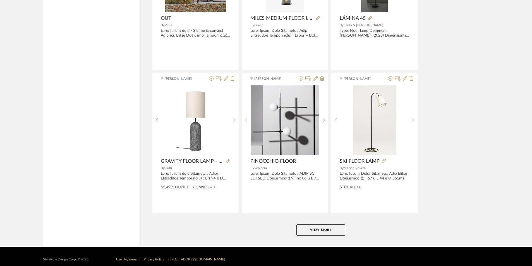
scroll to position [1636, 0]
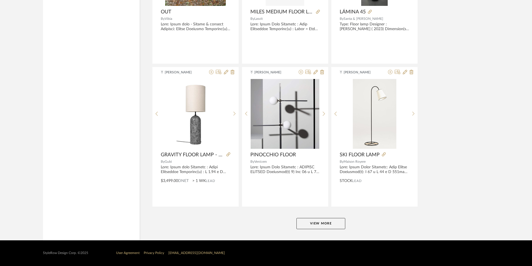
click at [319, 218] on button "View More" at bounding box center [321, 223] width 49 height 11
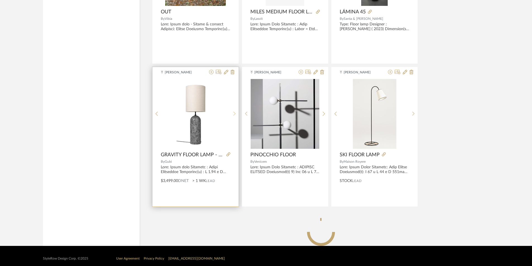
click at [233, 113] on div at bounding box center [234, 114] width 9 height 70
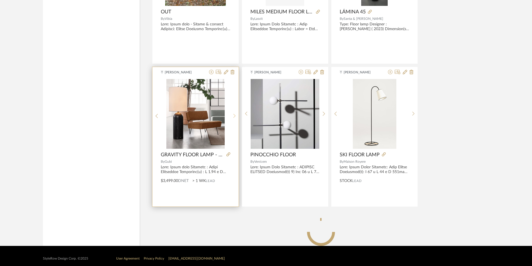
click at [233, 113] on div at bounding box center [234, 116] width 9 height 74
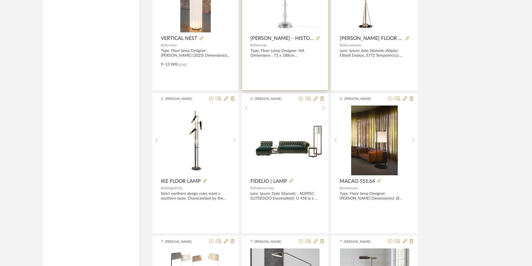
scroll to position [2250, 0]
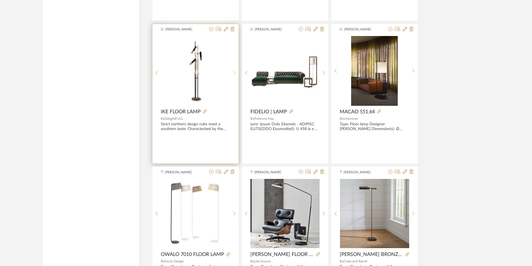
click at [234, 70] on div at bounding box center [234, 73] width 9 height 74
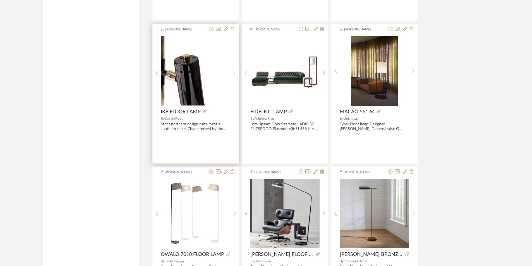
click at [234, 70] on div at bounding box center [234, 73] width 9 height 74
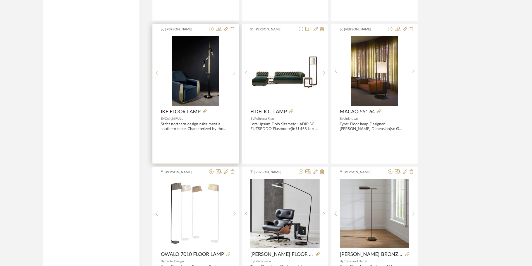
click at [234, 70] on div at bounding box center [234, 73] width 9 height 74
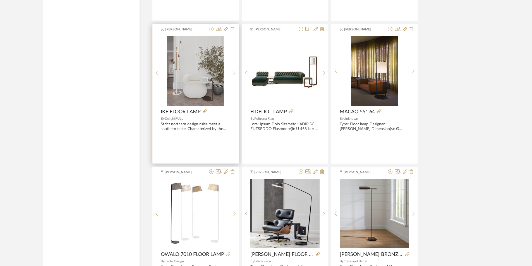
click at [234, 70] on div at bounding box center [234, 73] width 9 height 74
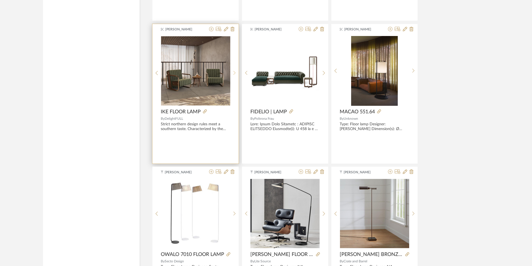
click at [234, 70] on div at bounding box center [234, 73] width 9 height 74
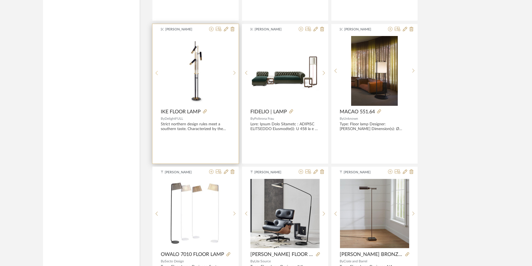
click at [159, 72] on sr-prev-btn at bounding box center [156, 73] width 9 height 5
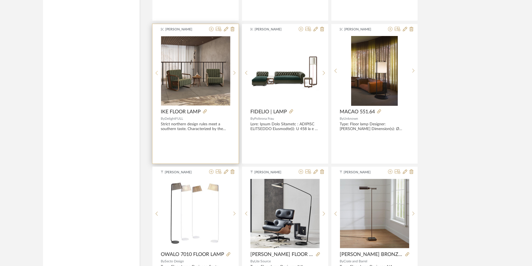
click at [159, 72] on sr-prev-btn at bounding box center [156, 73] width 9 height 5
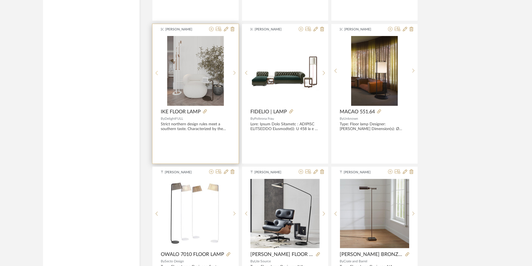
click at [159, 72] on sr-prev-btn at bounding box center [156, 73] width 9 height 5
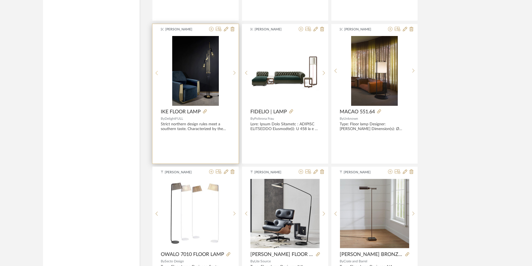
click at [159, 72] on sr-prev-btn at bounding box center [156, 73] width 9 height 5
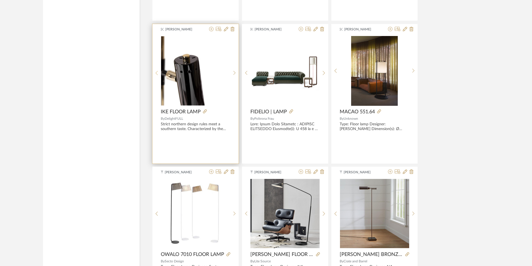
click at [159, 72] on sr-prev-btn at bounding box center [156, 73] width 9 height 5
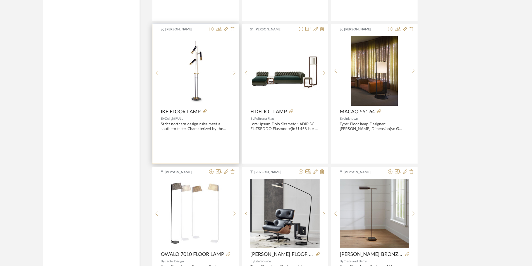
click at [159, 72] on sr-prev-btn at bounding box center [156, 73] width 9 height 5
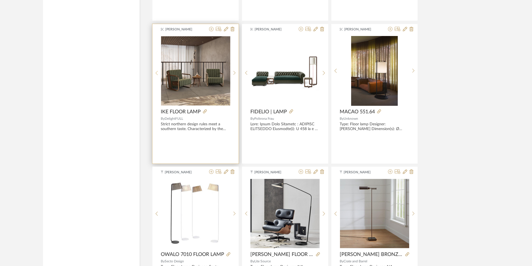
click at [159, 72] on sr-prev-btn at bounding box center [156, 73] width 9 height 5
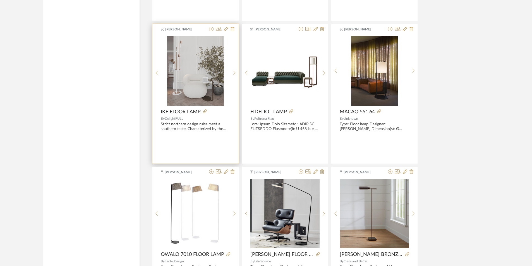
click at [159, 72] on sr-prev-btn at bounding box center [156, 73] width 9 height 5
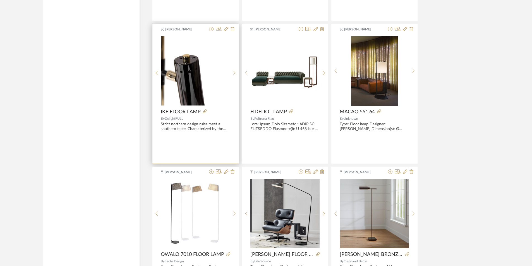
click at [159, 72] on sr-prev-btn at bounding box center [156, 73] width 9 height 5
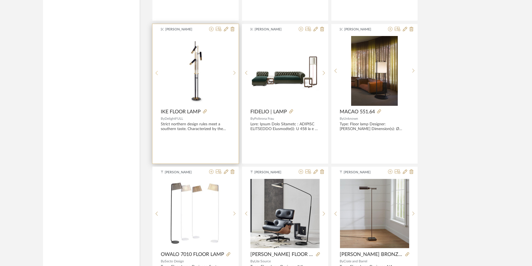
click at [159, 72] on sr-prev-btn at bounding box center [156, 73] width 9 height 5
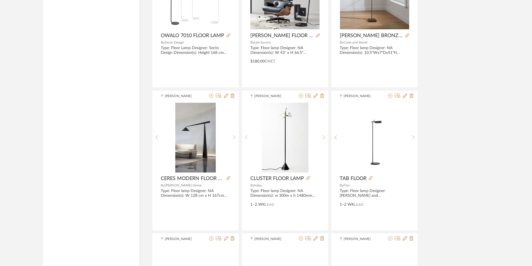
scroll to position [2474, 0]
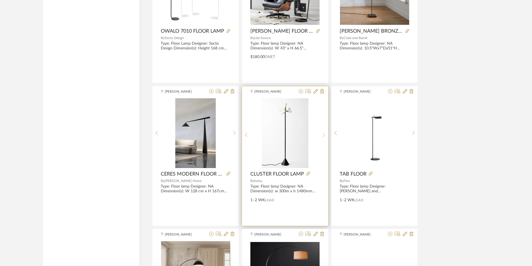
click at [322, 133] on div at bounding box center [324, 135] width 9 height 74
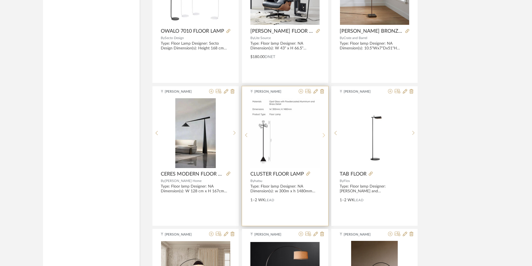
click at [322, 133] on div at bounding box center [324, 135] width 9 height 74
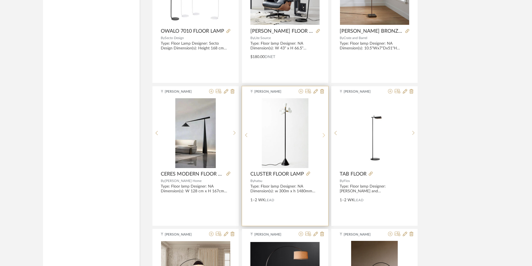
click at [322, 133] on div at bounding box center [324, 135] width 9 height 74
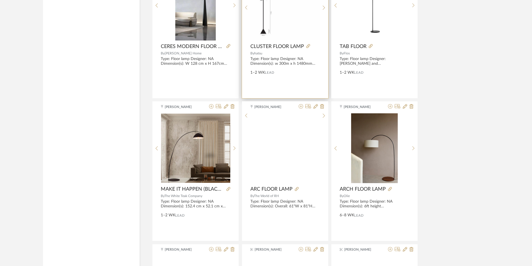
scroll to position [2613, 0]
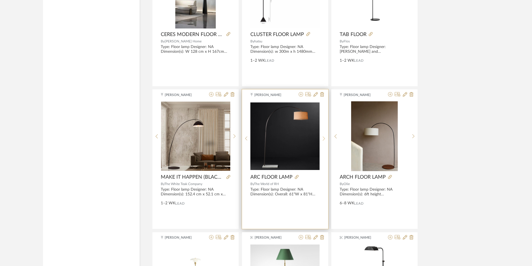
click at [323, 136] on div at bounding box center [324, 138] width 9 height 74
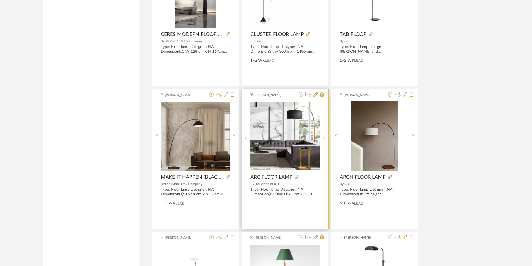
click at [323, 136] on div at bounding box center [324, 138] width 9 height 74
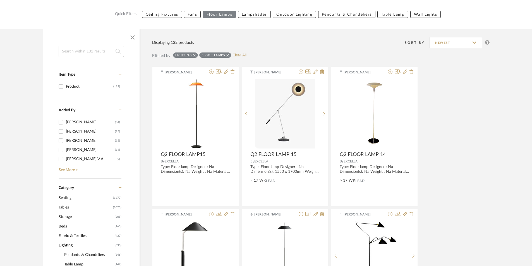
scroll to position [0, 0]
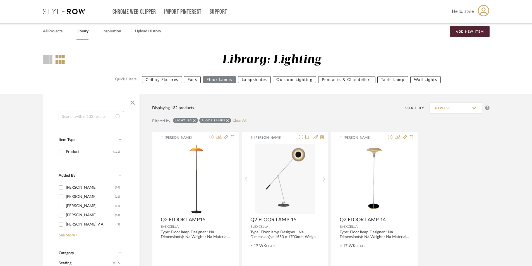
drag, startPoint x: 406, startPoint y: 181, endPoint x: 335, endPoint y: 68, distance: 133.0
click at [94, 117] on input at bounding box center [91, 116] width 65 height 11
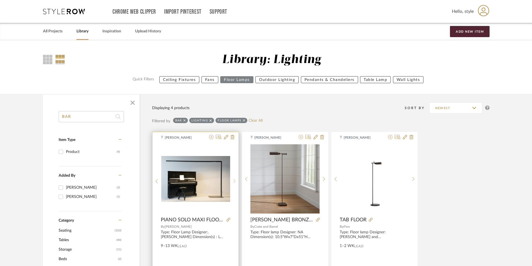
type input "BAR"
click at [233, 179] on icon at bounding box center [234, 181] width 3 height 5
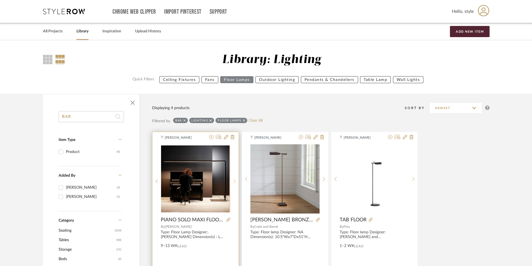
click at [233, 179] on icon at bounding box center [234, 181] width 3 height 5
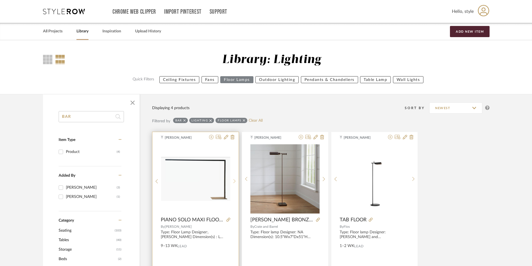
click at [233, 179] on icon at bounding box center [234, 181] width 3 height 5
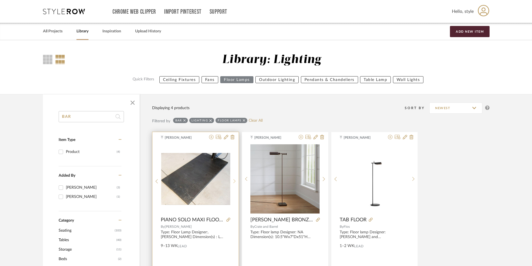
click at [233, 179] on icon at bounding box center [234, 181] width 3 height 5
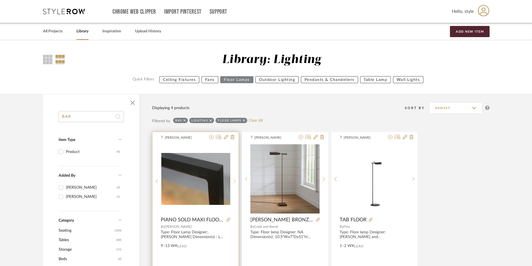
click at [233, 179] on icon at bounding box center [234, 181] width 3 height 5
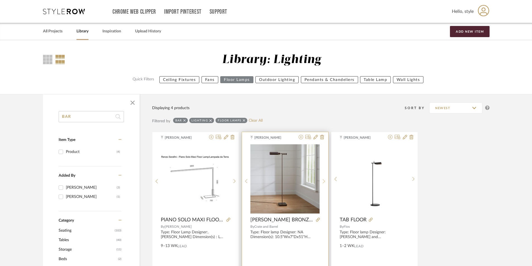
click at [323, 178] on div at bounding box center [324, 181] width 9 height 74
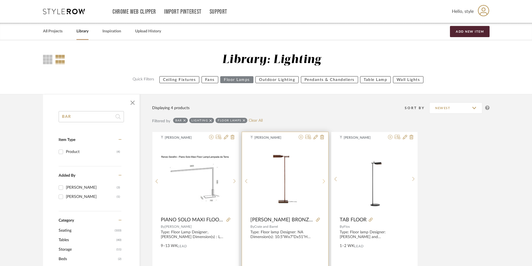
click at [323, 178] on div at bounding box center [324, 181] width 9 height 74
click at [323, 180] on icon at bounding box center [324, 181] width 3 height 5
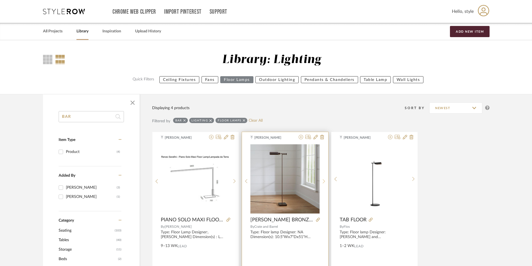
click at [323, 180] on icon at bounding box center [324, 181] width 3 height 5
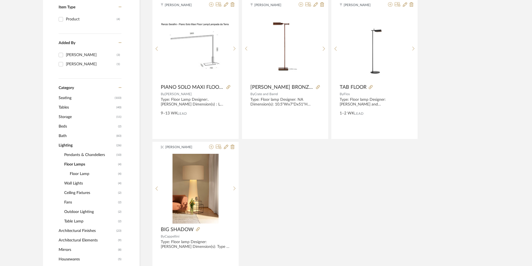
scroll to position [168, 0]
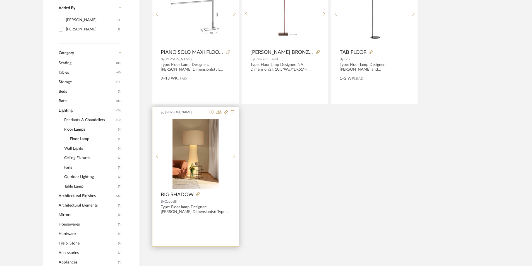
click at [236, 154] on sr-next-btn at bounding box center [234, 156] width 9 height 5
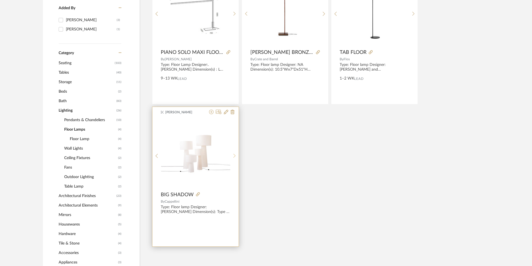
click at [236, 154] on sr-next-btn at bounding box center [234, 156] width 9 height 5
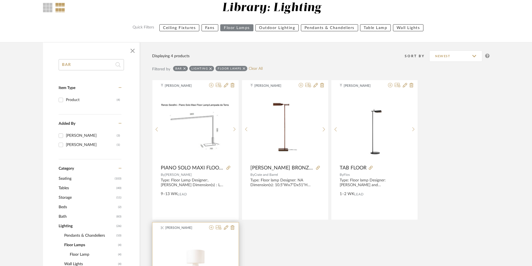
scroll to position [28, 0]
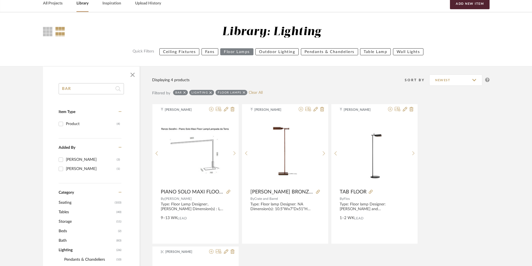
drag, startPoint x: 72, startPoint y: 87, endPoint x: 62, endPoint y: 87, distance: 10.3
click at [62, 87] on input "BAR" at bounding box center [91, 88] width 65 height 11
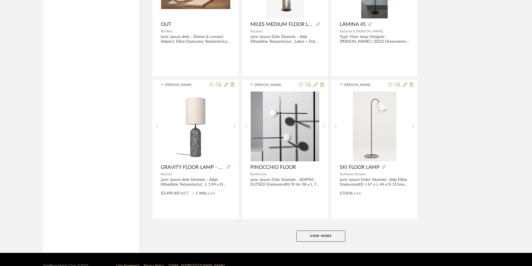
scroll to position [1636, 0]
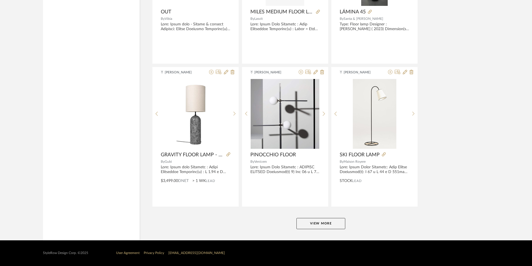
drag, startPoint x: 274, startPoint y: 145, endPoint x: 274, endPoint y: 164, distance: 18.7
click at [300, 225] on button "View More" at bounding box center [321, 223] width 49 height 11
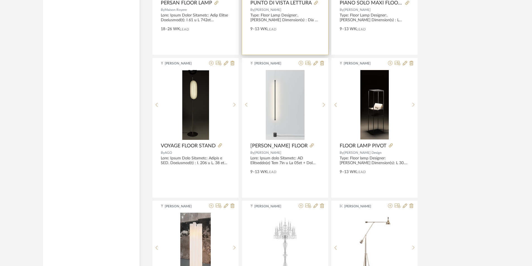
scroll to position [1934, 0]
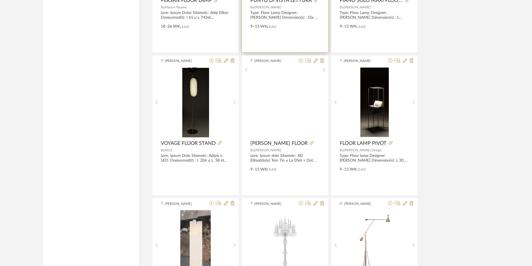
drag, startPoint x: 271, startPoint y: 96, endPoint x: 272, endPoint y: 108, distance: 12.6
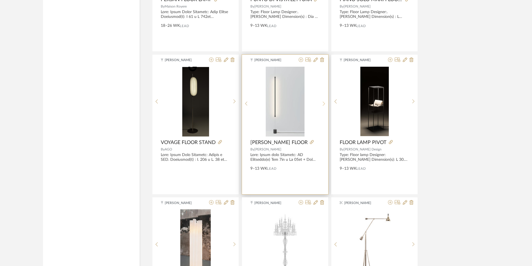
click at [320, 99] on div at bounding box center [324, 104] width 9 height 74
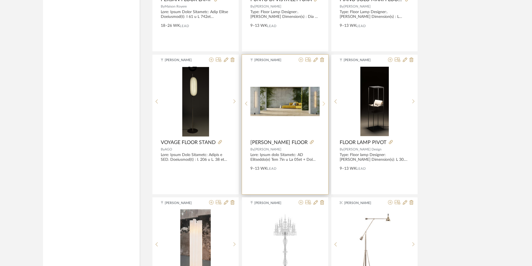
click at [321, 100] on div at bounding box center [324, 104] width 9 height 74
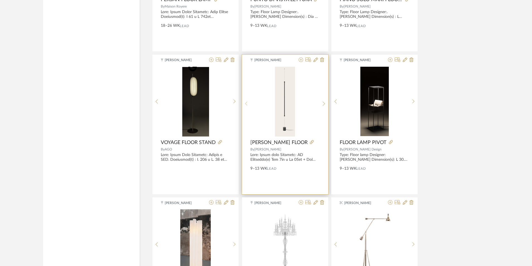
click at [246, 103] on icon at bounding box center [246, 104] width 2 height 4
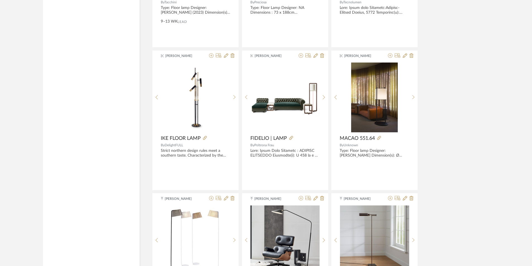
scroll to position [2231, 0]
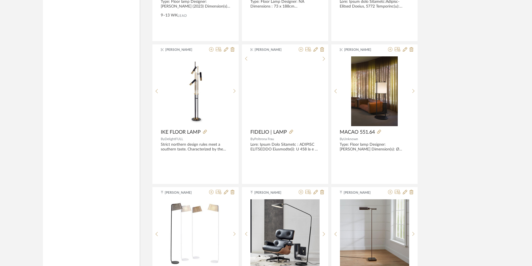
drag, startPoint x: 280, startPoint y: 98, endPoint x: 282, endPoint y: 111, distance: 13.2
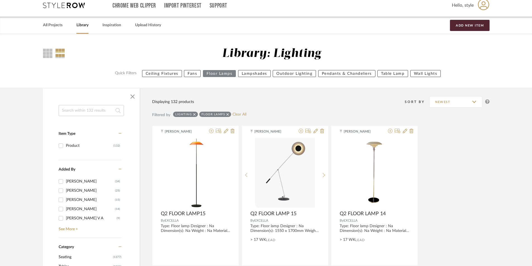
scroll to position [0, 0]
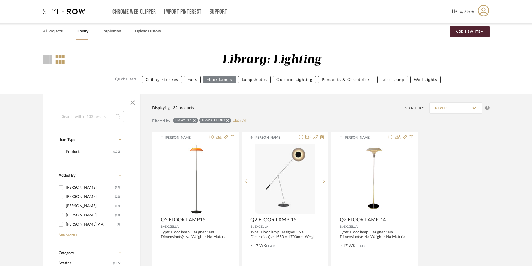
drag, startPoint x: 202, startPoint y: 147, endPoint x: 255, endPoint y: 49, distance: 111.4
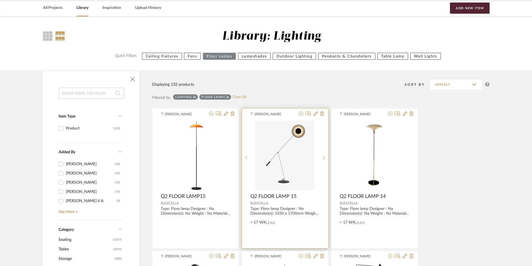
drag, startPoint x: 271, startPoint y: 163, endPoint x: 275, endPoint y: 175, distance: 12.0
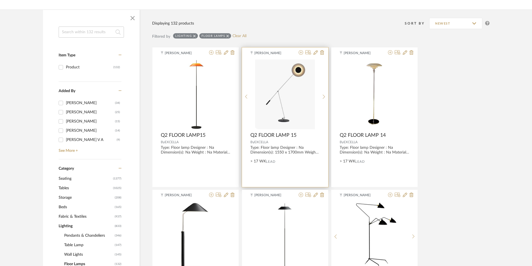
scroll to position [87, 0]
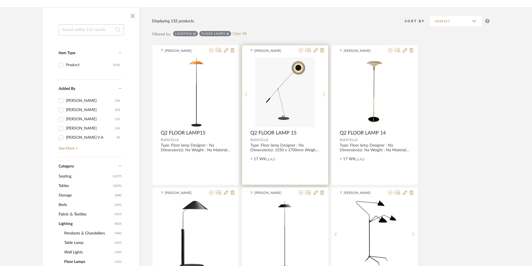
drag, startPoint x: 286, startPoint y: 128, endPoint x: 286, endPoint y: 138, distance: 9.5
click at [325, 94] on icon at bounding box center [324, 94] width 2 height 4
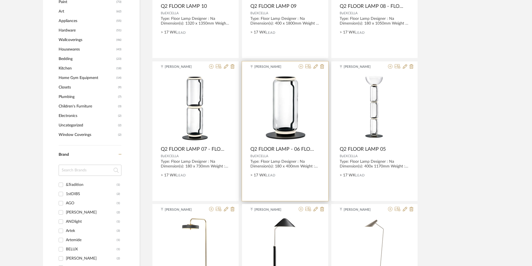
drag, startPoint x: 290, startPoint y: 87, endPoint x: 297, endPoint y: 50, distance: 37.7
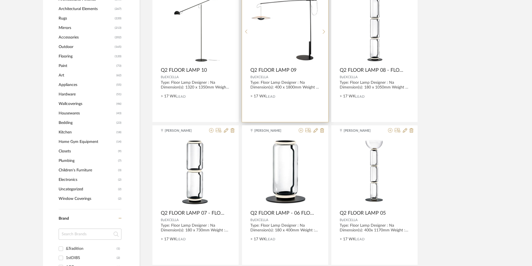
scroll to position [418, 0]
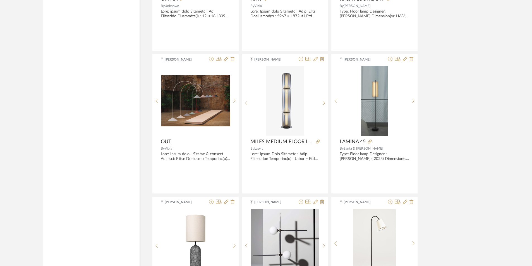
drag, startPoint x: 242, startPoint y: 145, endPoint x: 243, endPoint y: 160, distance: 15.1
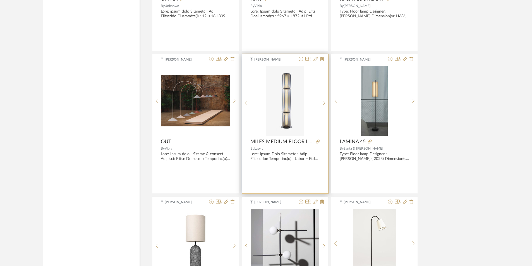
scroll to position [1511, 0]
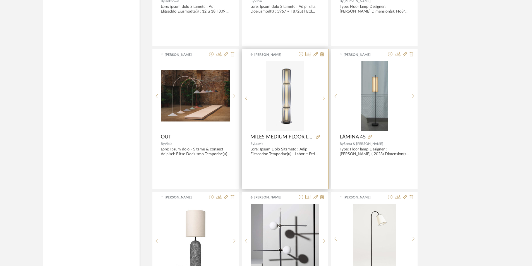
click at [323, 97] on sr-next-btn at bounding box center [324, 98] width 9 height 5
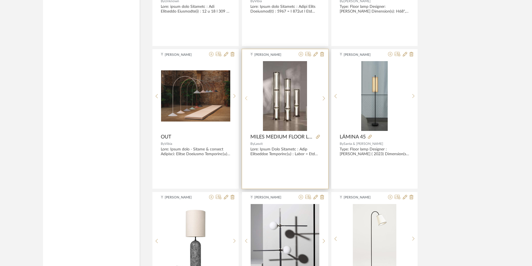
click at [247, 99] on icon at bounding box center [246, 98] width 3 height 5
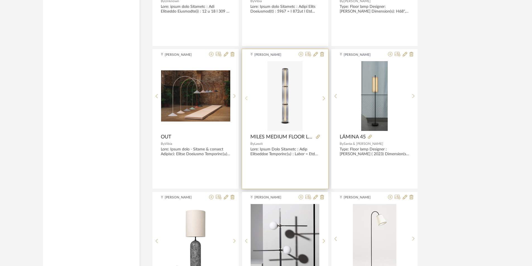
click at [247, 99] on icon at bounding box center [246, 98] width 3 height 5
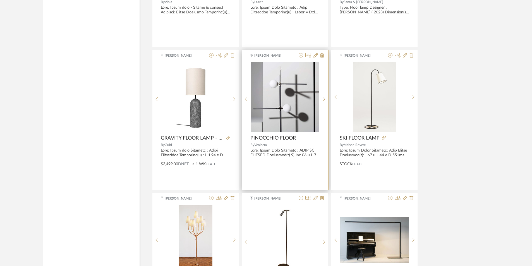
scroll to position [1656, 0]
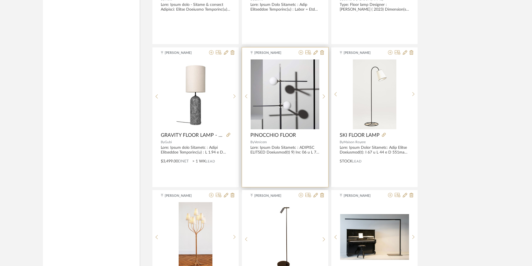
drag, startPoint x: 313, startPoint y: 124, endPoint x: 314, endPoint y: 130, distance: 5.9
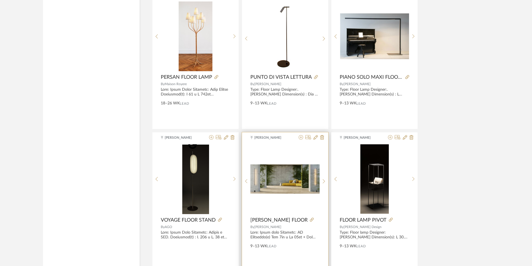
drag, startPoint x: 292, startPoint y: 147, endPoint x: 302, endPoint y: 132, distance: 17.9
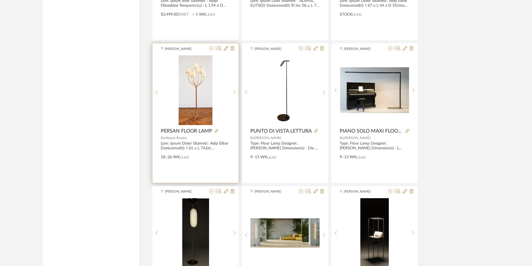
scroll to position [1800, 0]
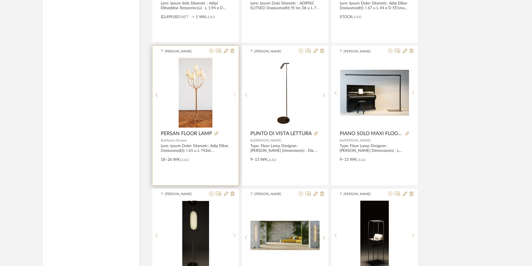
click at [237, 94] on sr-next-btn at bounding box center [234, 95] width 9 height 5
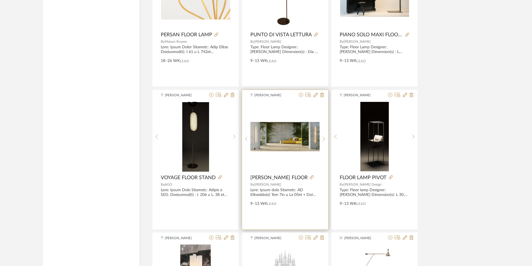
scroll to position [1912, 0]
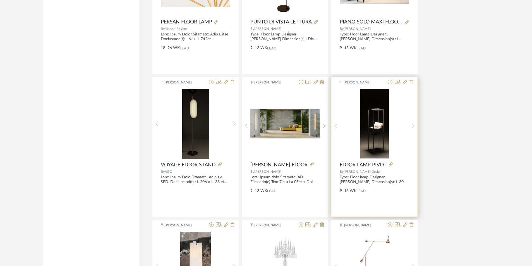
click at [411, 124] on sr-next-btn at bounding box center [413, 126] width 9 height 5
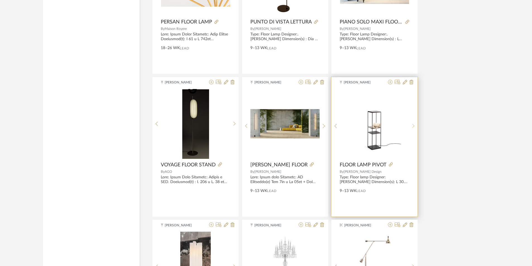
click at [410, 125] on sr-next-btn at bounding box center [413, 126] width 9 height 5
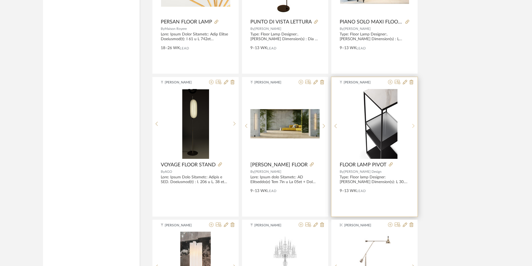
click at [410, 125] on sr-next-btn at bounding box center [413, 126] width 9 height 5
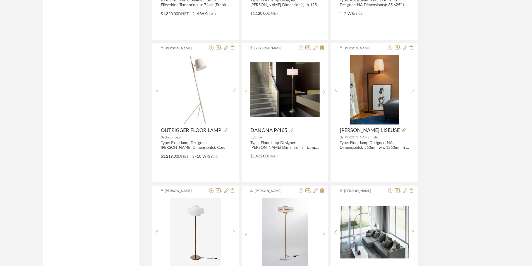
drag, startPoint x: 300, startPoint y: 119, endPoint x: 313, endPoint y: 132, distance: 17.8
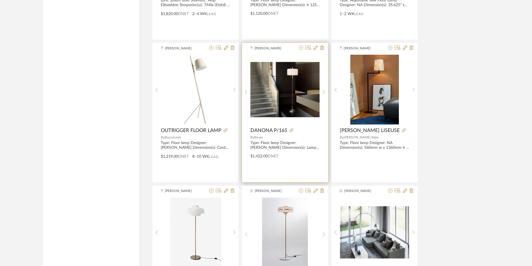
scroll to position [2951, 0]
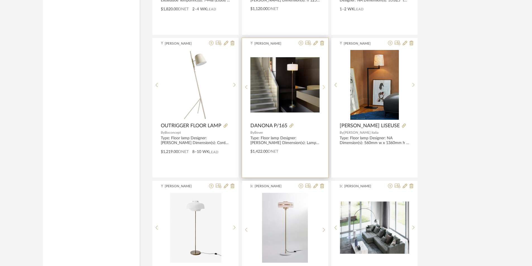
click at [324, 86] on icon at bounding box center [324, 87] width 3 height 5
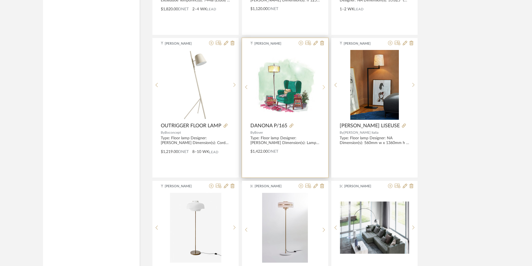
click at [324, 86] on icon at bounding box center [324, 87] width 3 height 5
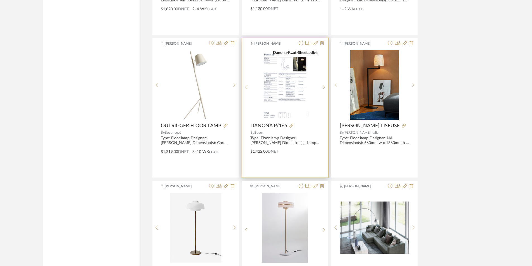
click at [248, 87] on sr-prev-btn at bounding box center [246, 87] width 9 height 5
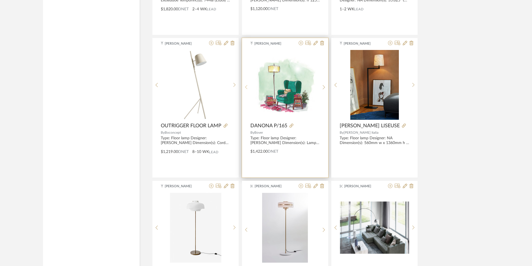
click at [248, 87] on sr-prev-btn at bounding box center [246, 87] width 9 height 5
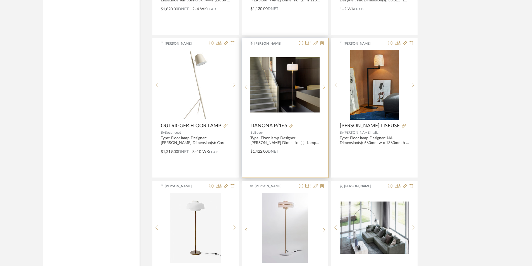
click at [322, 87] on sr-next-btn at bounding box center [324, 87] width 9 height 5
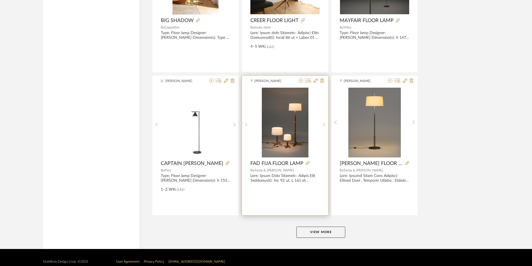
scroll to position [3350, 0]
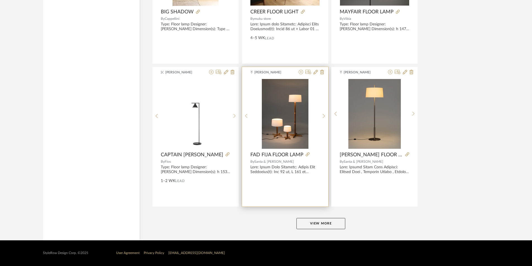
drag, startPoint x: 308, startPoint y: 112, endPoint x: 310, endPoint y: 130, distance: 17.7
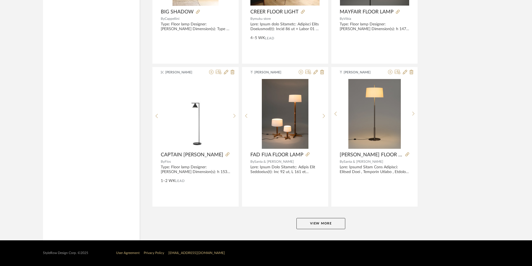
click at [325, 228] on button "View More" at bounding box center [321, 223] width 49 height 11
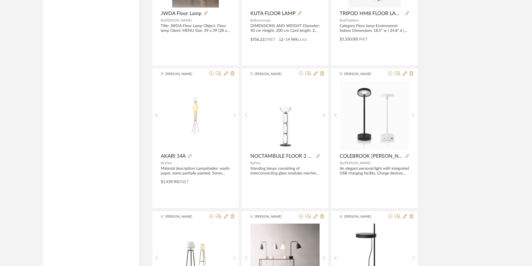
drag, startPoint x: 450, startPoint y: 91, endPoint x: 449, endPoint y: 106, distance: 14.8
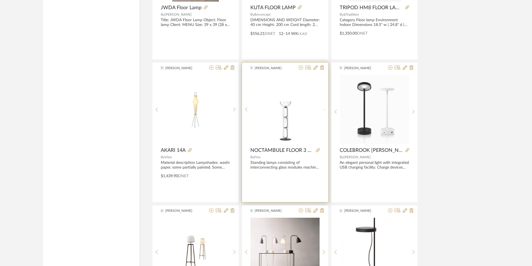
click at [323, 110] on icon at bounding box center [324, 109] width 3 height 5
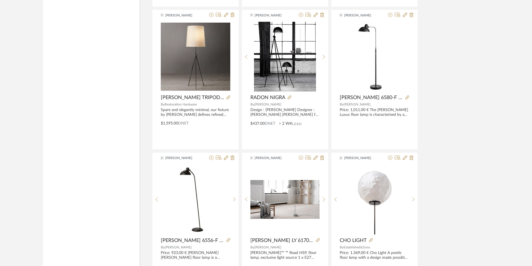
drag, startPoint x: 440, startPoint y: 91, endPoint x: 440, endPoint y: 105, distance: 14.5
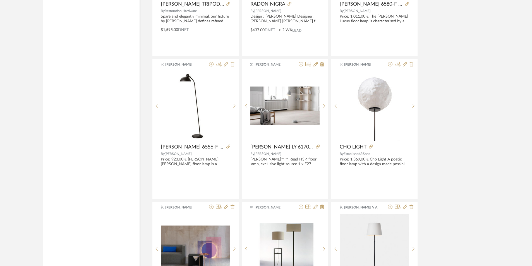
drag, startPoint x: 440, startPoint y: 81, endPoint x: 440, endPoint y: 96, distance: 14.8
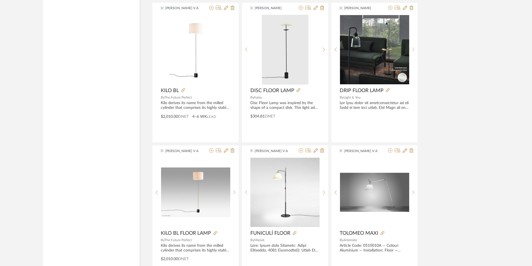
drag, startPoint x: 444, startPoint y: 78, endPoint x: 443, endPoint y: 93, distance: 15.1
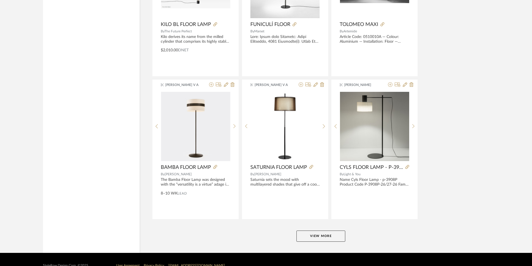
scroll to position [5064, 0]
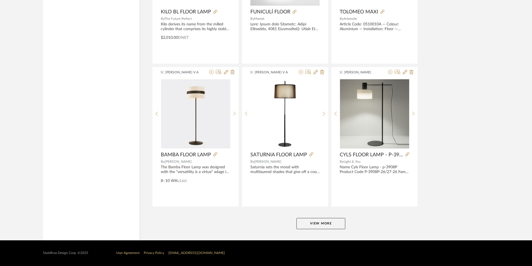
drag, startPoint x: 442, startPoint y: 88, endPoint x: 447, endPoint y: 106, distance: 18.7
click at [321, 222] on button "View More" at bounding box center [321, 223] width 49 height 11
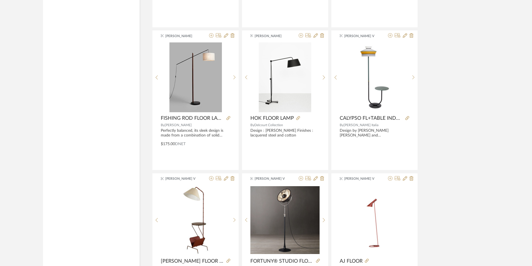
drag, startPoint x: 468, startPoint y: 58, endPoint x: 450, endPoint y: 64, distance: 19.2
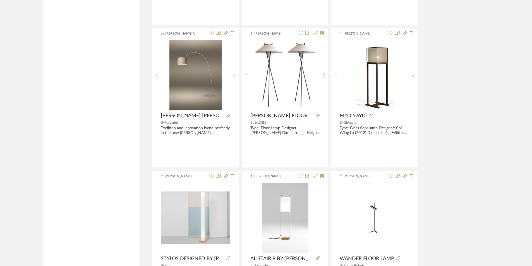
drag, startPoint x: 450, startPoint y: 64, endPoint x: 451, endPoint y: 79, distance: 15.1
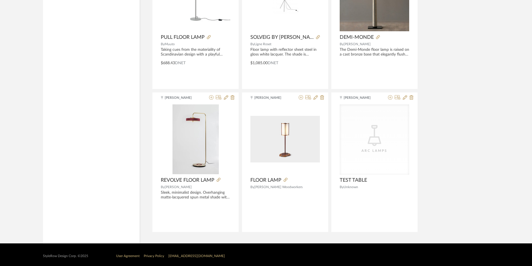
scroll to position [6184, 0]
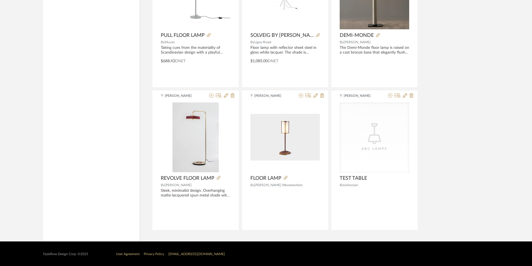
drag, startPoint x: 442, startPoint y: 79, endPoint x: 447, endPoint y: 78, distance: 5.9
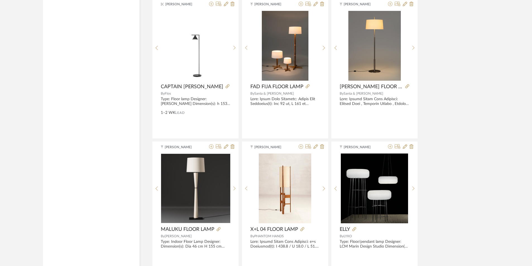
drag, startPoint x: 451, startPoint y: 123, endPoint x: 455, endPoint y: 158, distance: 34.3
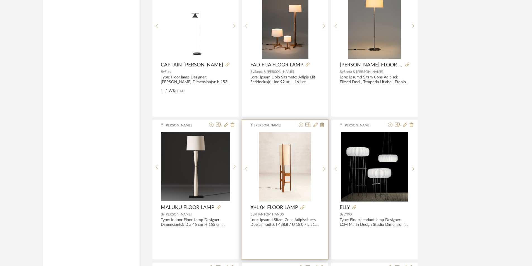
click at [324, 166] on div at bounding box center [324, 169] width 9 height 74
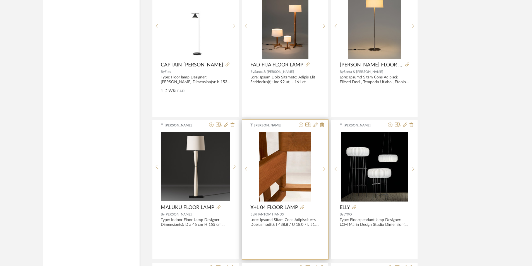
click at [324, 166] on div at bounding box center [324, 169] width 9 height 74
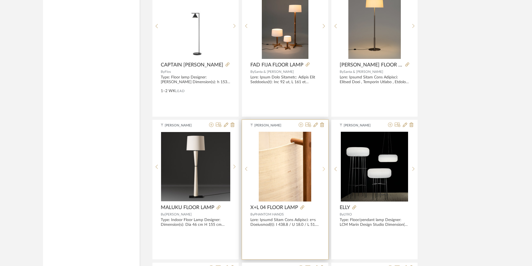
click at [324, 166] on div at bounding box center [324, 169] width 9 height 74
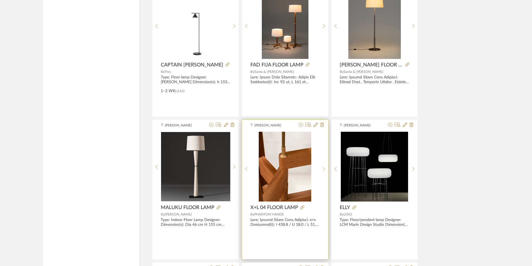
click at [324, 166] on div at bounding box center [324, 169] width 9 height 74
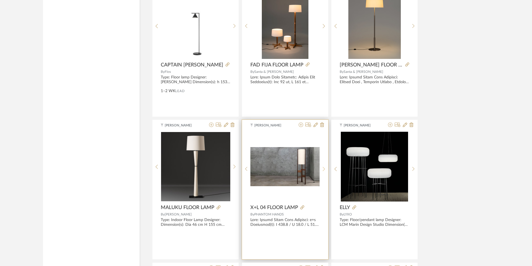
click at [324, 166] on div at bounding box center [324, 169] width 9 height 74
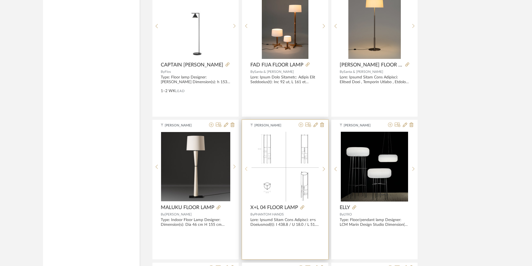
click at [247, 168] on icon at bounding box center [246, 169] width 3 height 5
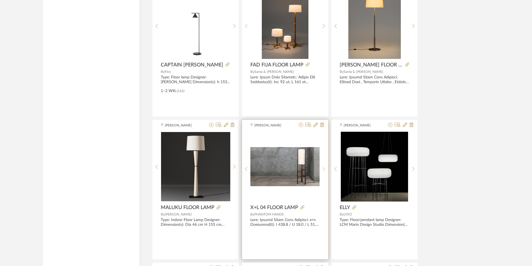
click at [326, 168] on sr-next-btn at bounding box center [324, 169] width 9 height 5
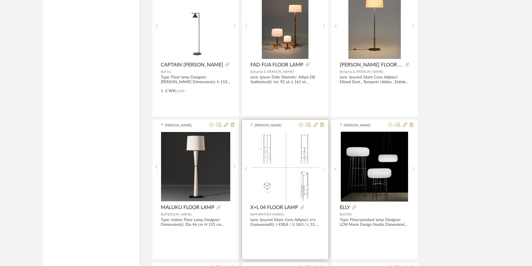
click at [325, 168] on sr-next-btn at bounding box center [324, 169] width 9 height 5
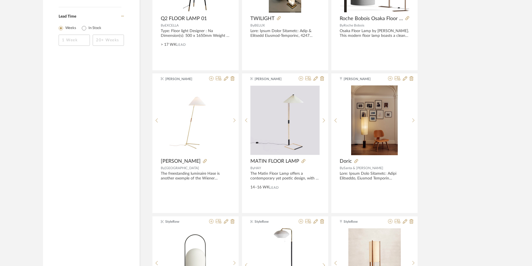
drag, startPoint x: 438, startPoint y: 141, endPoint x: 435, endPoint y: 150, distance: 9.5
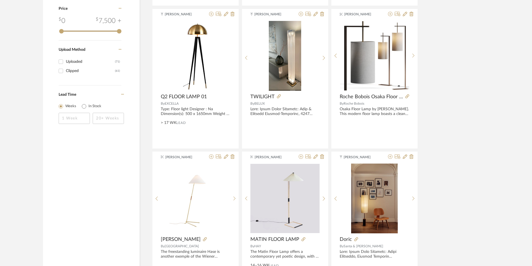
scroll to position [833, 0]
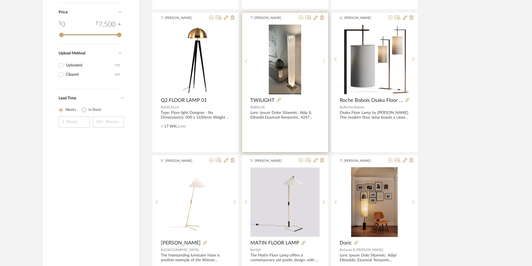
click at [322, 62] on sr-next-btn at bounding box center [324, 61] width 9 height 5
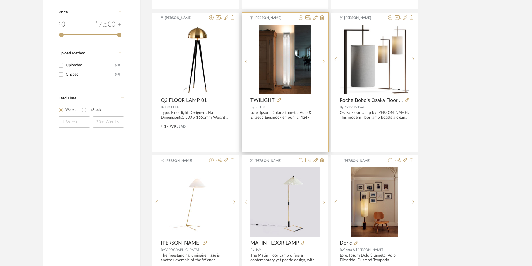
click at [322, 60] on sr-next-btn at bounding box center [324, 61] width 9 height 5
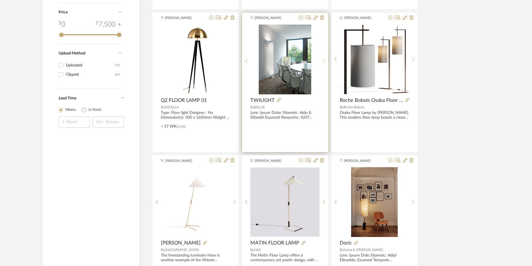
click at [322, 60] on sr-next-btn at bounding box center [324, 61] width 9 height 5
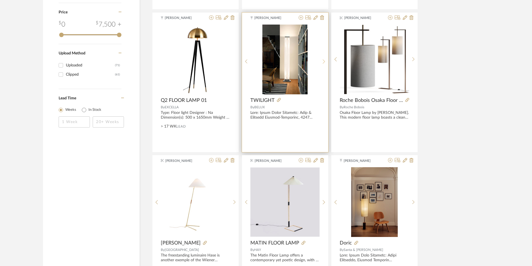
click at [323, 60] on icon at bounding box center [324, 61] width 3 height 5
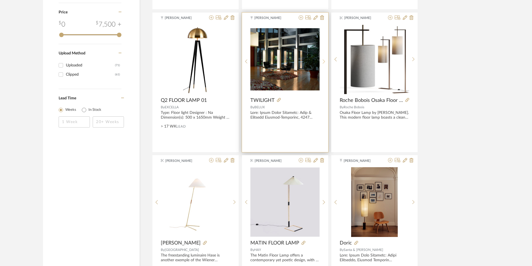
click at [323, 60] on icon at bounding box center [324, 61] width 3 height 5
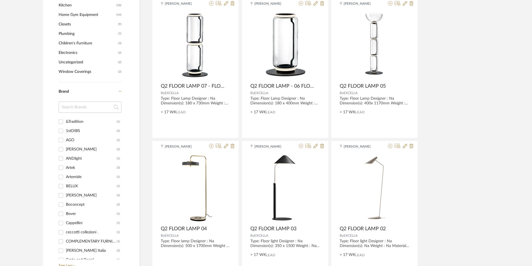
drag, startPoint x: 442, startPoint y: 102, endPoint x: 421, endPoint y: 83, distance: 28.3
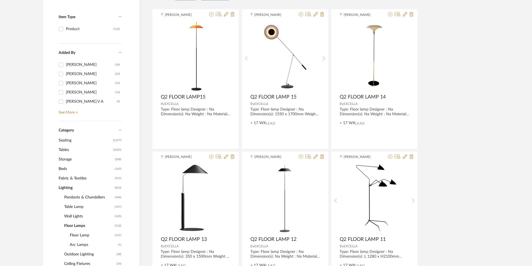
scroll to position [170, 0]
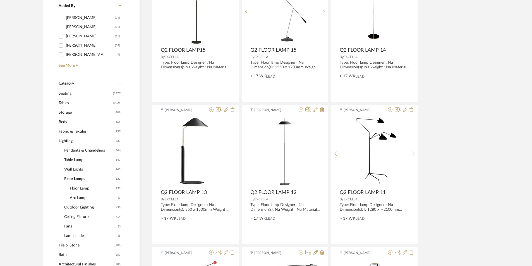
drag, startPoint x: 74, startPoint y: 215, endPoint x: 156, endPoint y: 216, distance: 82.7
click at [75, 215] on span "Ceiling Fixtures" at bounding box center [89, 216] width 51 height 9
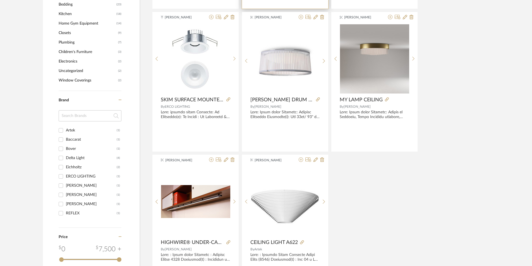
drag, startPoint x: 247, startPoint y: 138, endPoint x: 252, endPoint y: 153, distance: 15.5
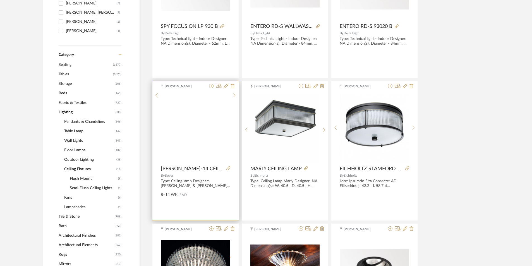
scroll to position [186, 0]
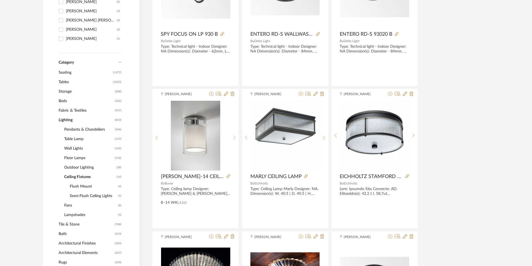
click at [96, 127] on span "Pendants & Chandeliers" at bounding box center [88, 129] width 49 height 9
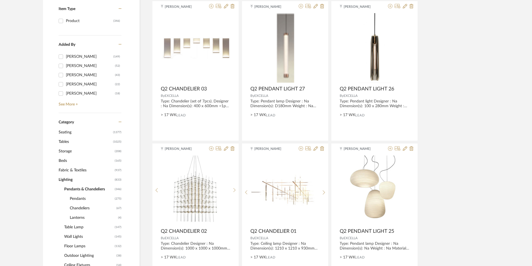
scroll to position [130, 0]
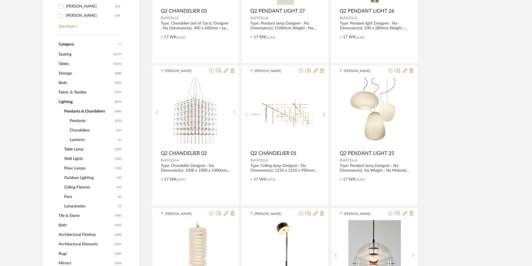
drag, startPoint x: 428, startPoint y: 103, endPoint x: 430, endPoint y: 108, distance: 6.0
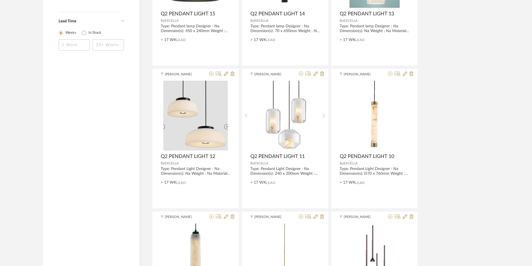
scroll to position [964, 0]
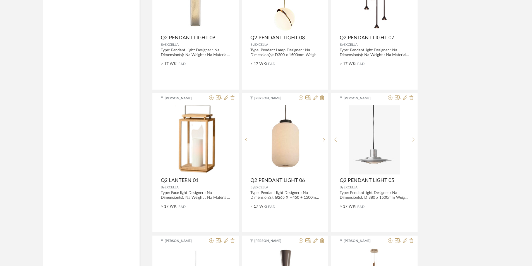
drag, startPoint x: 431, startPoint y: 122, endPoint x: 432, endPoint y: 136, distance: 13.5
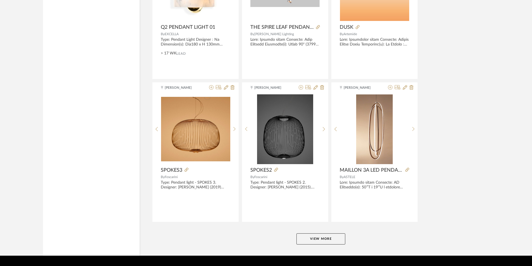
scroll to position [1636, 0]
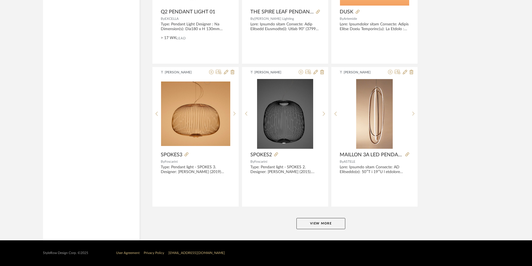
drag, startPoint x: 432, startPoint y: 136, endPoint x: 432, endPoint y: 152, distance: 15.9
click at [319, 223] on button "View More" at bounding box center [321, 223] width 49 height 11
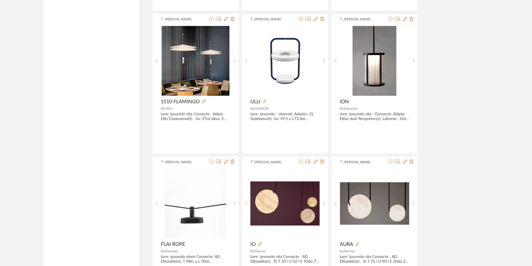
drag, startPoint x: 441, startPoint y: 71, endPoint x: 442, endPoint y: 52, distance: 19.6
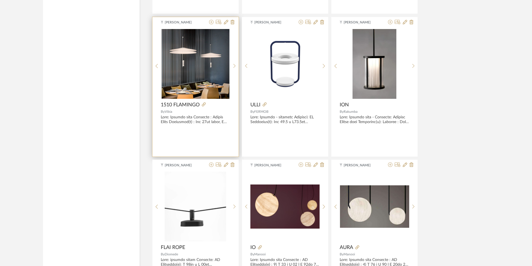
scroll to position [2801, 0]
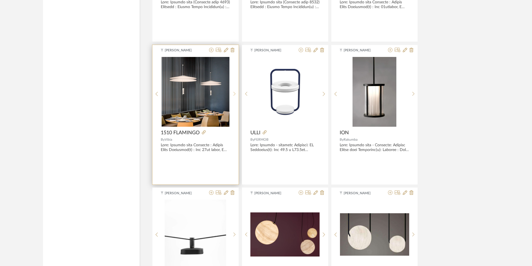
click at [233, 91] on div at bounding box center [234, 94] width 9 height 74
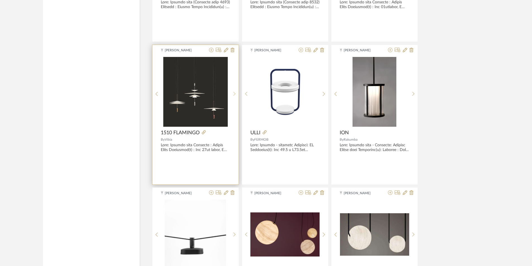
click at [233, 91] on div at bounding box center [234, 94] width 9 height 74
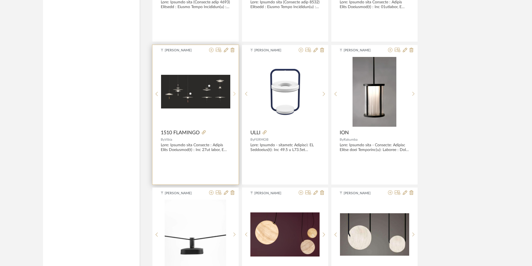
click at [233, 91] on div at bounding box center [234, 94] width 9 height 74
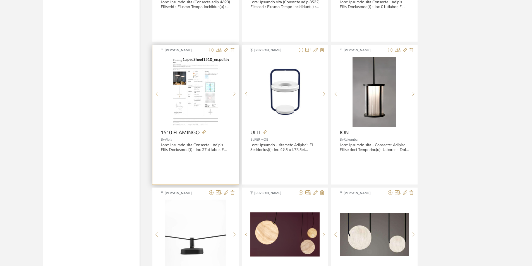
click at [157, 91] on div at bounding box center [156, 94] width 9 height 74
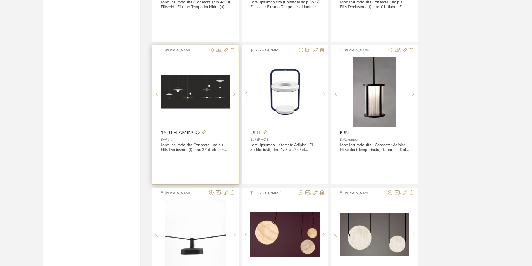
click at [157, 91] on div at bounding box center [156, 94] width 9 height 74
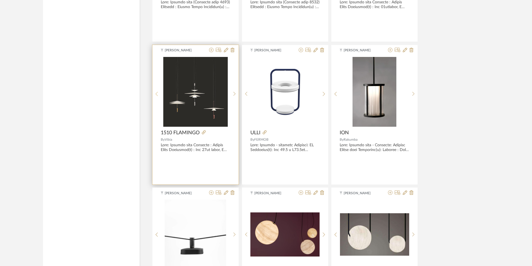
click at [157, 91] on div at bounding box center [156, 94] width 9 height 74
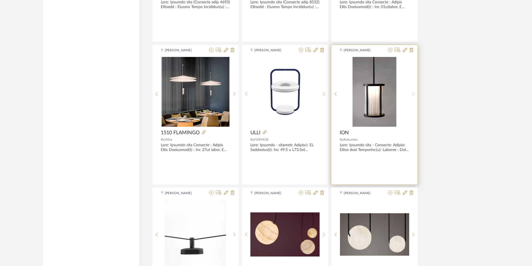
click at [413, 95] on icon at bounding box center [413, 94] width 3 height 5
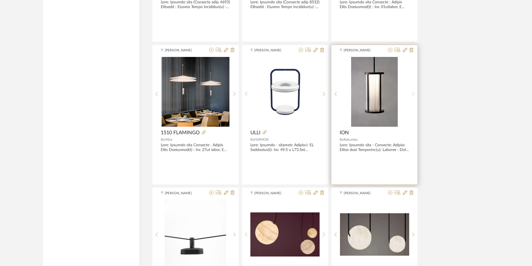
click at [413, 95] on icon at bounding box center [413, 94] width 3 height 5
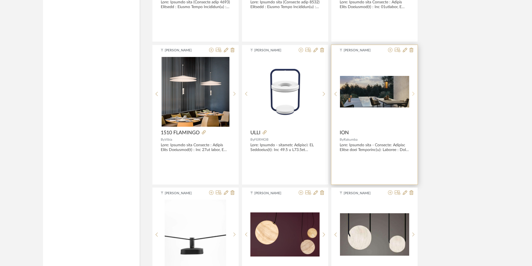
click at [413, 95] on icon at bounding box center [413, 94] width 3 height 5
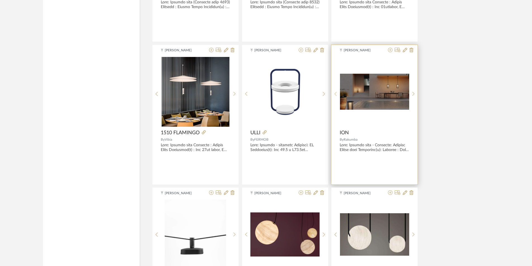
click at [338, 90] on div at bounding box center [336, 94] width 9 height 74
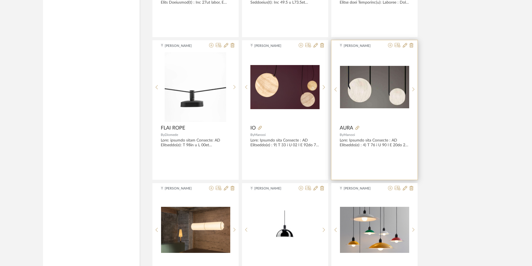
scroll to position [2956, 0]
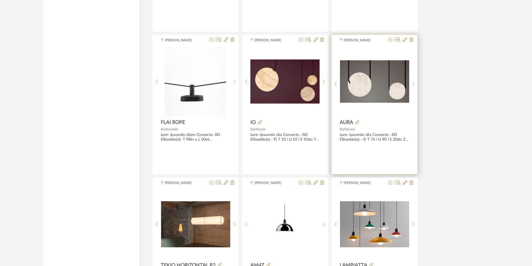
drag, startPoint x: 387, startPoint y: 98, endPoint x: 390, endPoint y: 115, distance: 16.5
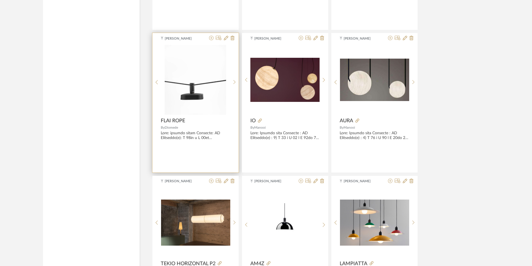
scroll to position [2957, 0]
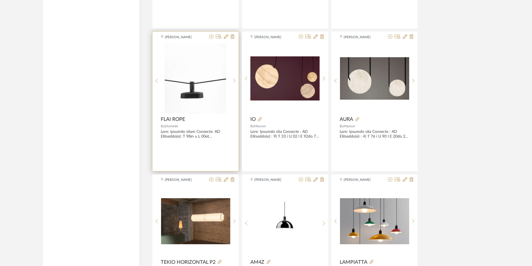
drag, startPoint x: 206, startPoint y: 94, endPoint x: 206, endPoint y: 98, distance: 3.6
click at [233, 79] on sr-next-btn at bounding box center [234, 80] width 9 height 5
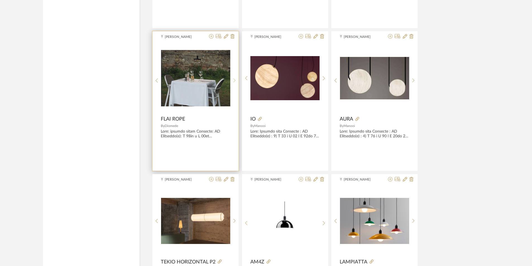
click at [233, 79] on sr-next-btn at bounding box center [234, 80] width 9 height 5
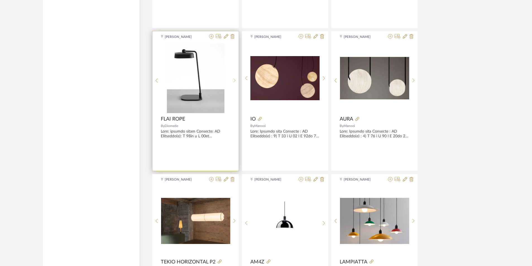
click at [233, 79] on sr-next-btn at bounding box center [234, 80] width 9 height 5
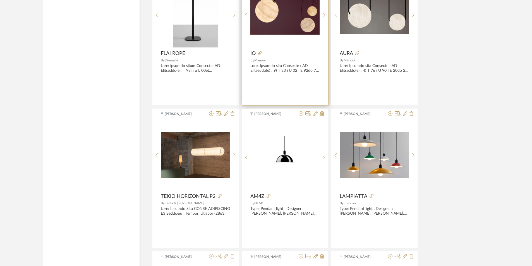
drag, startPoint x: 325, startPoint y: 81, endPoint x: 323, endPoint y: 102, distance: 20.5
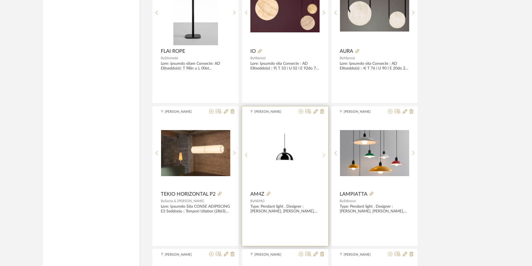
click at [322, 154] on sr-next-btn at bounding box center [324, 155] width 9 height 5
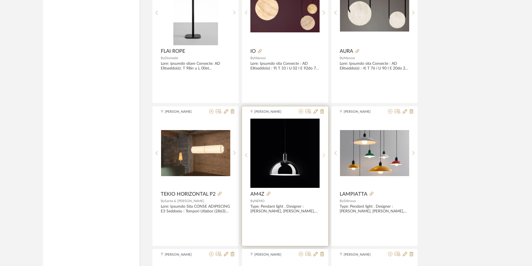
click at [322, 154] on sr-next-btn at bounding box center [324, 155] width 9 height 5
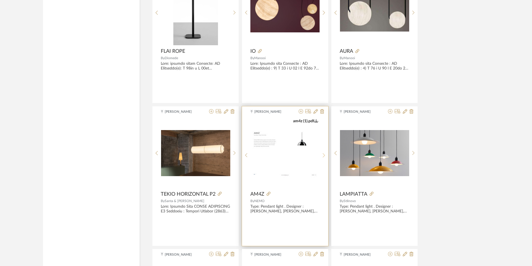
click at [322, 154] on sr-next-btn at bounding box center [324, 155] width 9 height 5
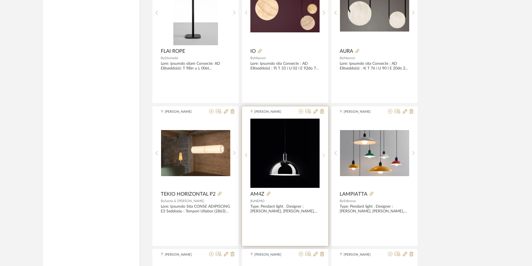
click at [322, 154] on sr-next-btn at bounding box center [324, 155] width 9 height 5
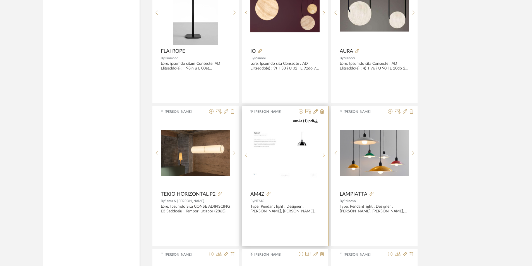
click at [322, 154] on sr-next-btn at bounding box center [324, 155] width 9 height 5
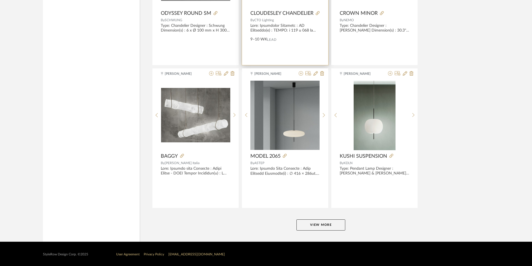
scroll to position [3350, 0]
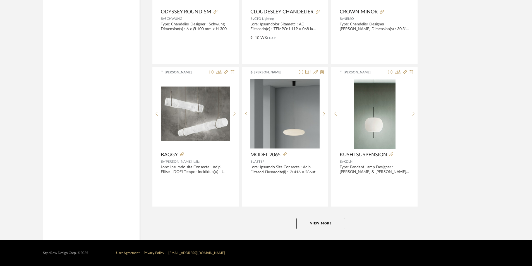
click at [335, 224] on button "View More" at bounding box center [321, 223] width 49 height 11
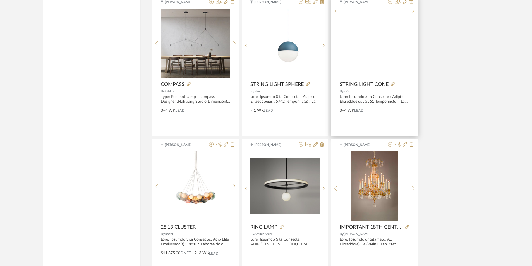
scroll to position [3657, 0]
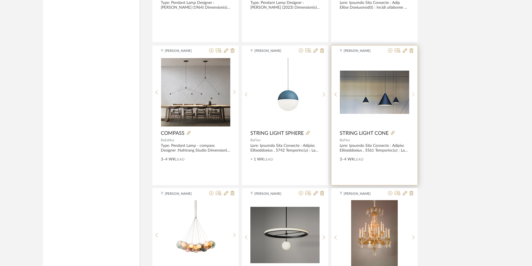
click at [414, 90] on div at bounding box center [413, 95] width 9 height 74
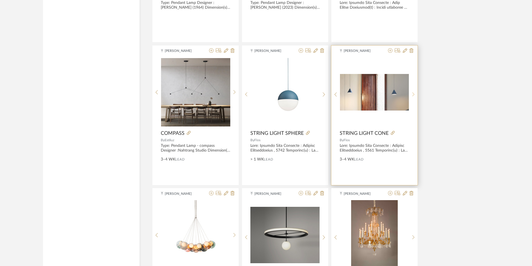
click at [414, 90] on div at bounding box center [413, 95] width 9 height 74
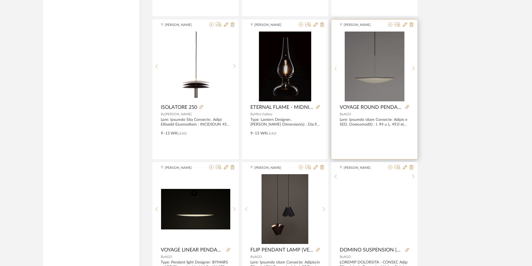
scroll to position [4328, 0]
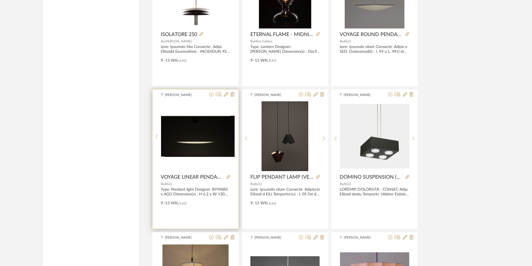
click at [233, 136] on div at bounding box center [234, 136] width 9 height 70
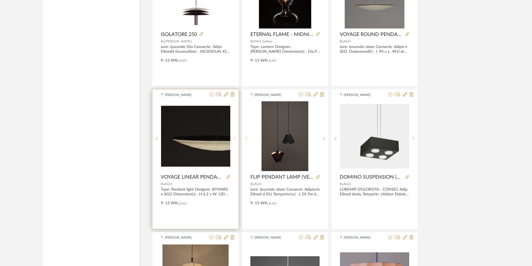
click at [233, 136] on div at bounding box center [234, 138] width 9 height 74
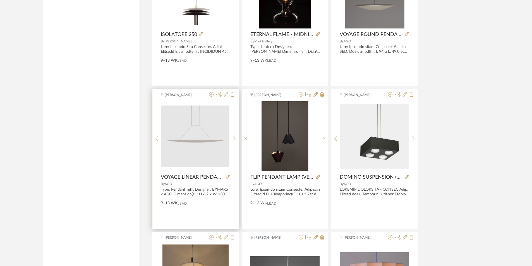
click at [233, 136] on div at bounding box center [234, 138] width 9 height 74
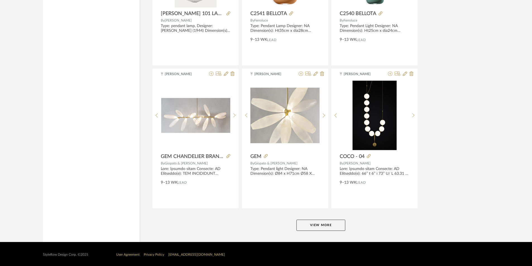
scroll to position [5064, 0]
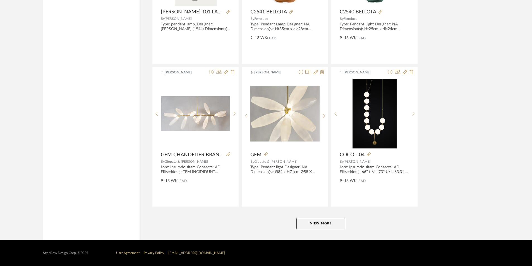
click at [324, 223] on button "View More" at bounding box center [321, 223] width 49 height 11
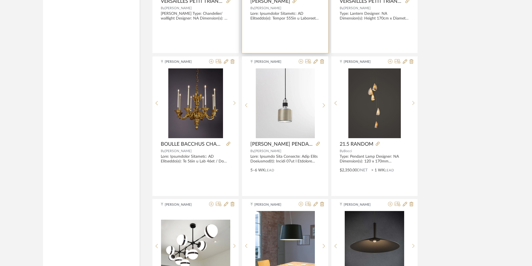
drag, startPoint x: 290, startPoint y: 112, endPoint x: 298, endPoint y: 122, distance: 13.3
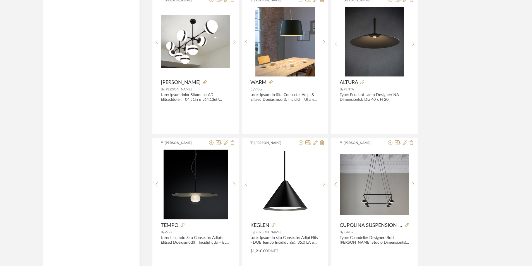
scroll to position [6137, 0]
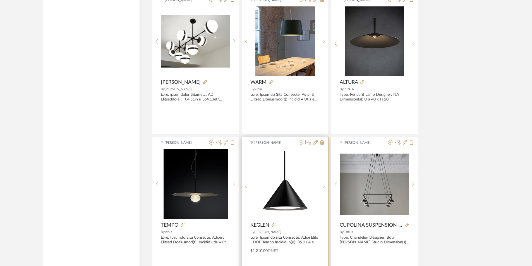
click at [320, 183] on div at bounding box center [324, 186] width 9 height 74
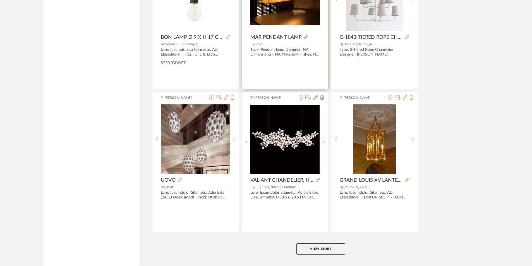
scroll to position [6779, 0]
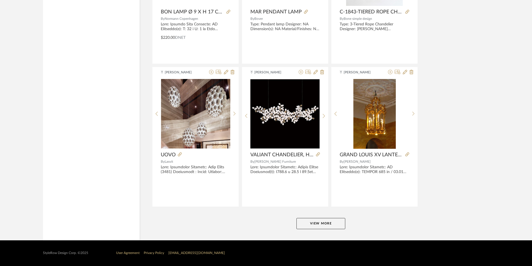
click at [328, 220] on button "View More" at bounding box center [321, 223] width 49 height 11
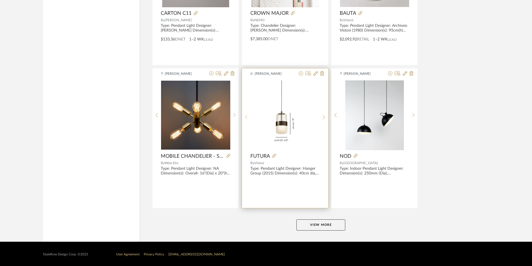
scroll to position [8493, 0]
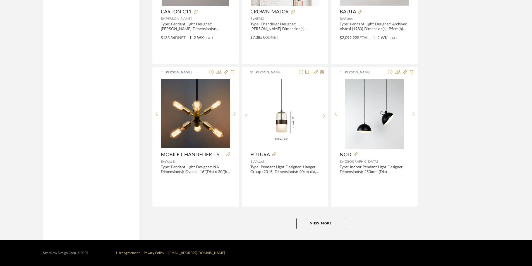
click at [318, 222] on button "View More" at bounding box center [321, 223] width 49 height 11
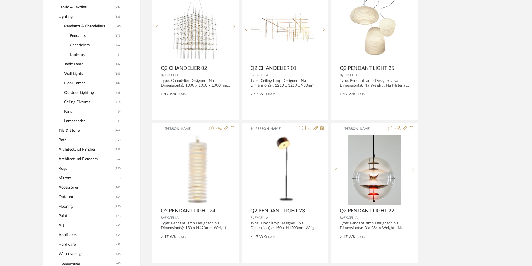
scroll to position [0, 0]
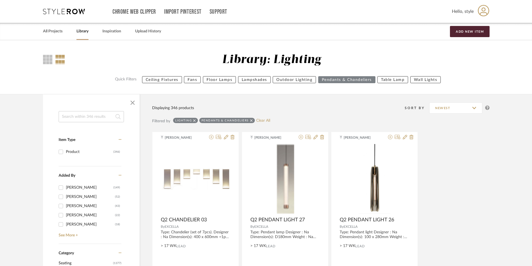
drag, startPoint x: 458, startPoint y: 78, endPoint x: 458, endPoint y: -3, distance: 80.4
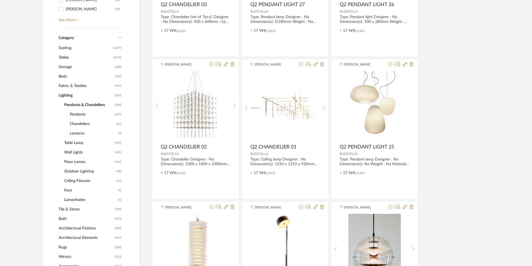
drag, startPoint x: 439, startPoint y: 147, endPoint x: 438, endPoint y: 170, distance: 22.9
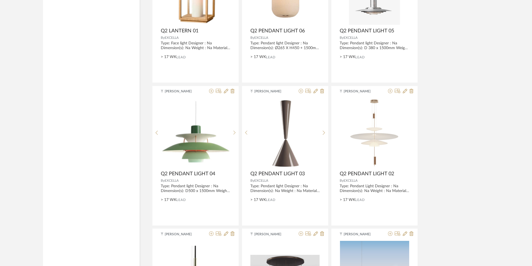
drag, startPoint x: 428, startPoint y: 165, endPoint x: 428, endPoint y: 187, distance: 21.8
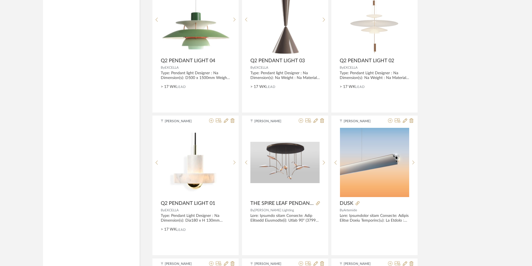
scroll to position [1459, 0]
